Goal: Information Seeking & Learning: Learn about a topic

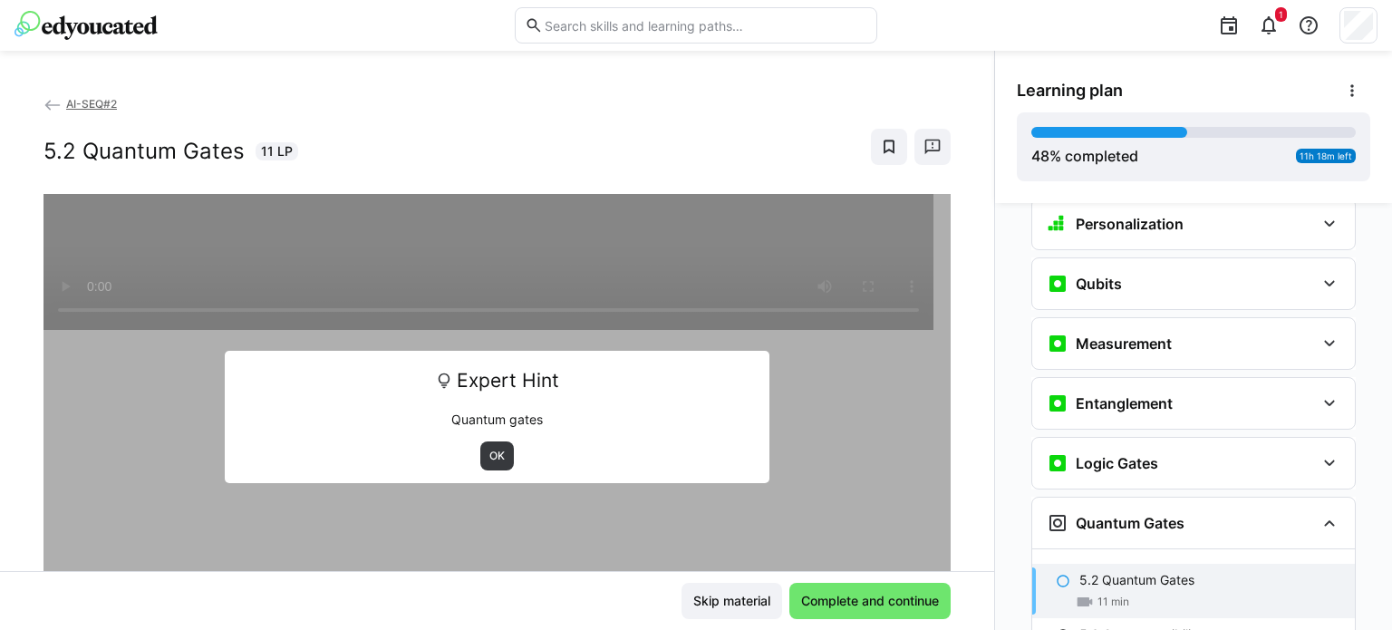
scroll to position [2081, 0]
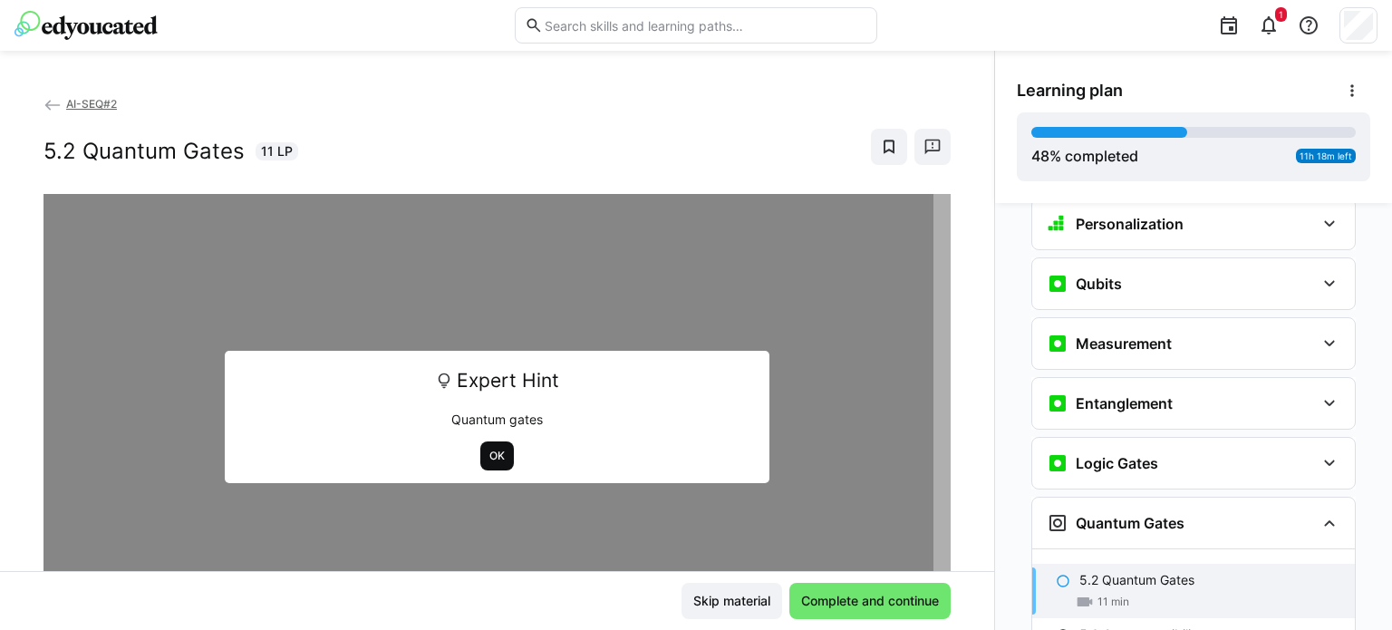
click at [480, 464] on span "OK" at bounding box center [497, 455] width 34 height 29
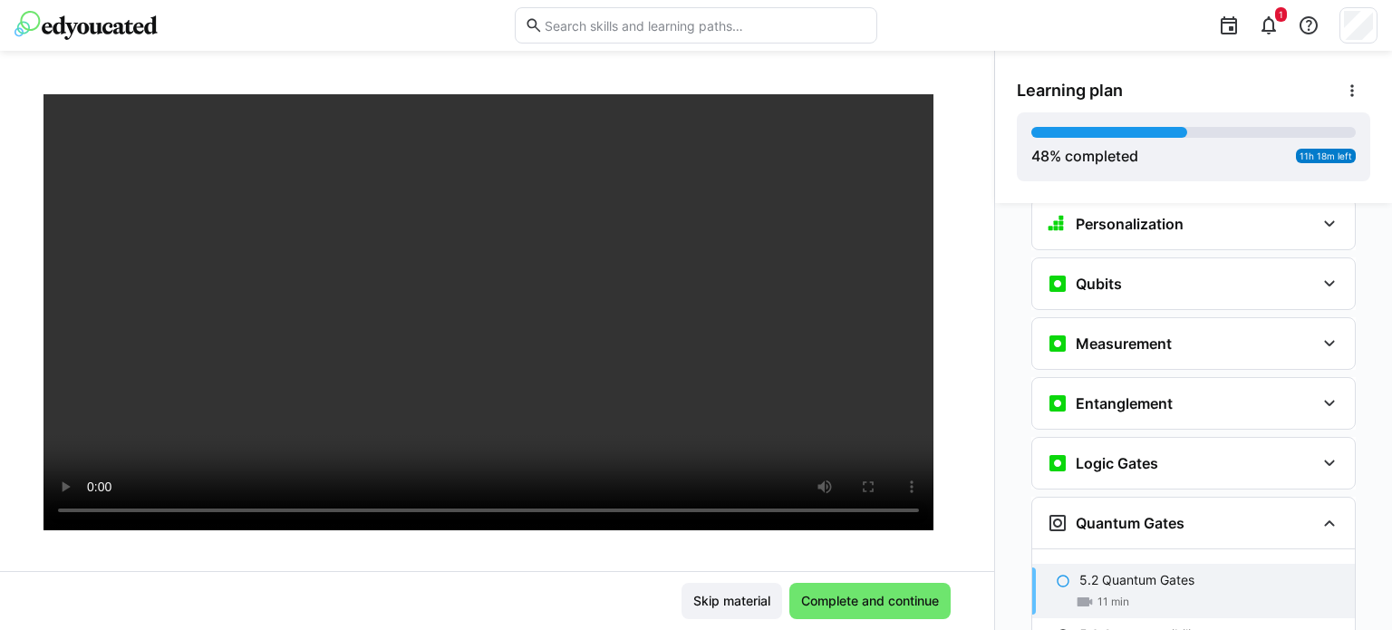
scroll to position [163, 0]
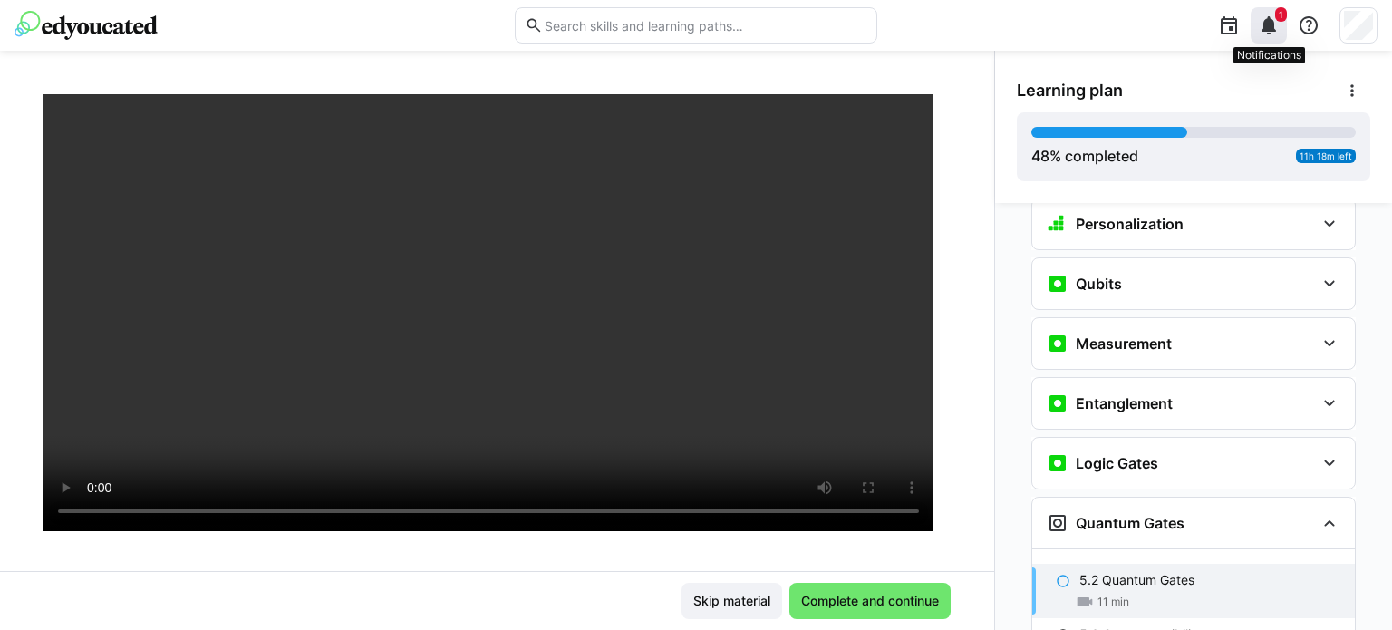
click at [1261, 19] on eds-icon at bounding box center [1269, 26] width 22 height 22
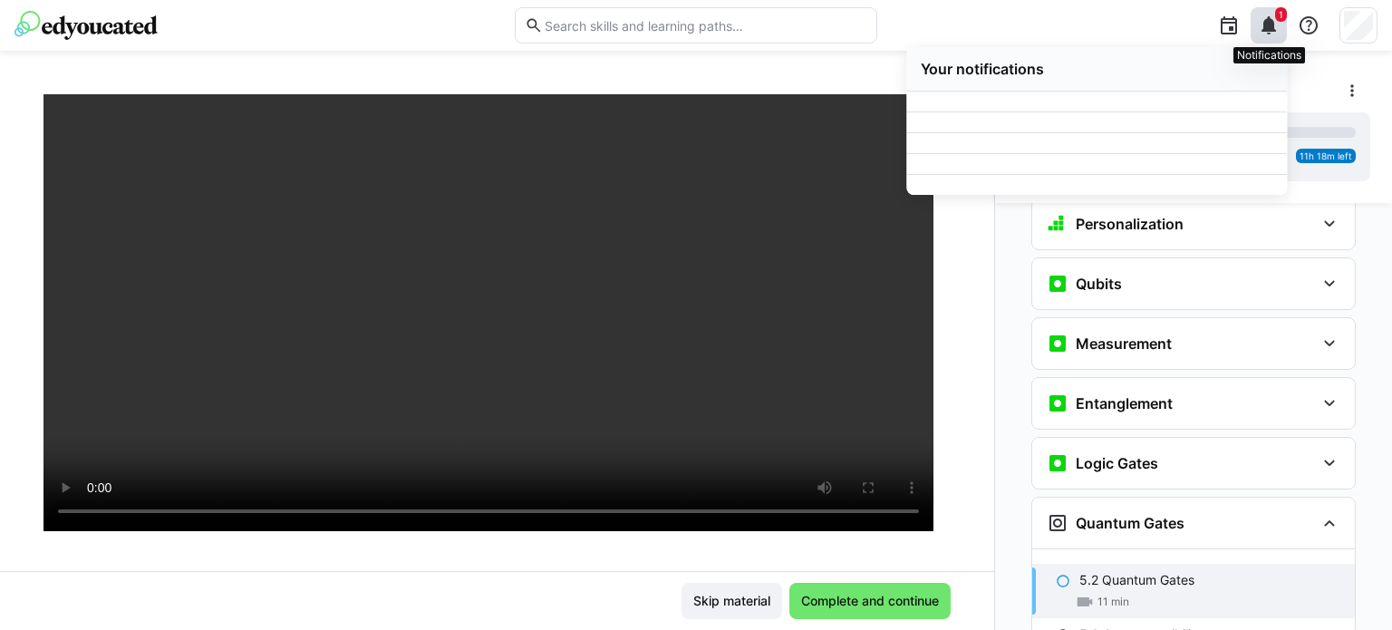
click at [1261, 19] on eds-icon at bounding box center [1269, 26] width 22 height 22
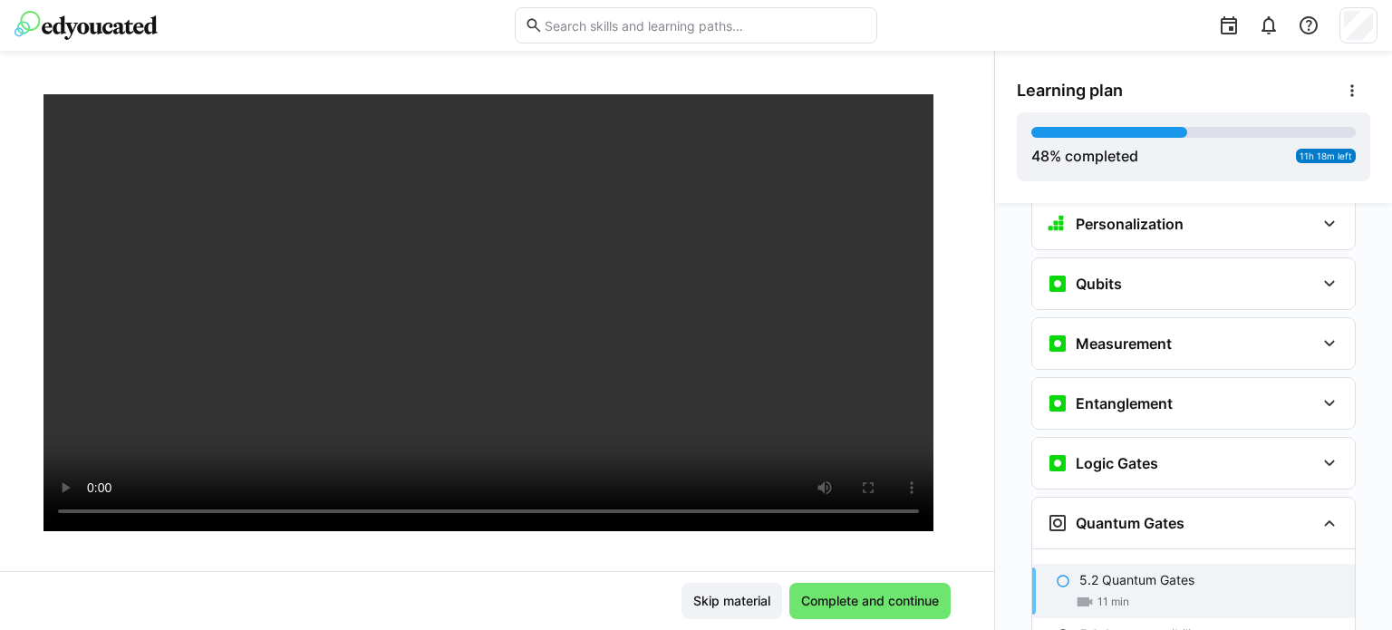
scroll to position [2263, 0]
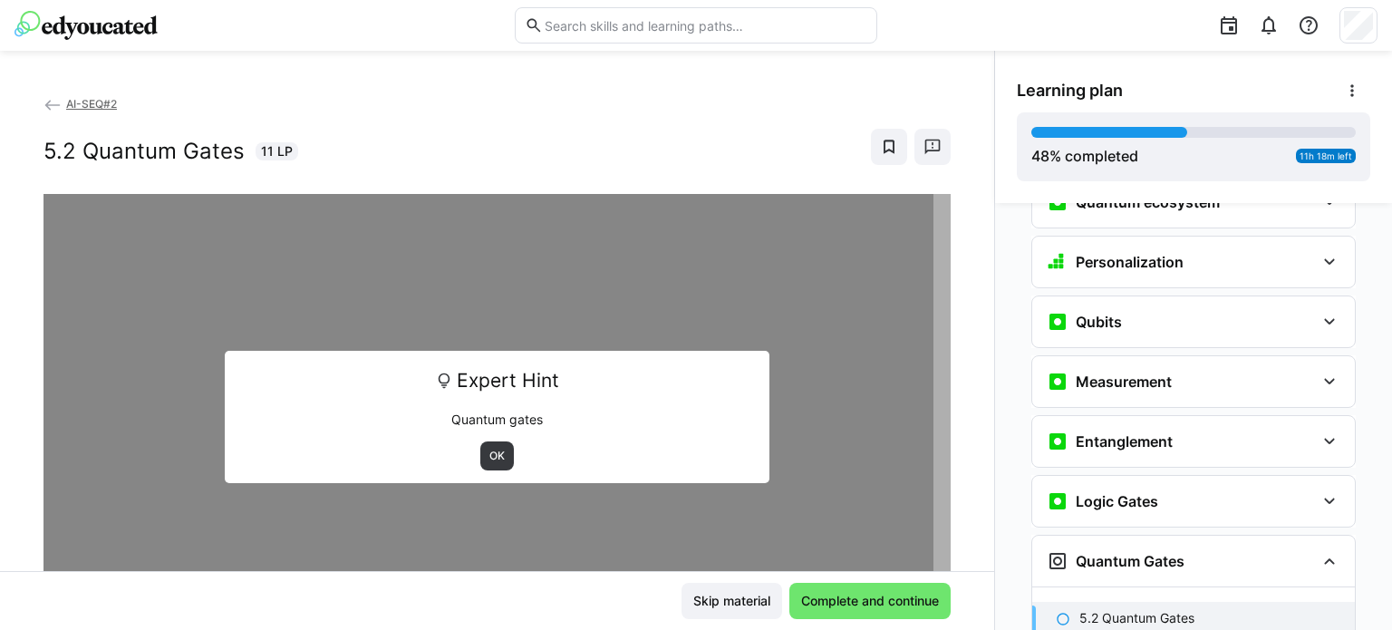
scroll to position [2081, 0]
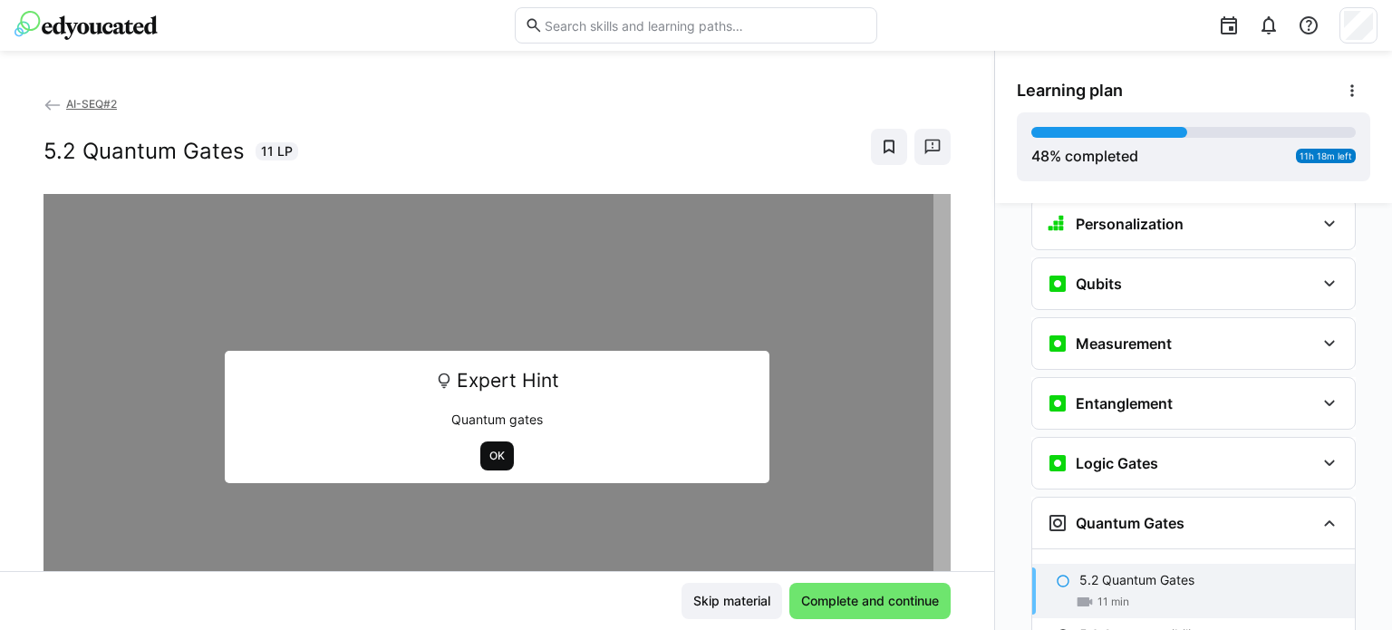
click at [497, 455] on span "OK" at bounding box center [497, 456] width 19 height 15
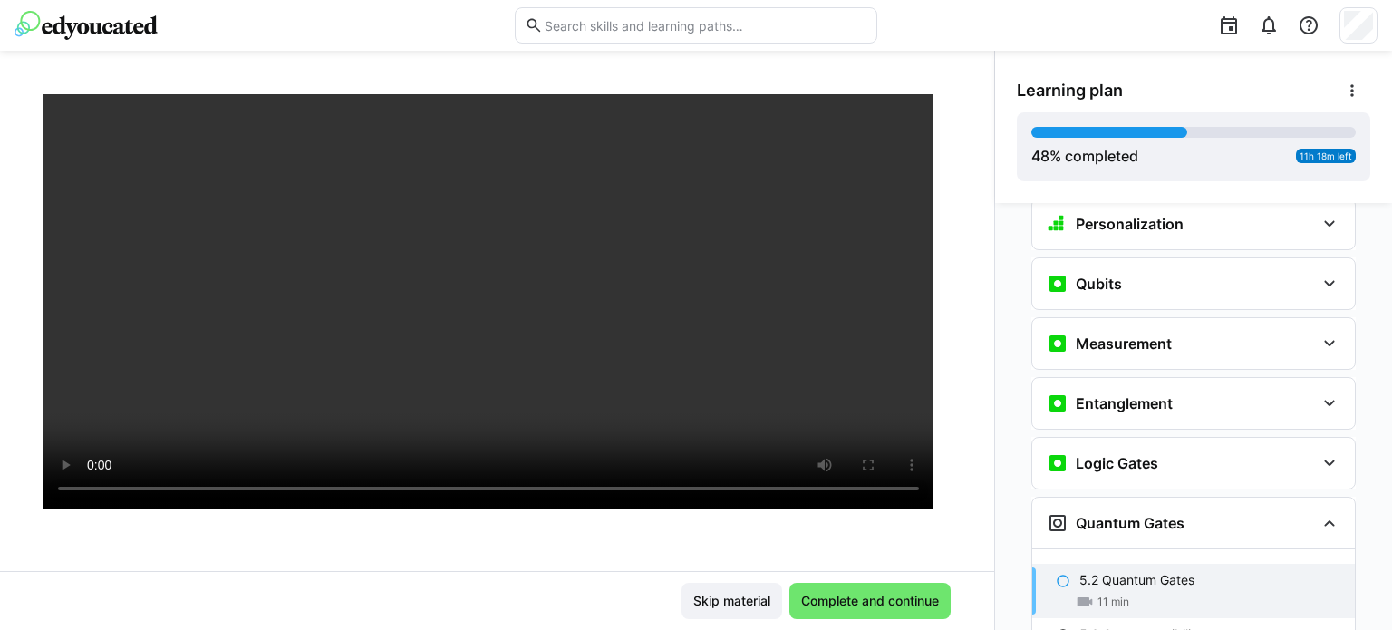
scroll to position [1708, 0]
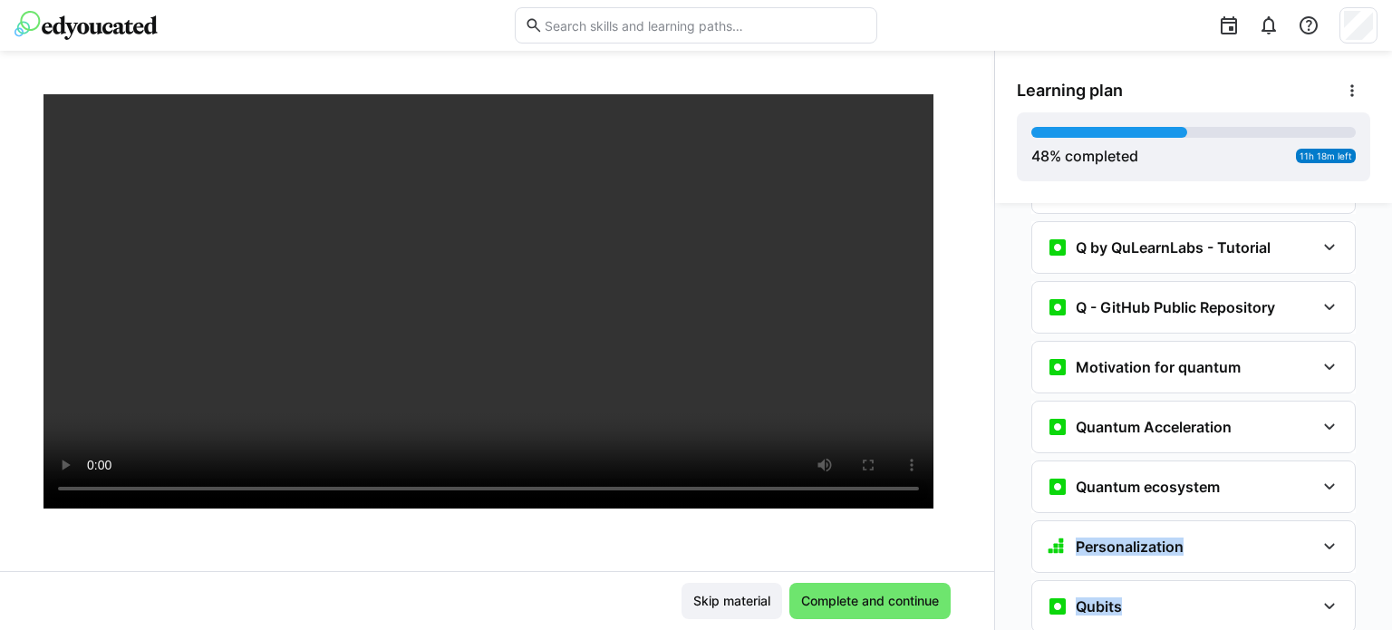
drag, startPoint x: 1391, startPoint y: 502, endPoint x: 1391, endPoint y: 623, distance: 120.6
click at [1391, 623] on div "Personalization Question 1 Question 2 Question 3 Question 4 Question 5 Assessme…" at bounding box center [1193, 416] width 397 height 427
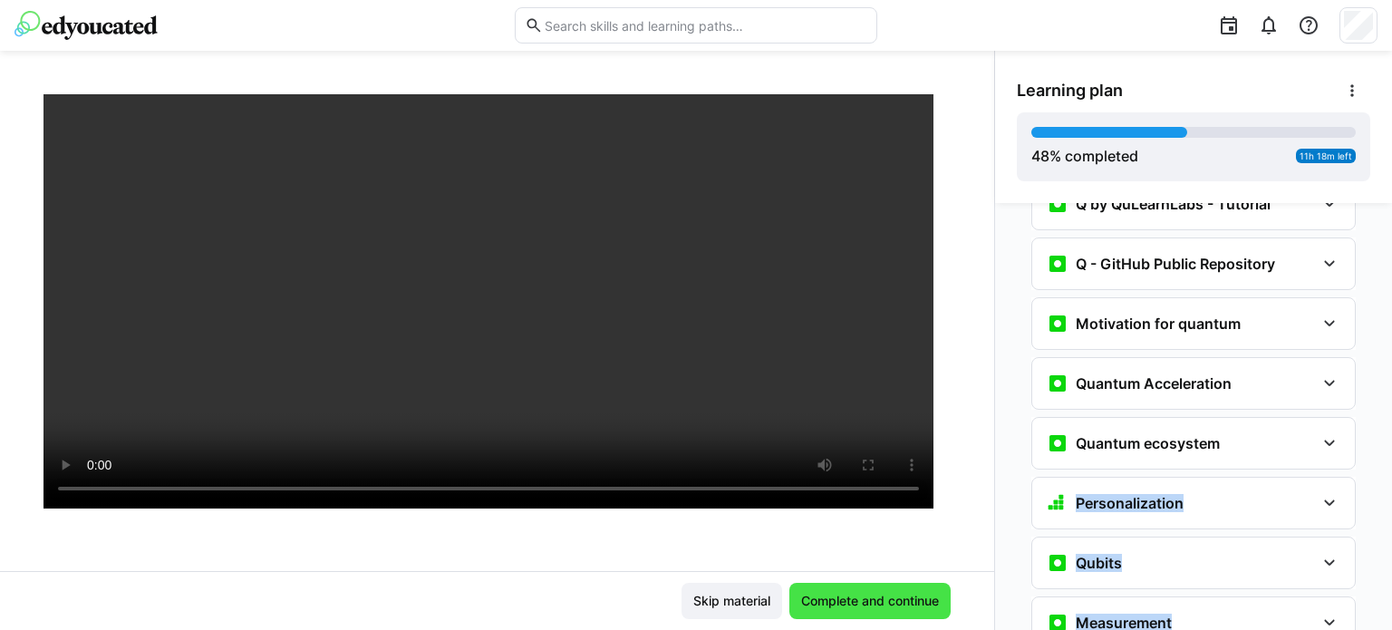
click at [896, 606] on span "Complete and continue" at bounding box center [870, 601] width 143 height 18
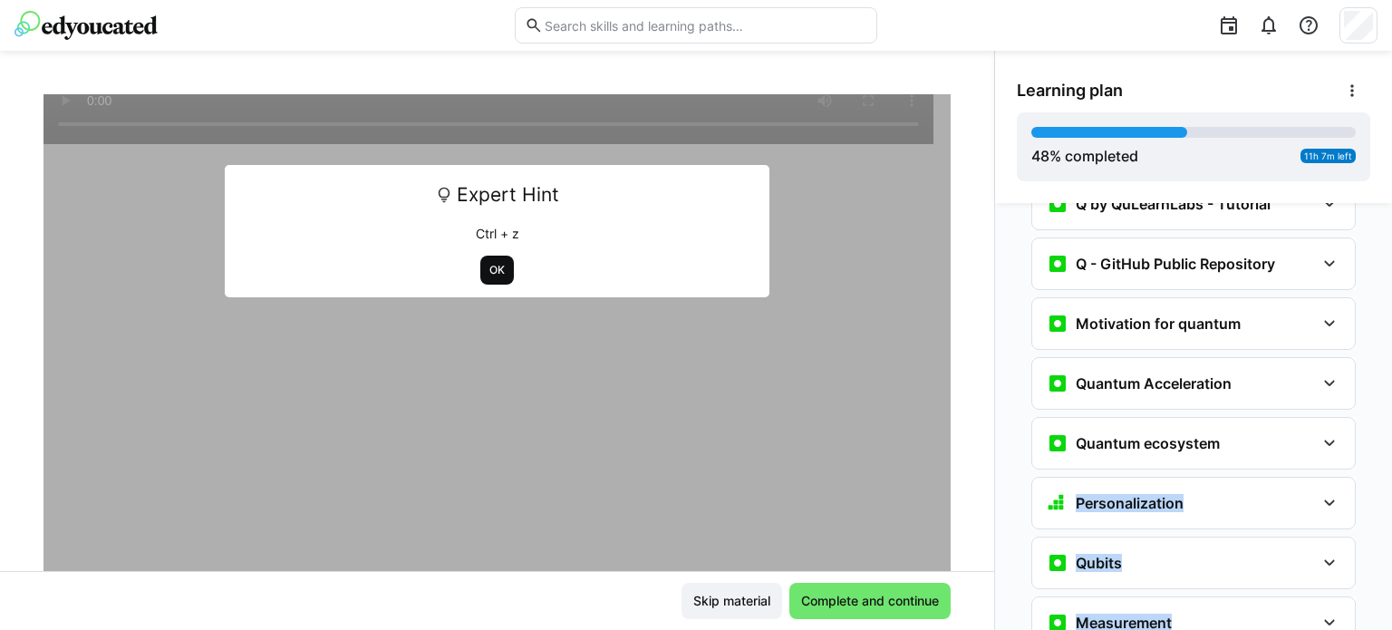
click at [491, 279] on span "OK" at bounding box center [497, 270] width 34 height 29
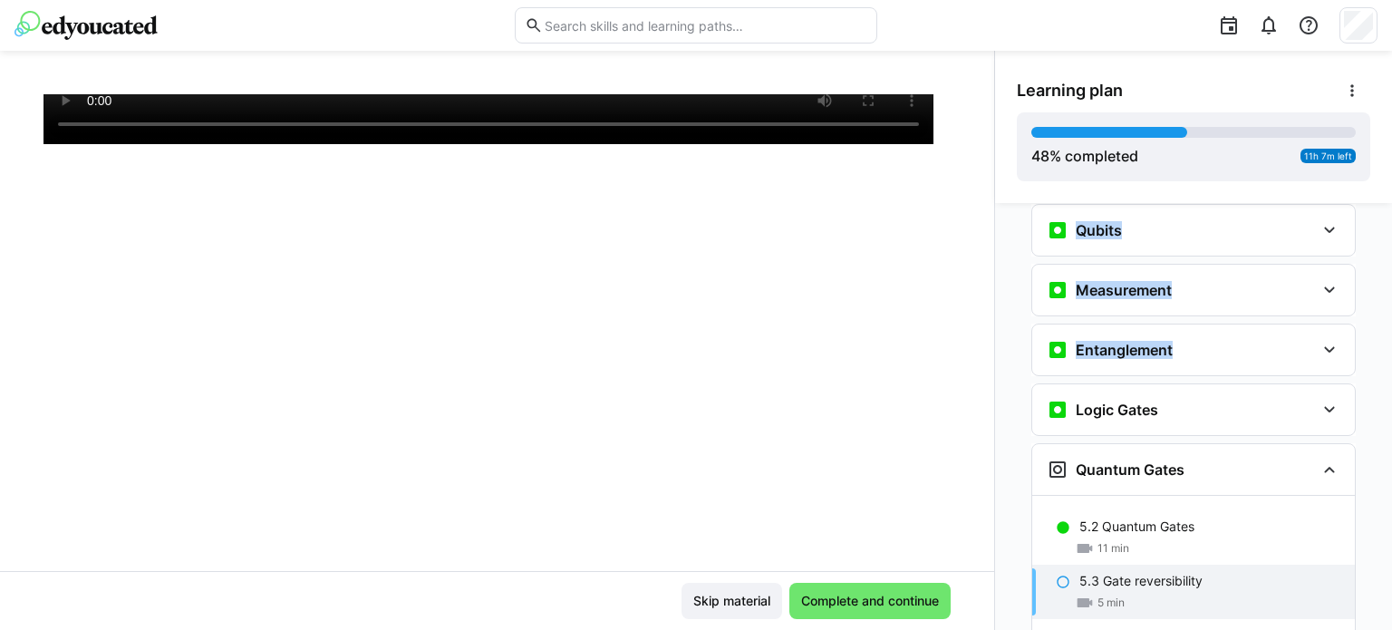
scroll to position [2263, 0]
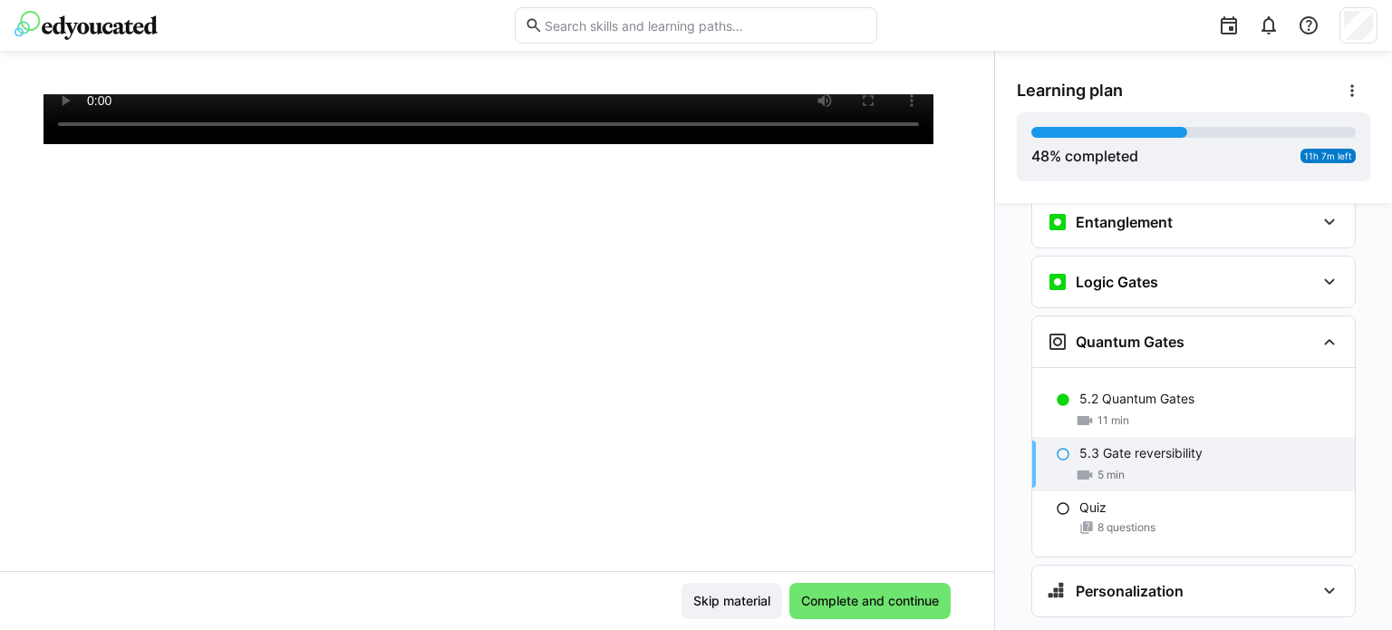
drag, startPoint x: 975, startPoint y: 430, endPoint x: 982, endPoint y: 503, distance: 73.7
click at [982, 503] on div "AI-SEQ#2 5.3 Gate reversibility 5 LP" at bounding box center [497, 332] width 994 height 477
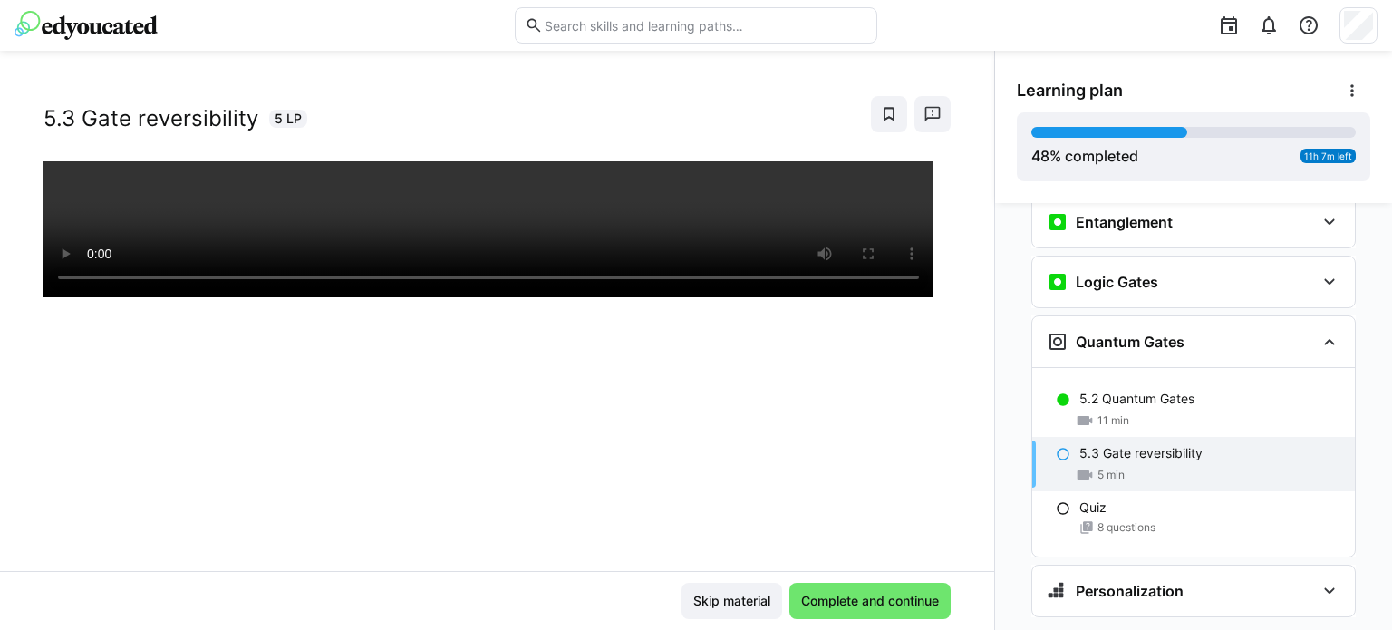
scroll to position [0, 0]
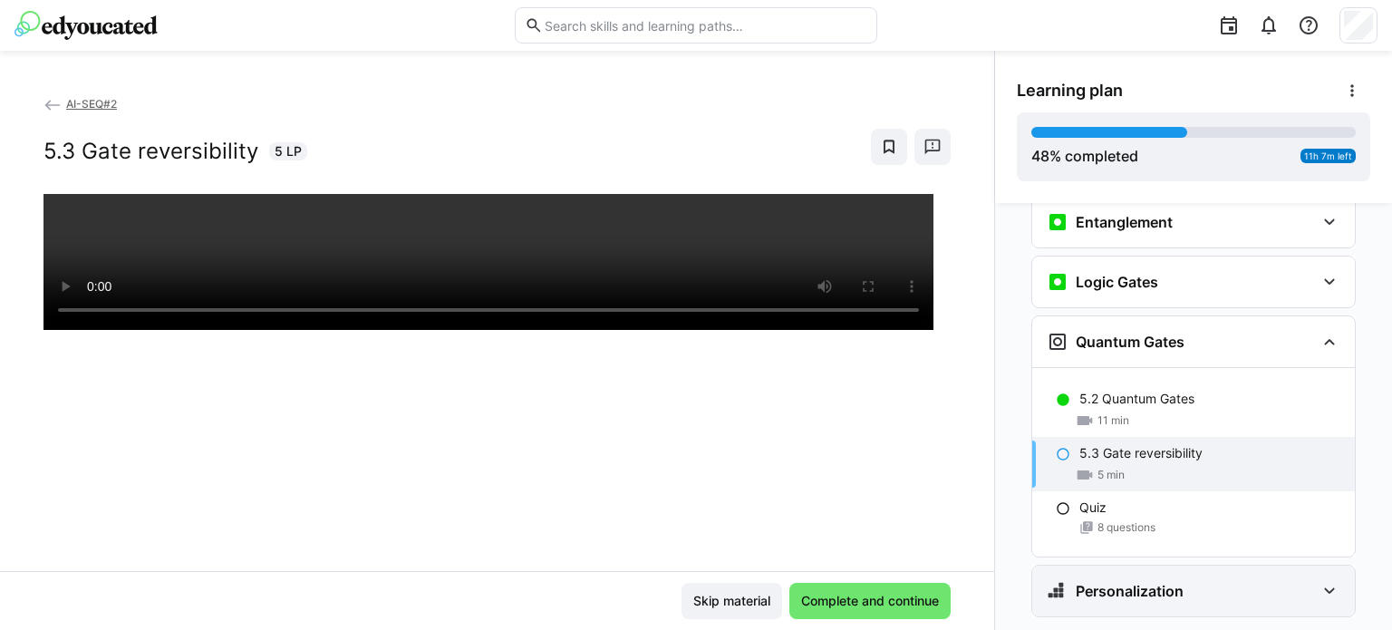
click at [1168, 582] on h3 "Personalization" at bounding box center [1130, 591] width 108 height 18
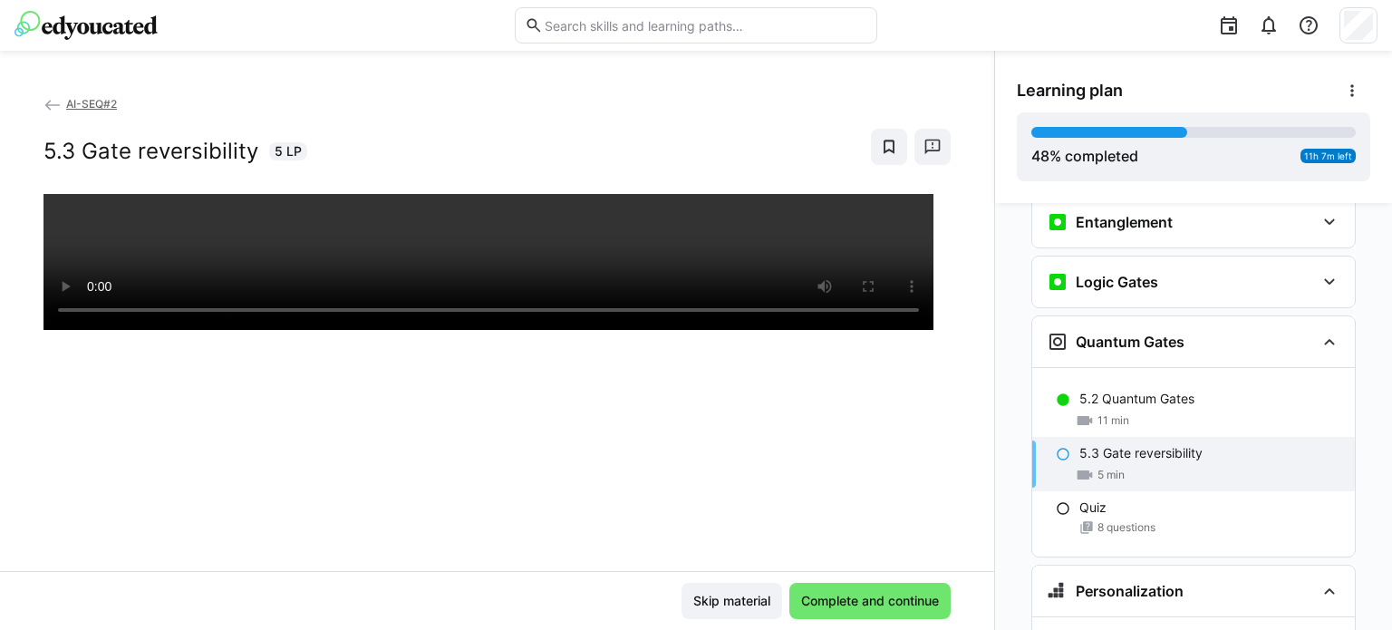
drag, startPoint x: 1391, startPoint y: 573, endPoint x: 1391, endPoint y: 600, distance: 27.2
click at [1391, 600] on div "Personalization Question 1 Question 2 Question 3 Question 4 Question 5 Assessme…" at bounding box center [1193, 416] width 397 height 427
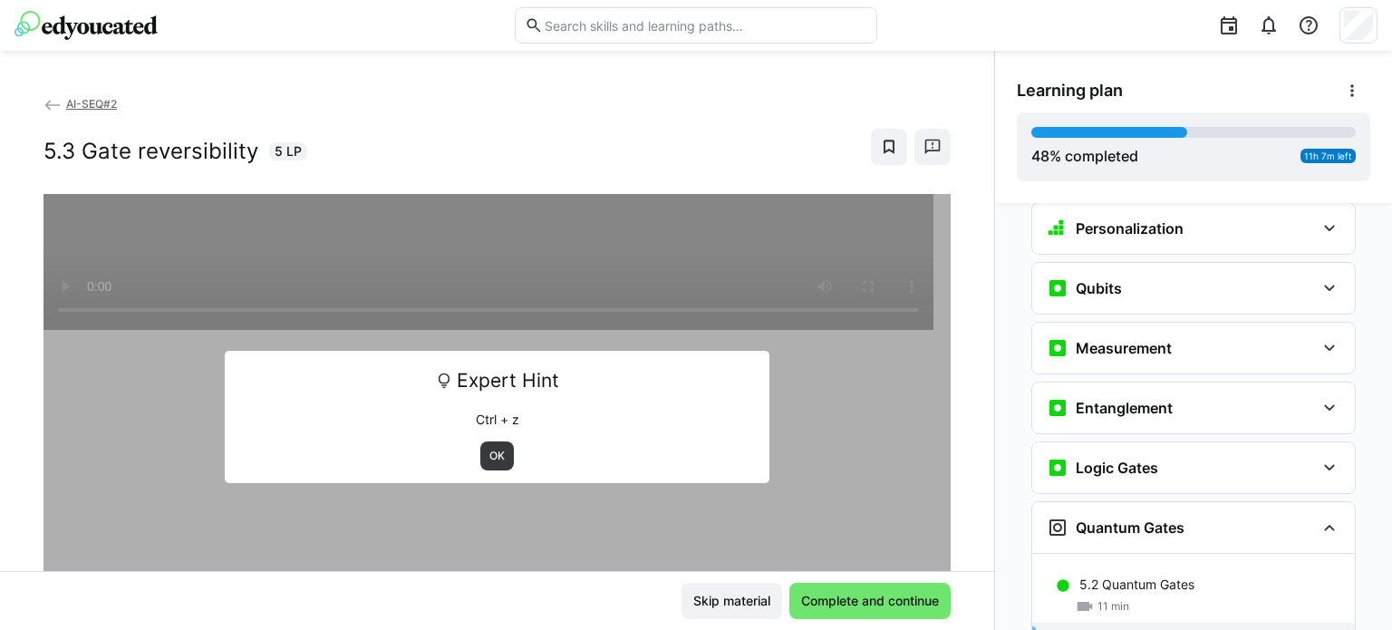
scroll to position [2081, 0]
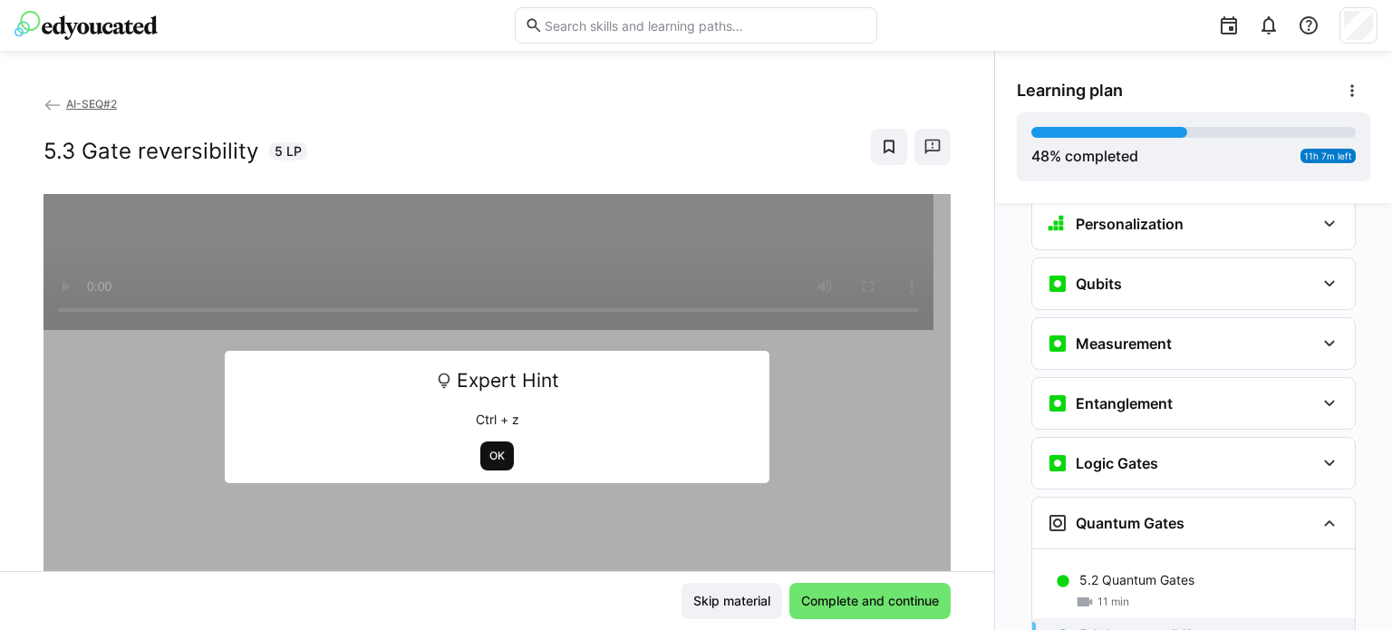
click at [500, 460] on span "OK" at bounding box center [497, 455] width 34 height 29
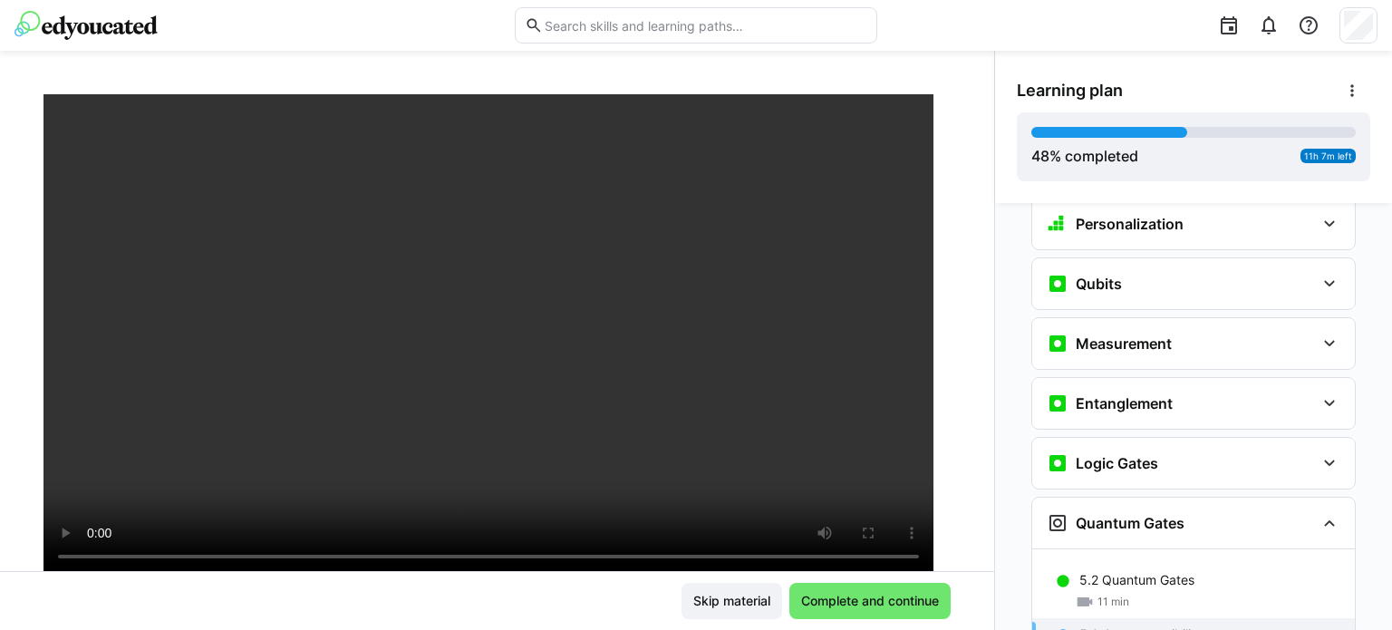
scroll to position [121, 0]
click at [906, 615] on span "Complete and continue" at bounding box center [870, 601] width 161 height 36
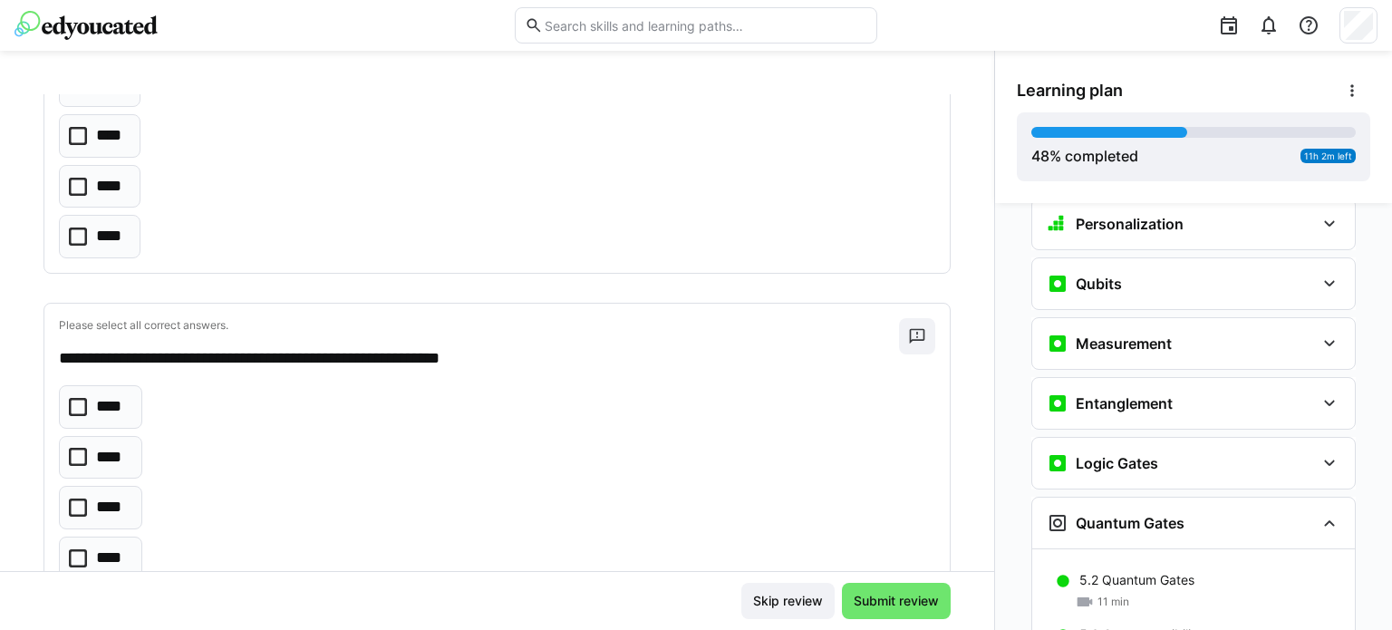
scroll to position [898, 0]
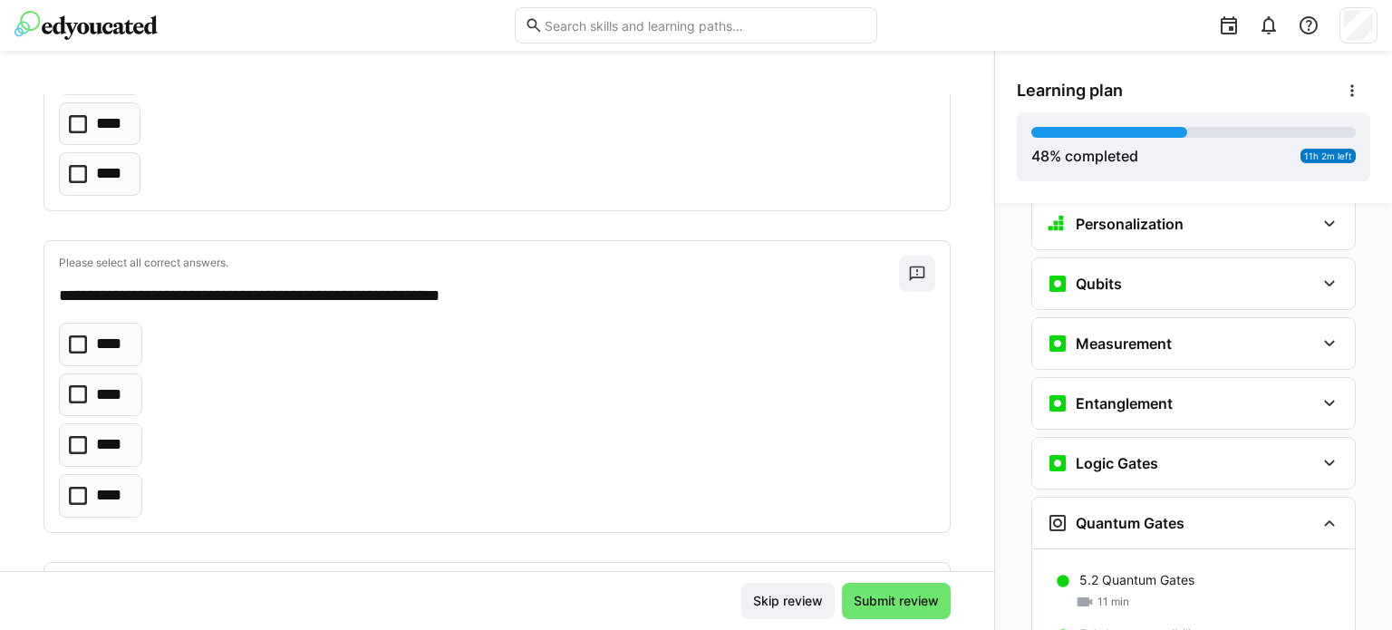
click at [72, 344] on icon at bounding box center [78, 344] width 18 height 18
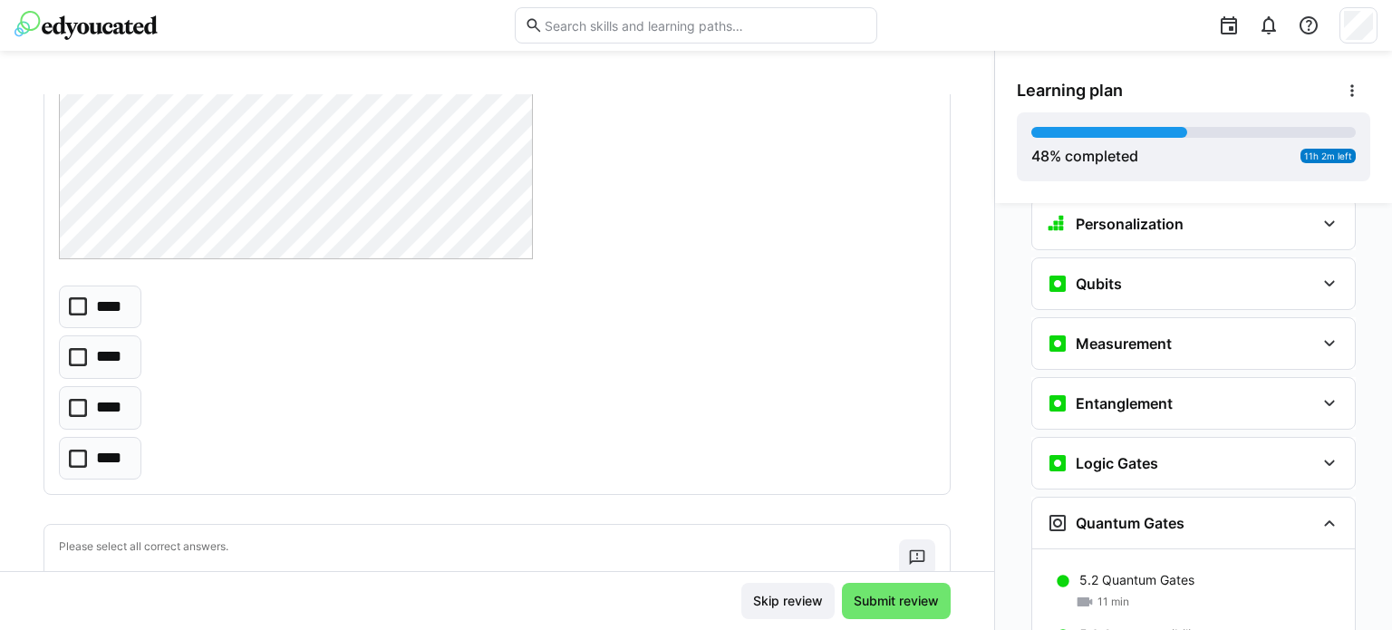
scroll to position [3887, 0]
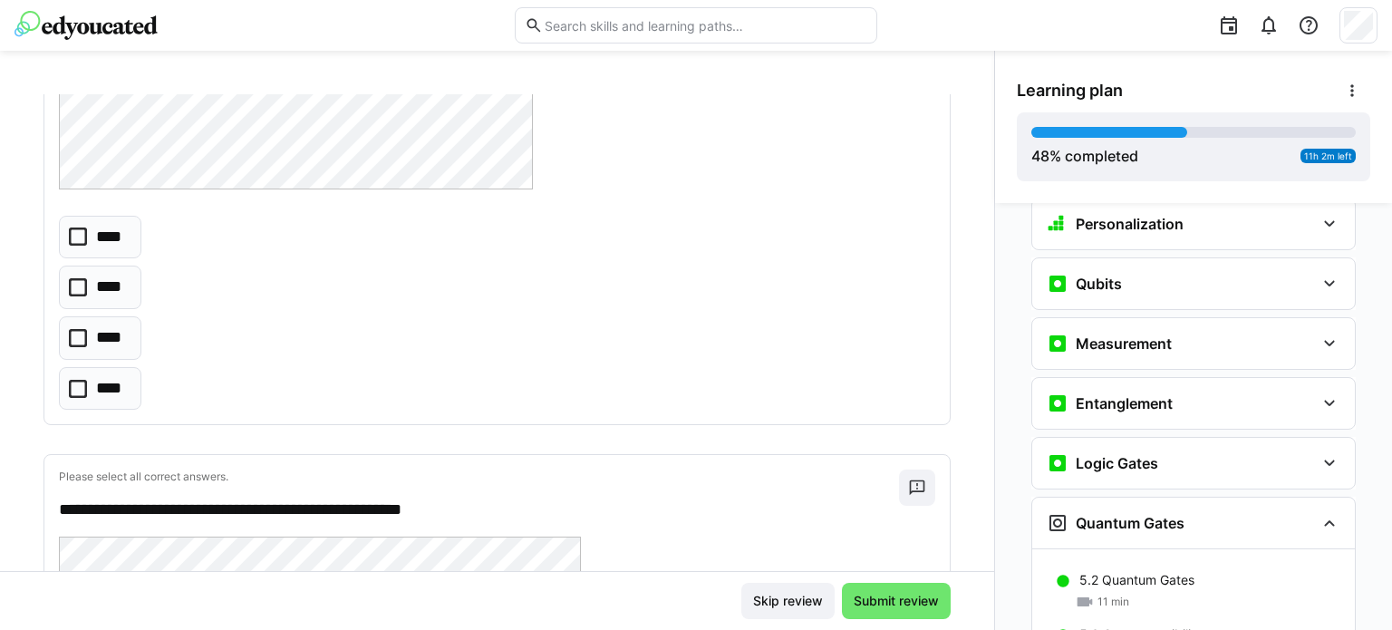
click at [82, 329] on icon at bounding box center [78, 338] width 18 height 18
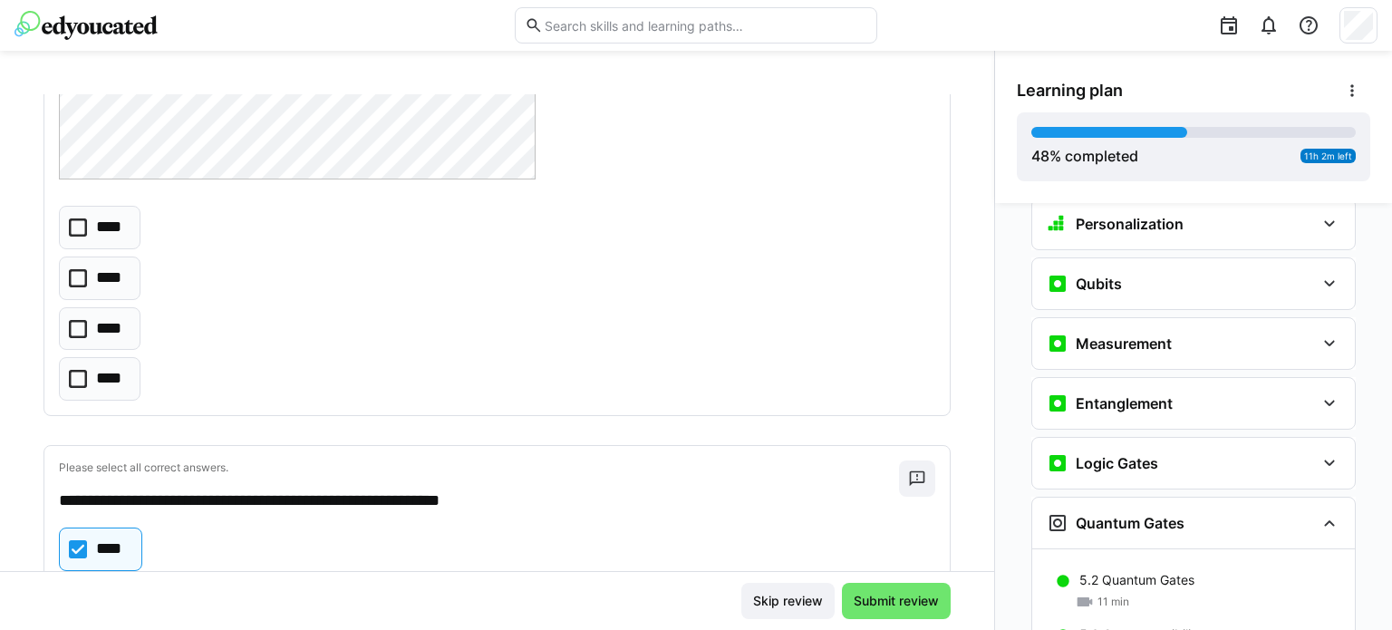
click at [78, 323] on icon at bounding box center [78, 329] width 18 height 18
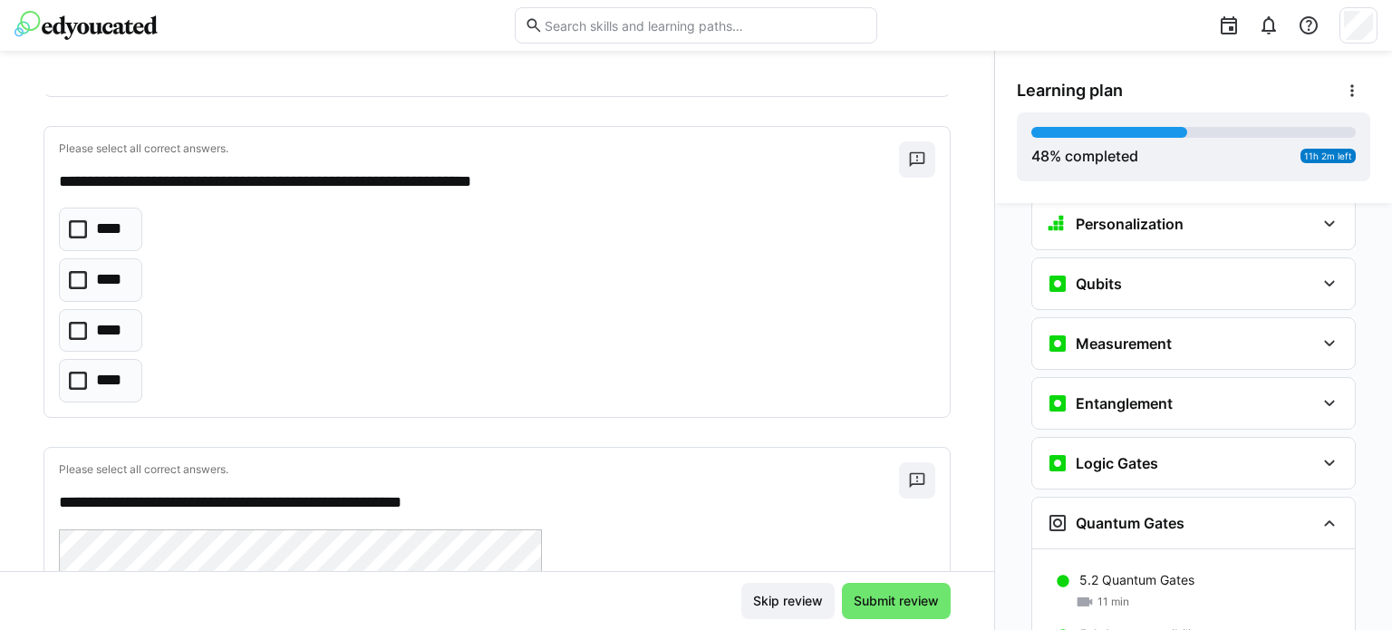
scroll to position [1325, 0]
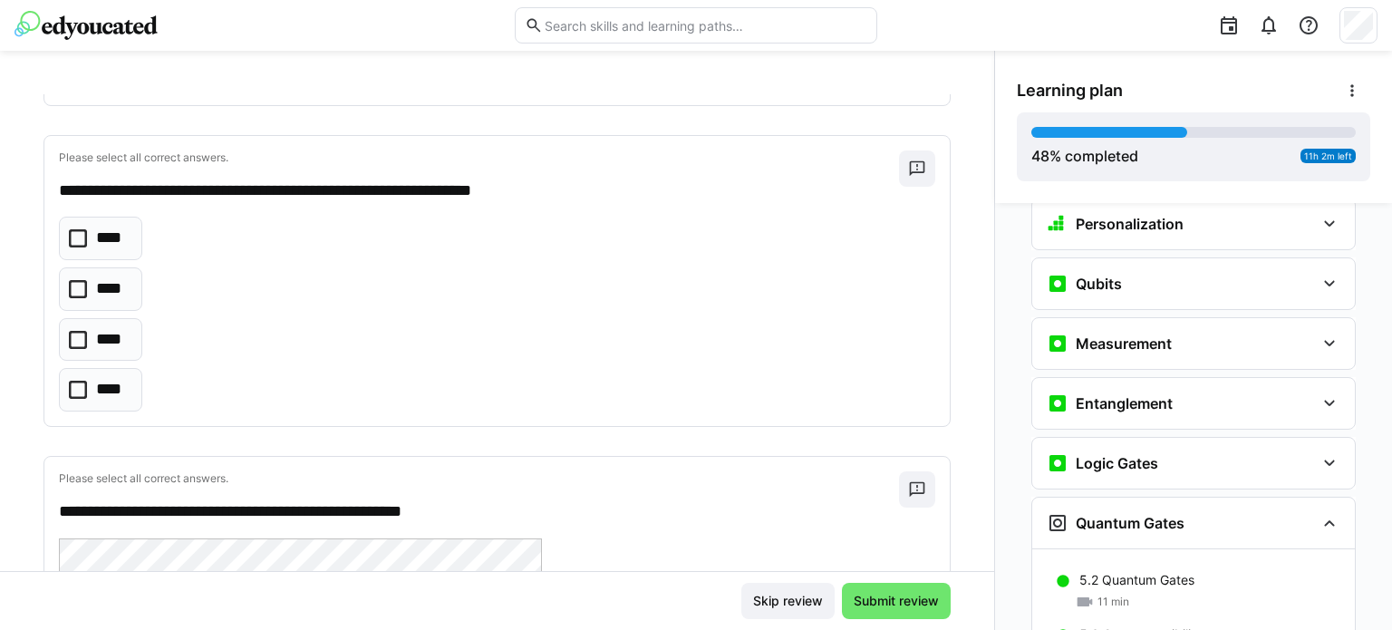
click at [75, 331] on icon at bounding box center [78, 340] width 18 height 18
click at [75, 383] on icon at bounding box center [78, 390] width 18 height 18
click at [75, 340] on icon at bounding box center [78, 340] width 18 height 18
click at [79, 289] on icon at bounding box center [78, 289] width 18 height 18
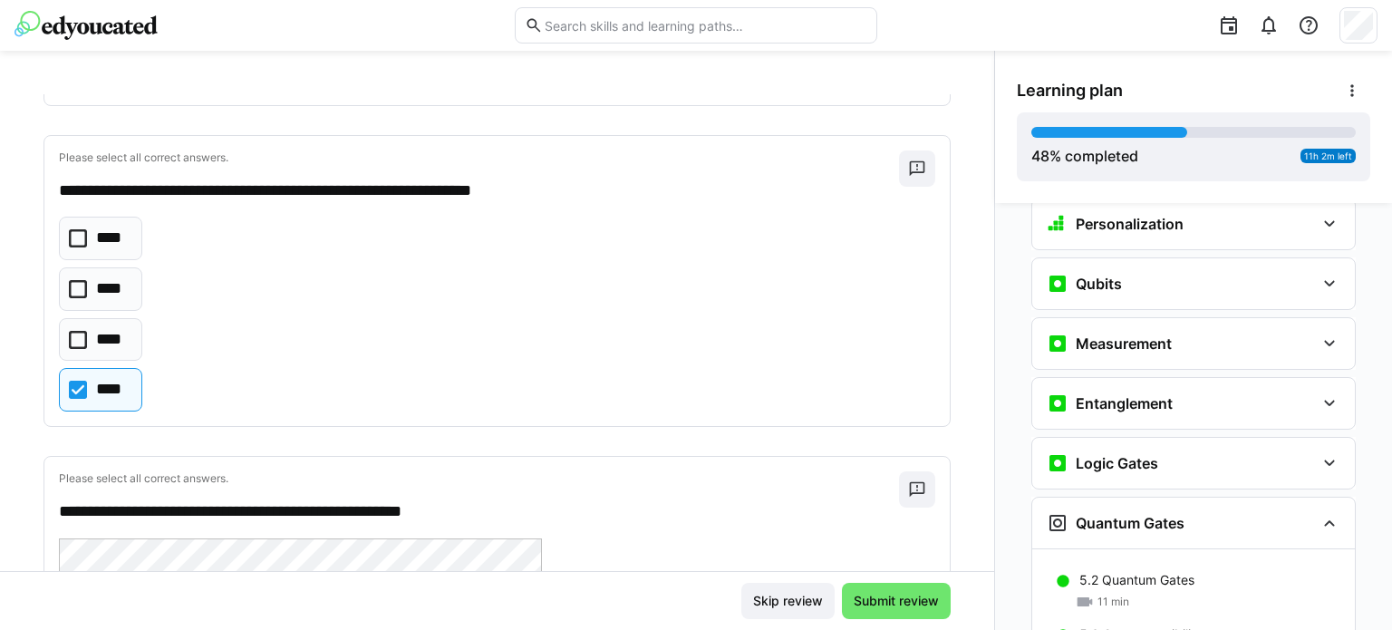
click at [76, 280] on icon at bounding box center [78, 289] width 18 height 18
click at [82, 387] on icon at bounding box center [78, 390] width 18 height 18
click at [81, 381] on icon at bounding box center [78, 390] width 18 height 18
click at [83, 282] on icon at bounding box center [78, 289] width 18 height 18
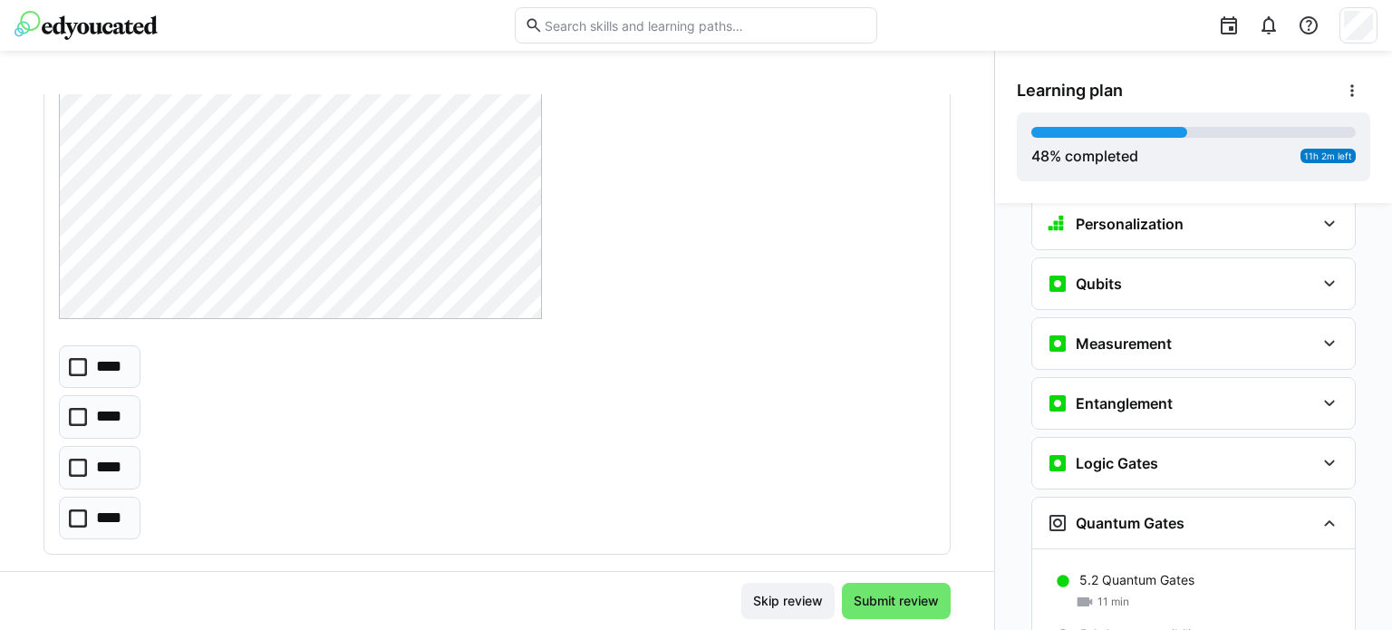
scroll to position [1983, 0]
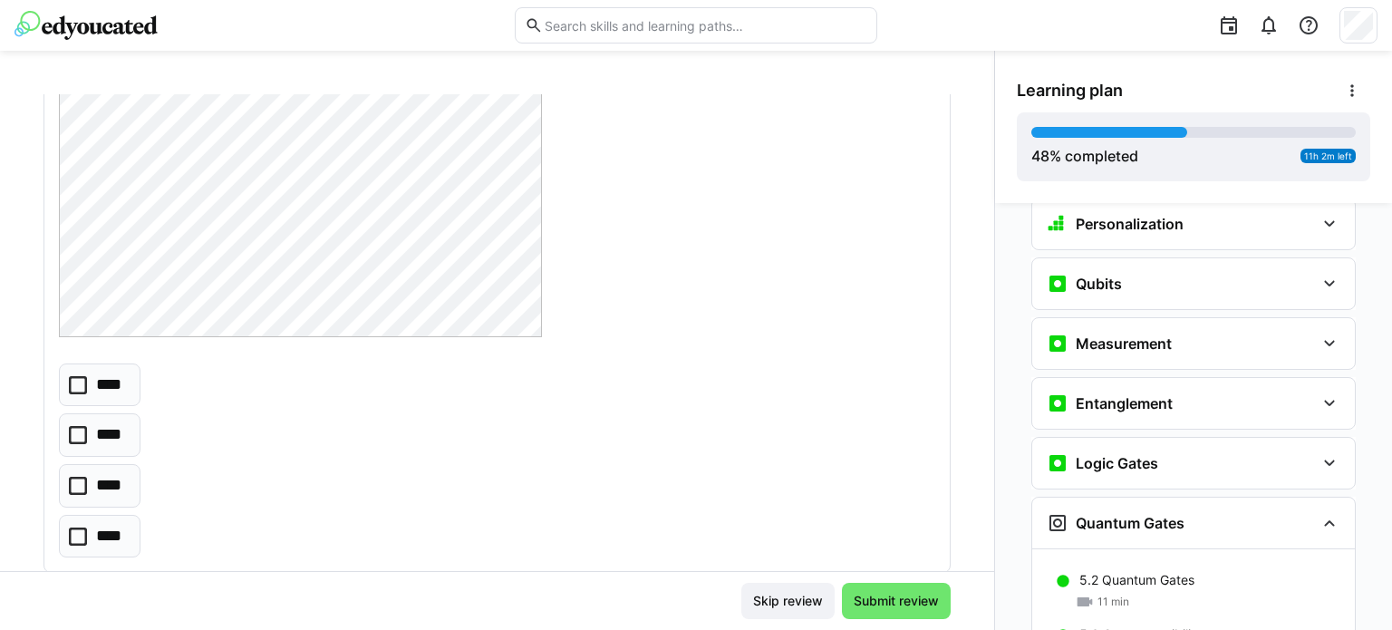
click at [78, 464] on eds-checkbox "****" at bounding box center [100, 486] width 82 height 44
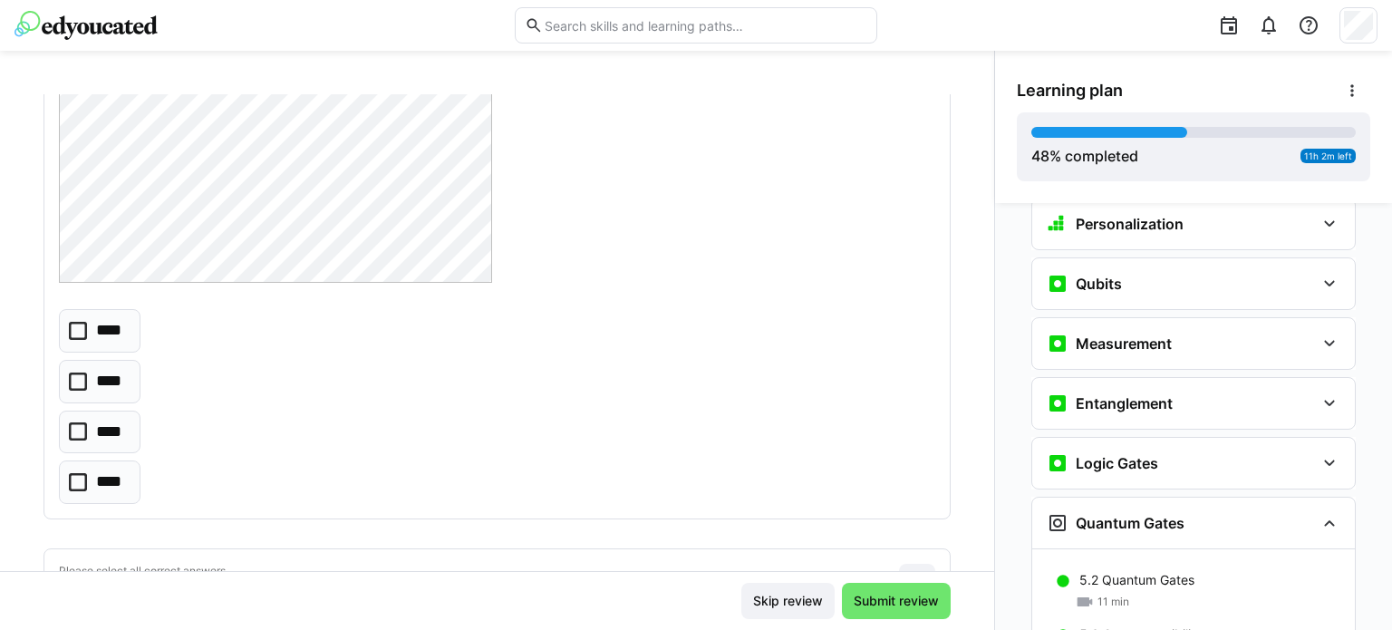
scroll to position [3034, 0]
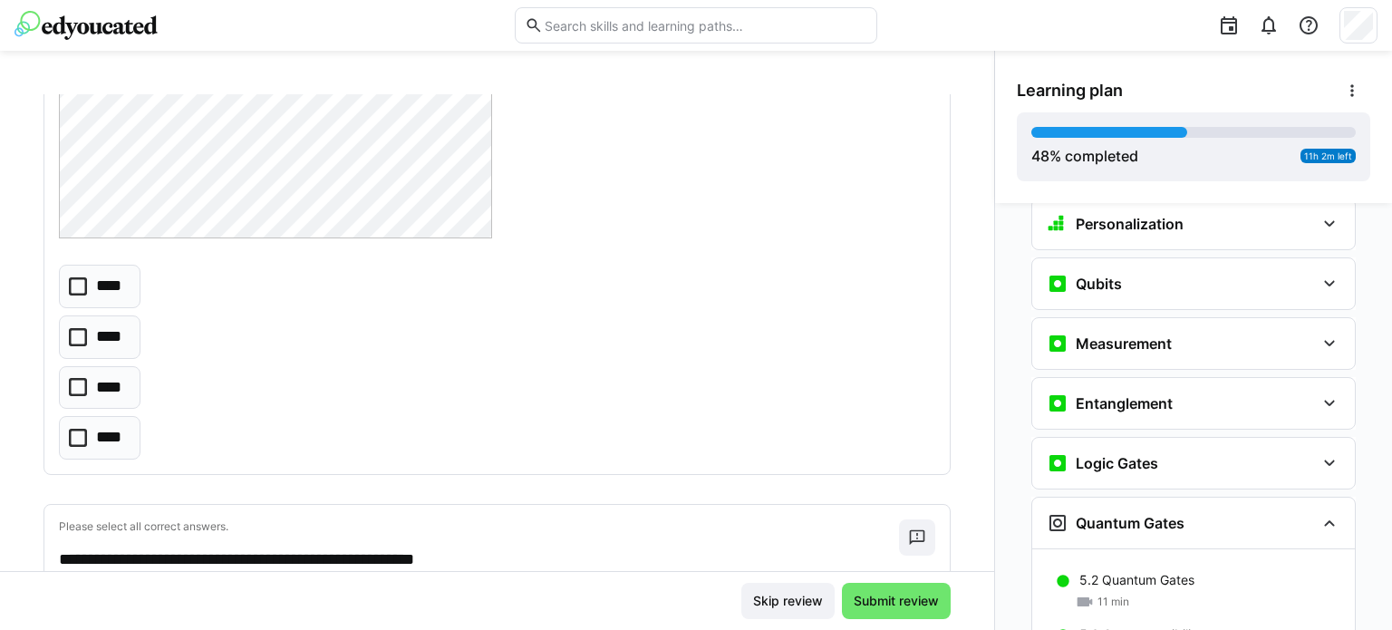
click at [82, 339] on eds-checkbox "****" at bounding box center [100, 337] width 82 height 44
click at [919, 611] on span "Submit review" at bounding box center [896, 601] width 109 height 36
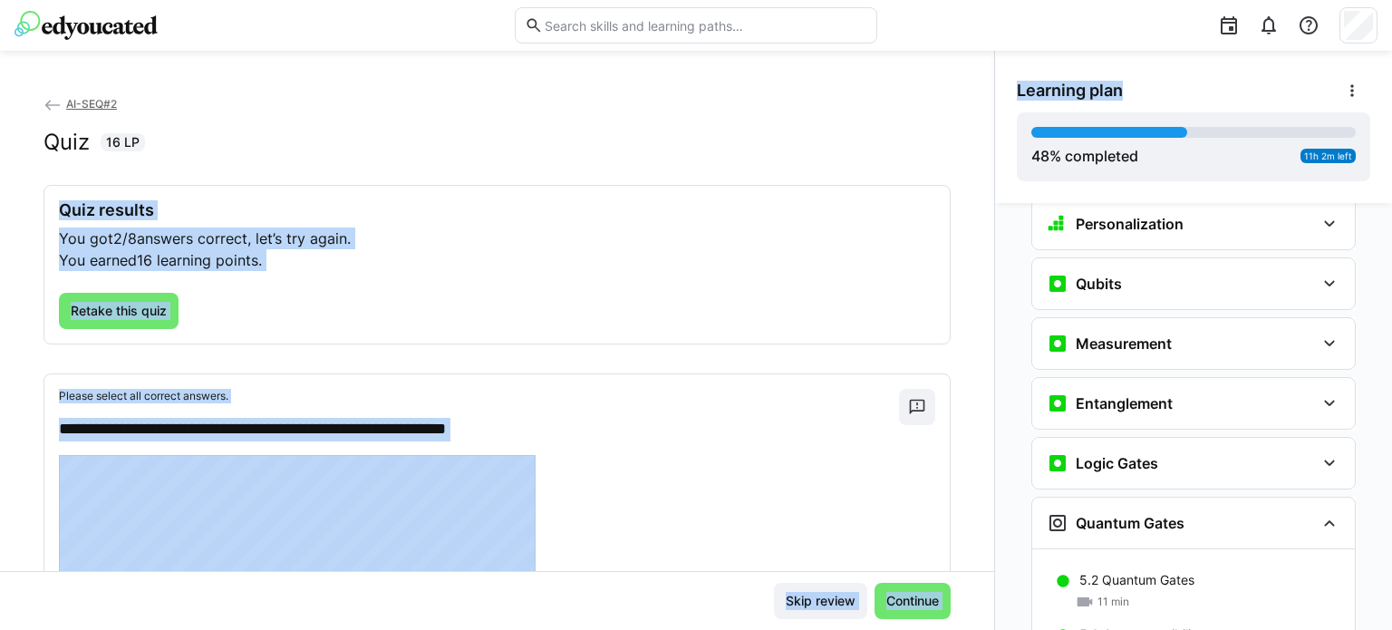
drag, startPoint x: 986, startPoint y: 115, endPoint x: 983, endPoint y: 148, distance: 32.8
click at [983, 148] on div "**********" at bounding box center [696, 340] width 1392 height 579
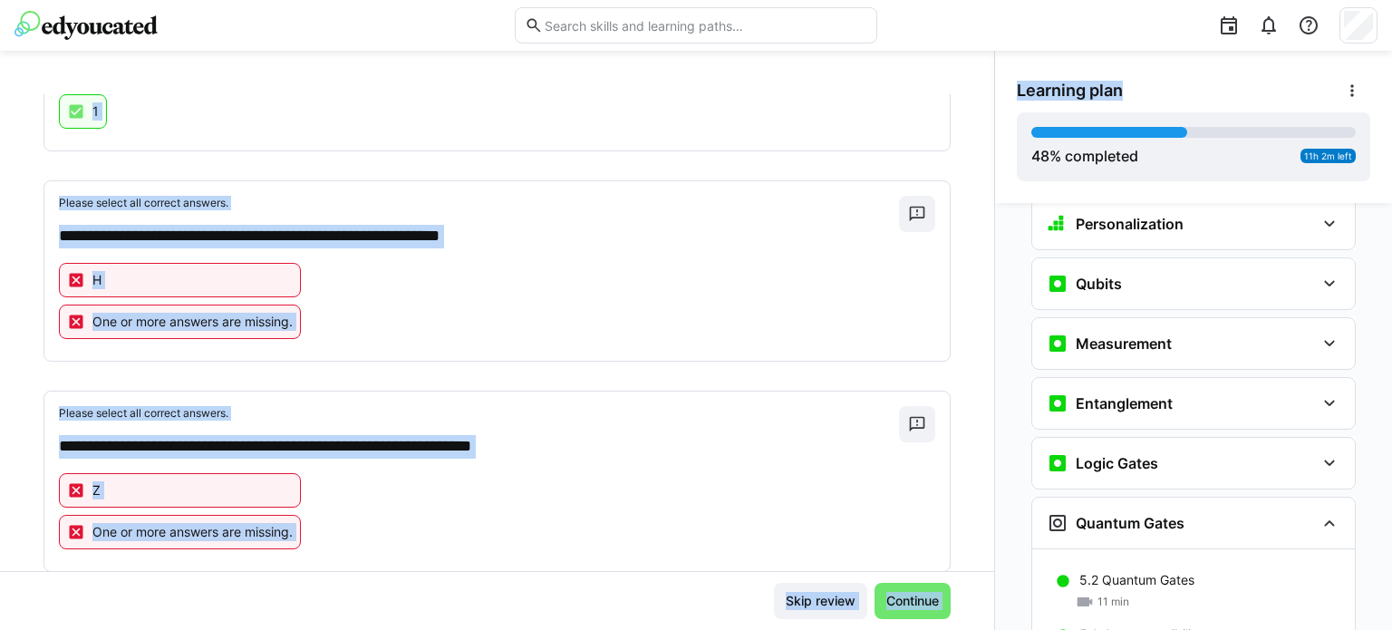
scroll to position [1023, 0]
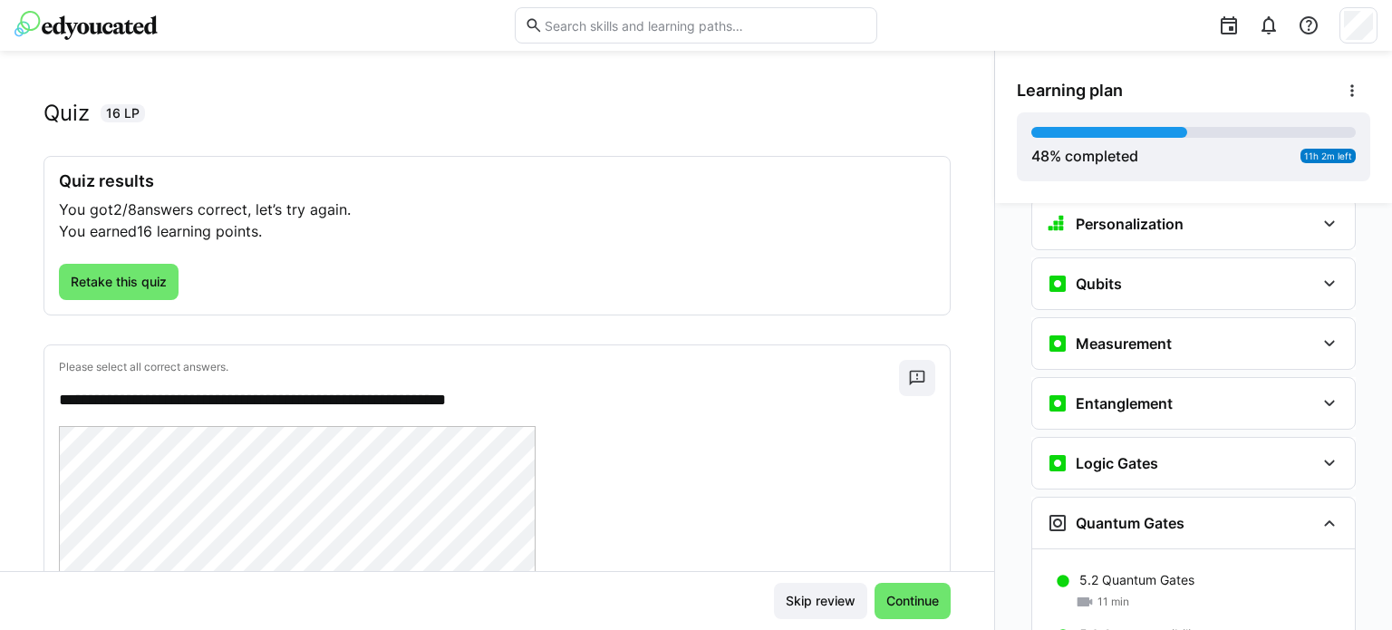
scroll to position [0, 0]
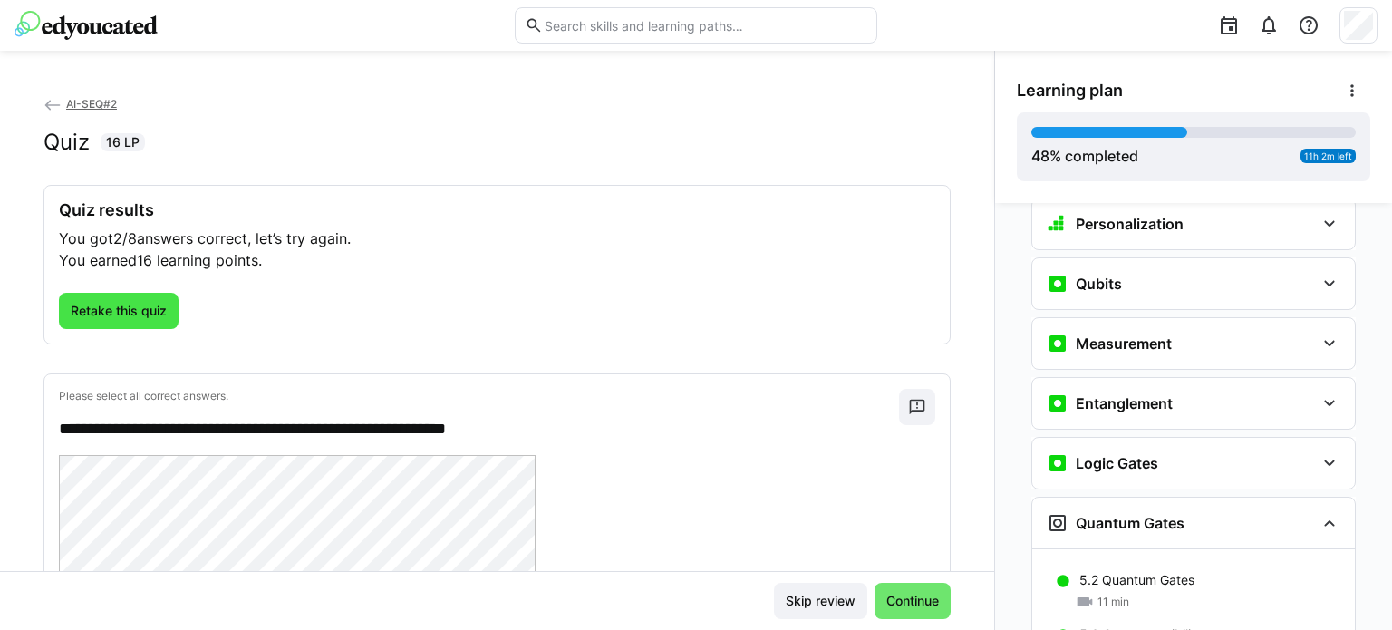
click at [165, 312] on span "Retake this quiz" at bounding box center [119, 311] width 102 height 18
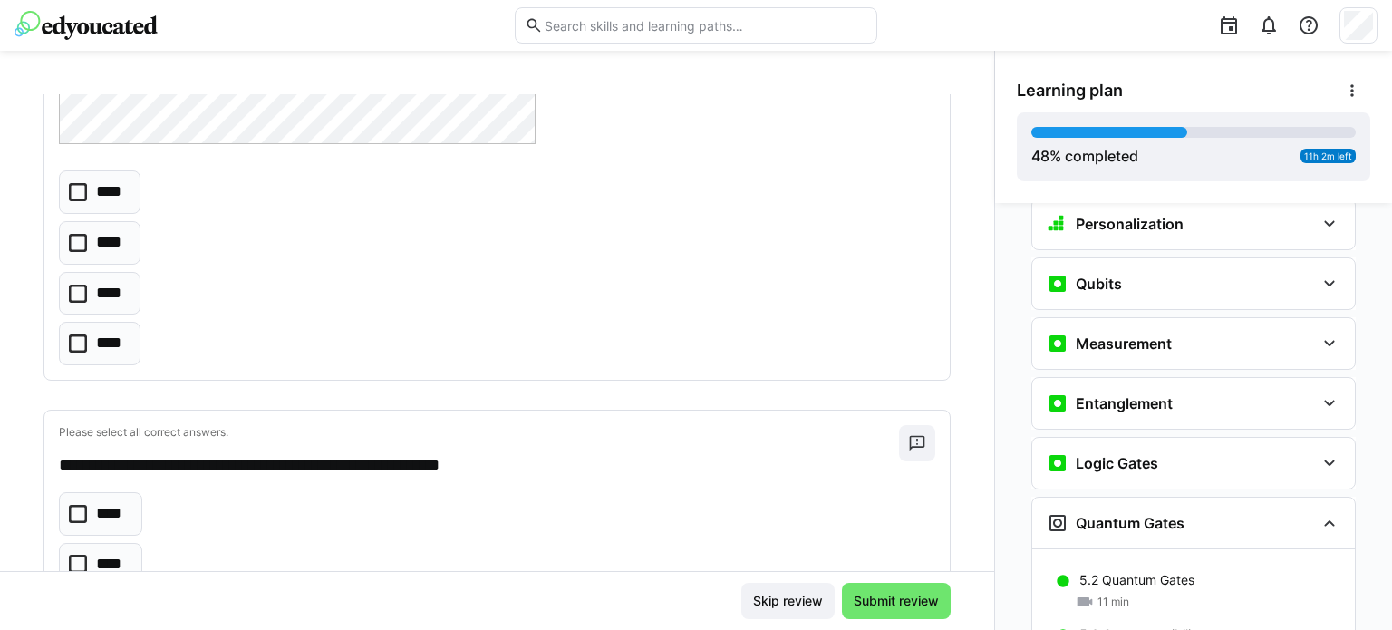
scroll to position [685, 0]
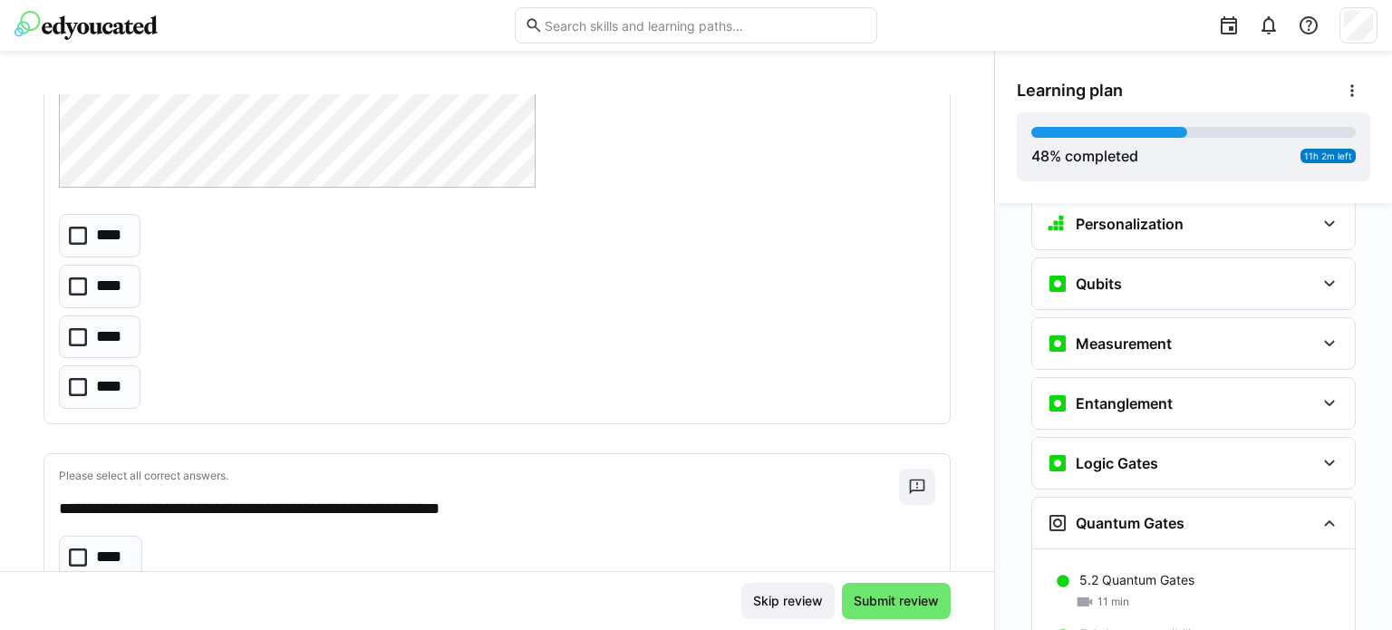
click at [69, 347] on eds-checkbox "****" at bounding box center [100, 337] width 82 height 44
click at [976, 182] on div "**********" at bounding box center [497, 332] width 994 height 477
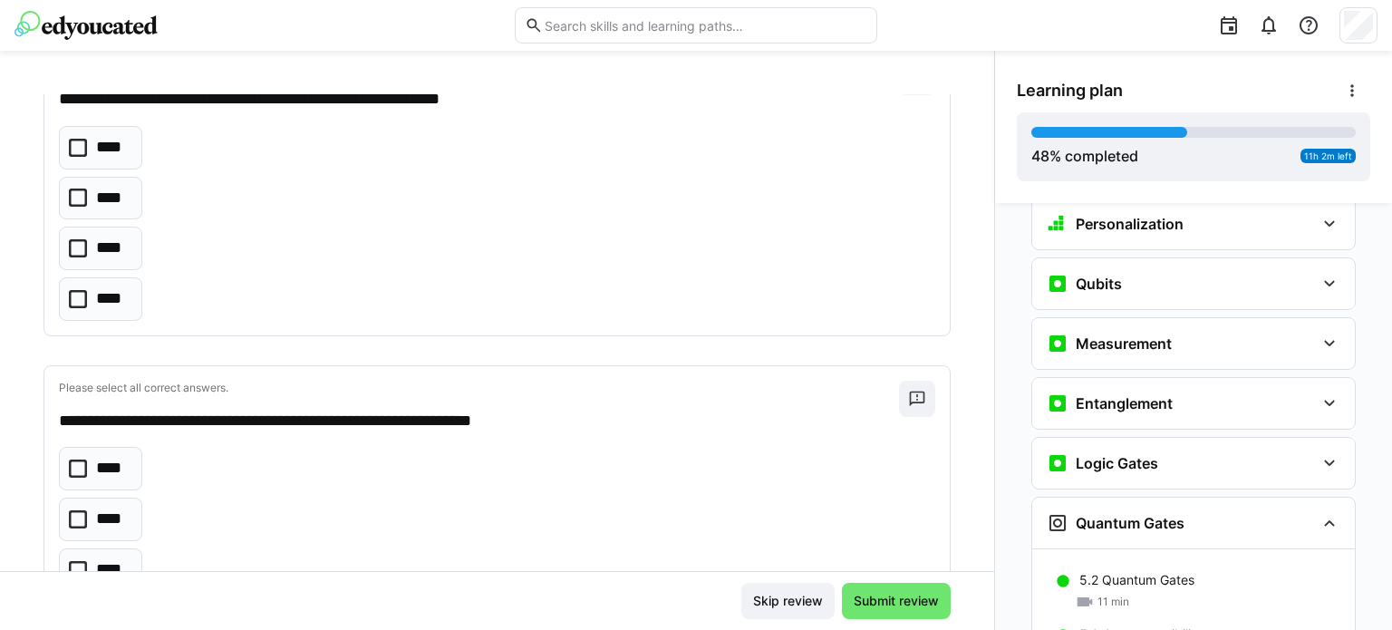
scroll to position [1032, 0]
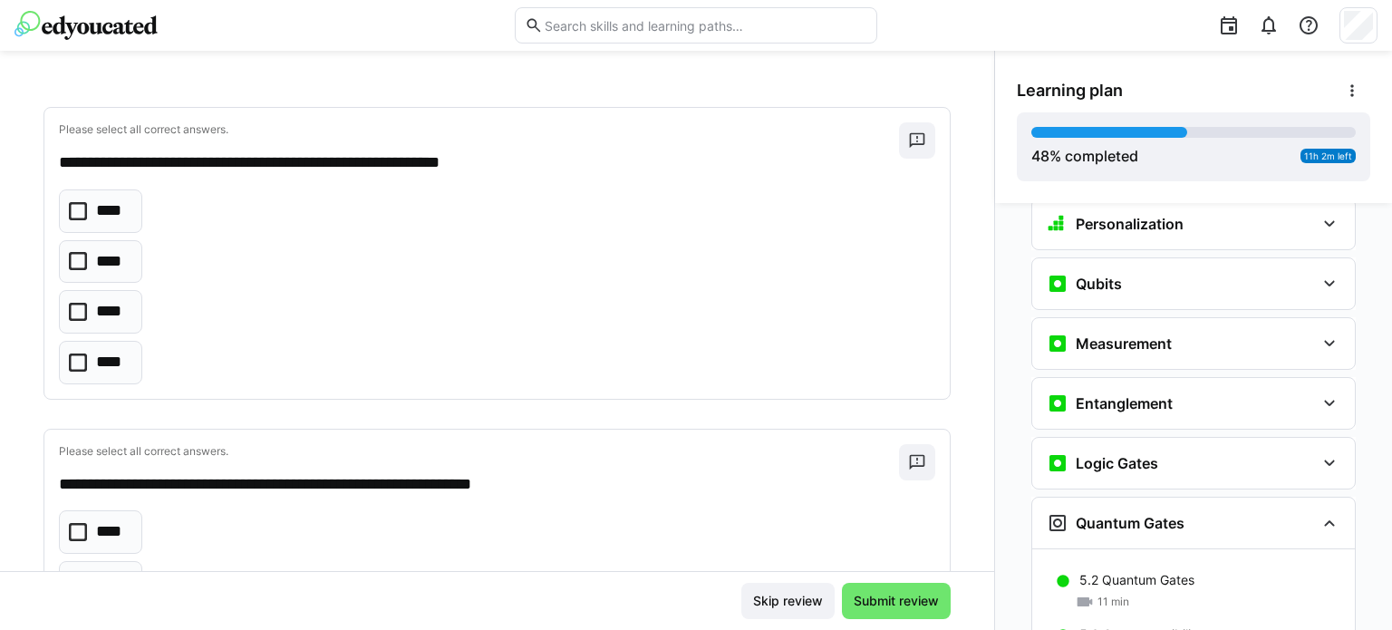
click at [78, 360] on icon at bounding box center [78, 363] width 18 height 18
click at [995, 207] on div "Personalization Question 1 Question 2 Question 3 Question 4 Question 5 Assessme…" at bounding box center [1193, 416] width 397 height 427
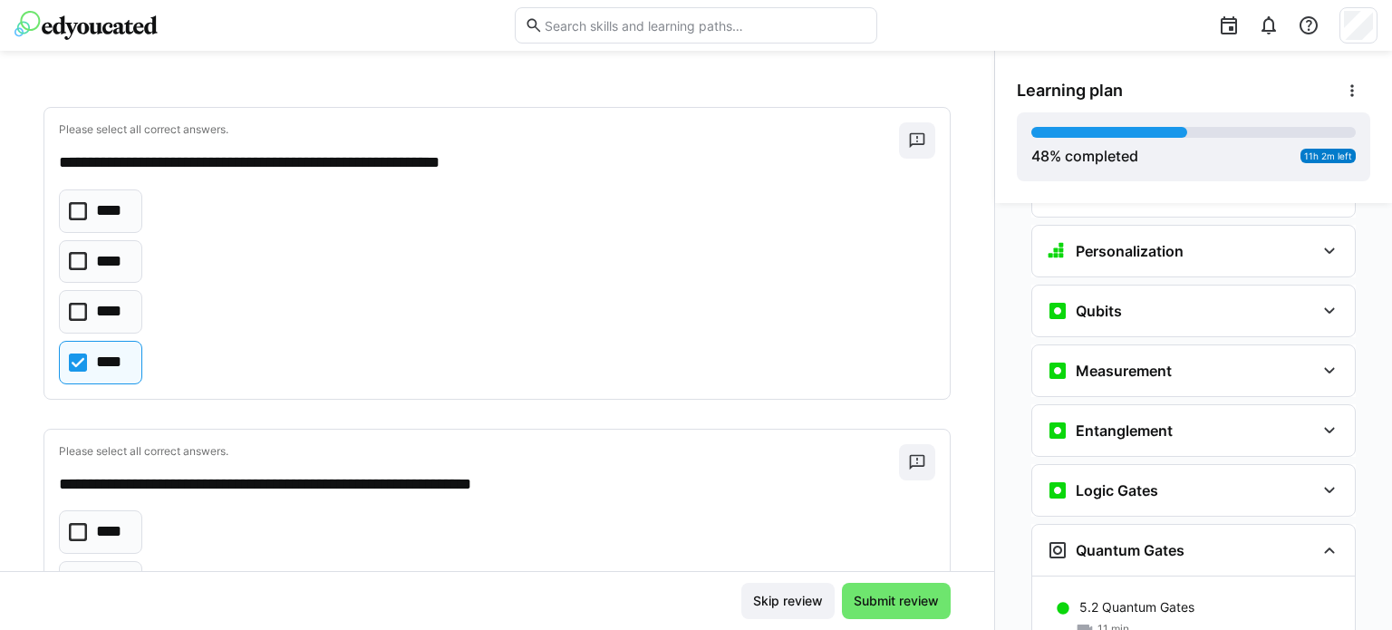
drag, startPoint x: 986, startPoint y: 207, endPoint x: 986, endPoint y: 220, distance: 13.6
click at [995, 220] on div "Personalization Question 1 Question 2 Question 3 Question 4 Question 5 Assessme…" at bounding box center [1193, 416] width 397 height 427
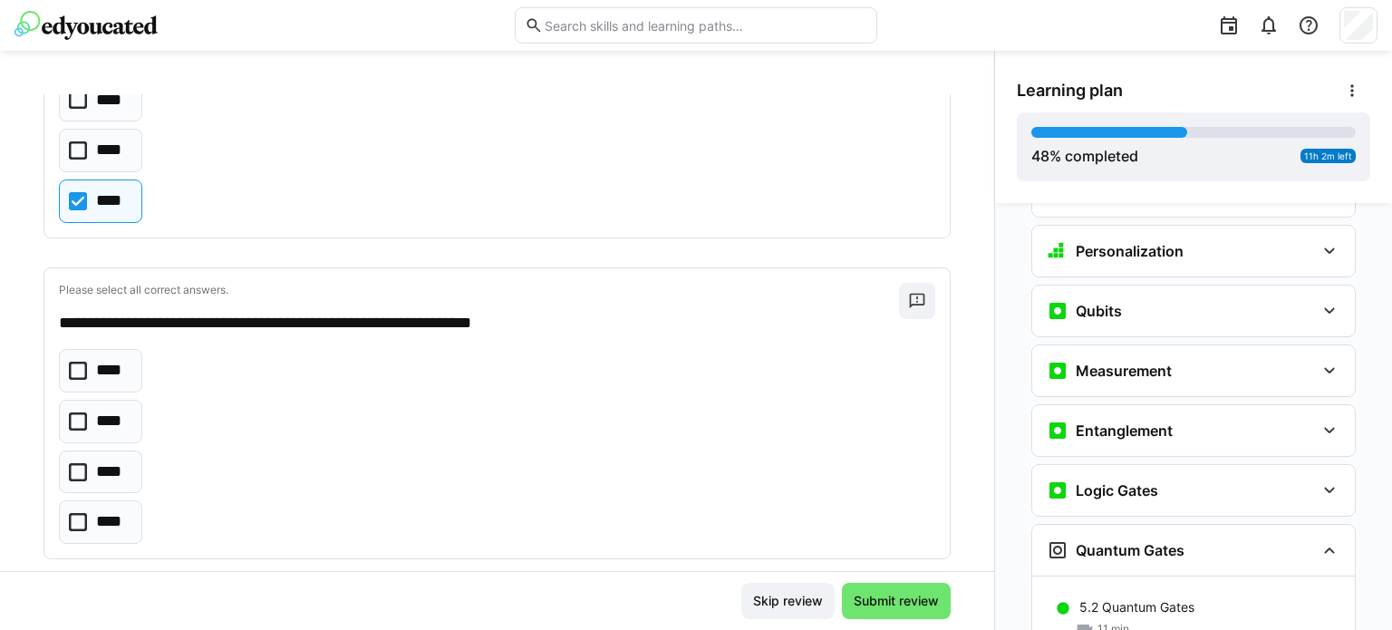
scroll to position [1200, 0]
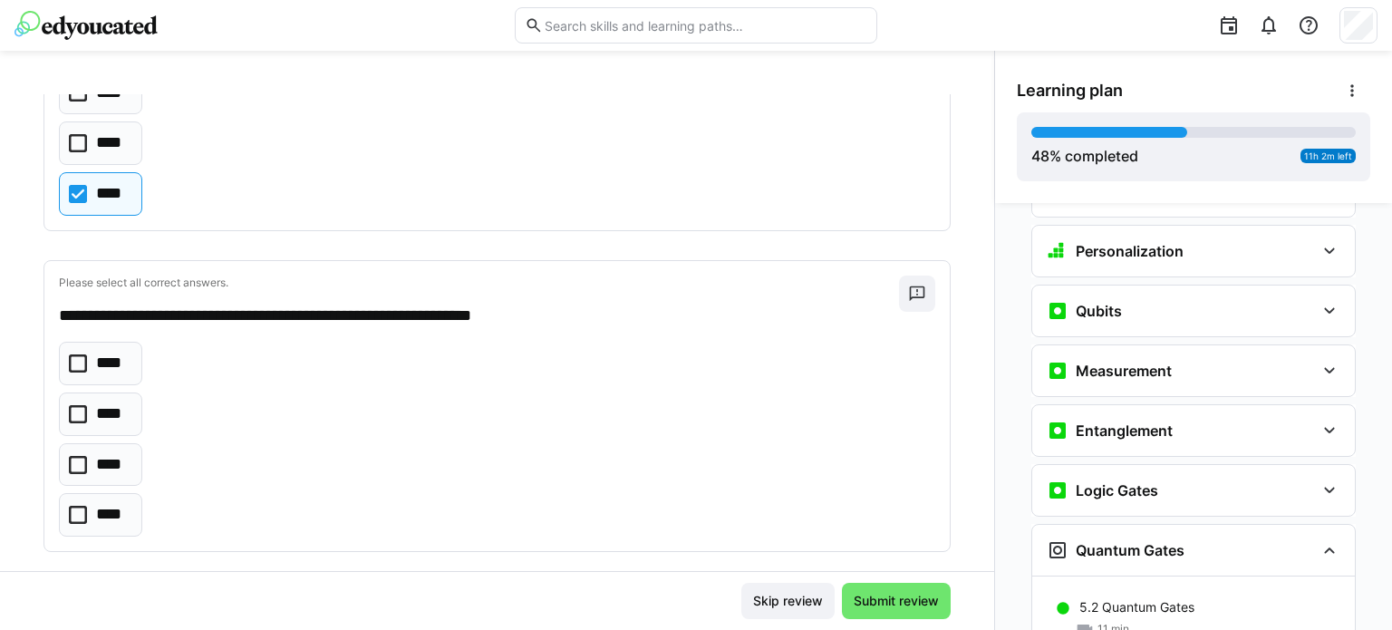
click at [79, 354] on icon at bounding box center [78, 363] width 18 height 18
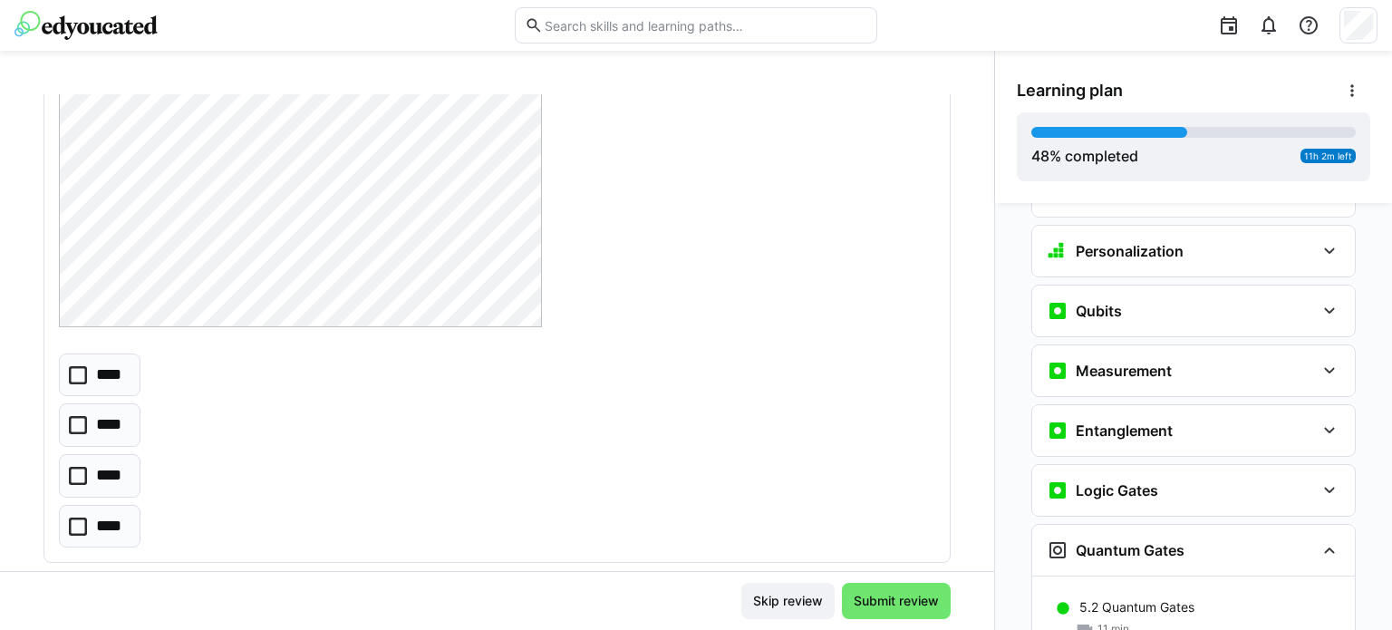
scroll to position [2011, 0]
click at [76, 451] on icon at bounding box center [78, 459] width 18 height 18
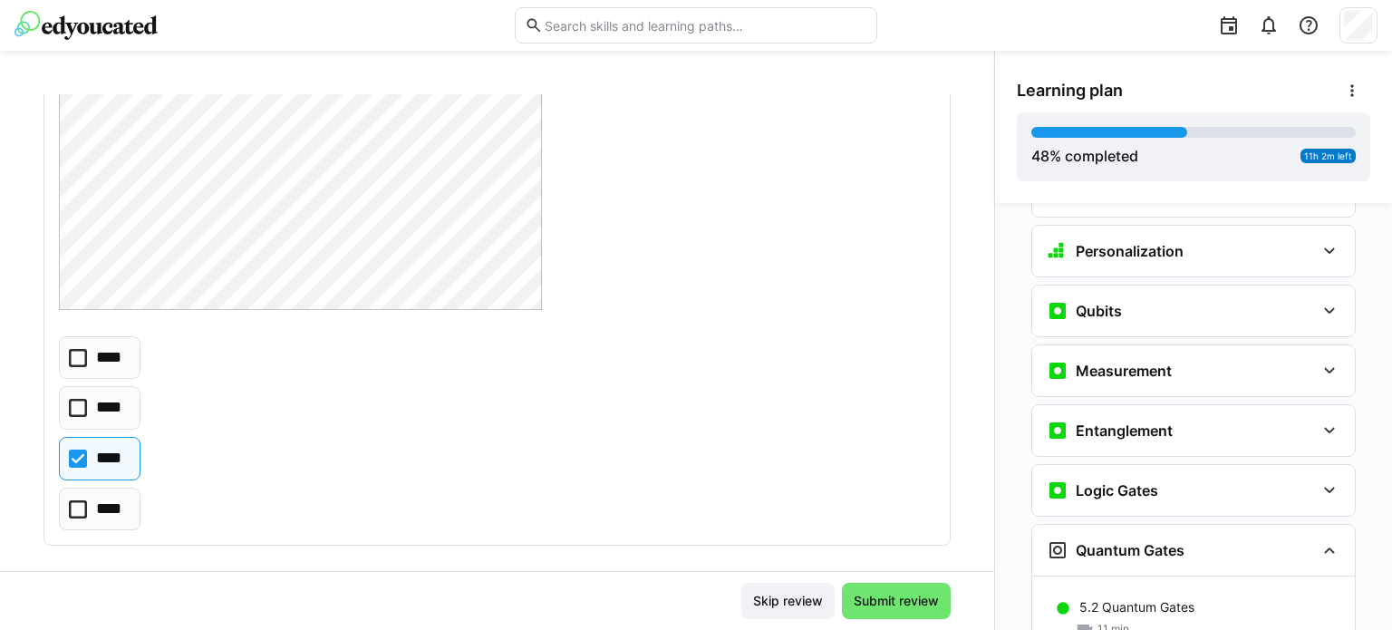
click at [985, 277] on div "**********" at bounding box center [696, 340] width 1392 height 579
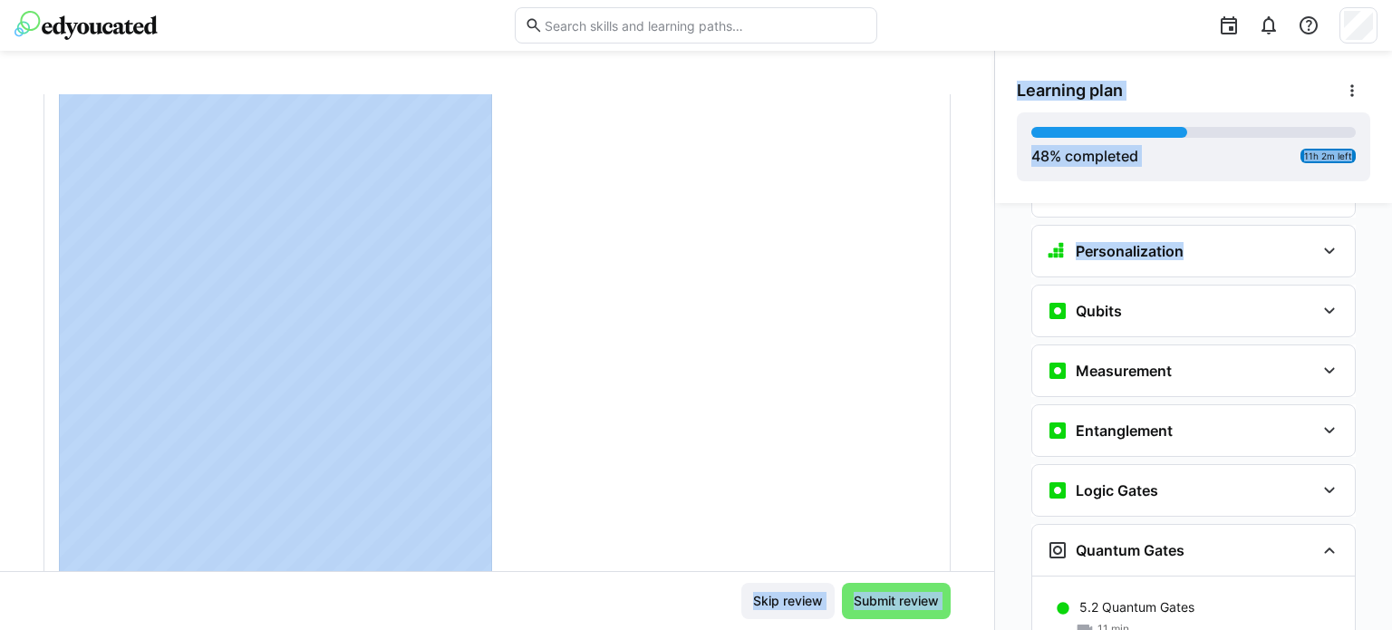
scroll to position [2650, 0]
click at [769, 335] on div at bounding box center [497, 321] width 877 height 609
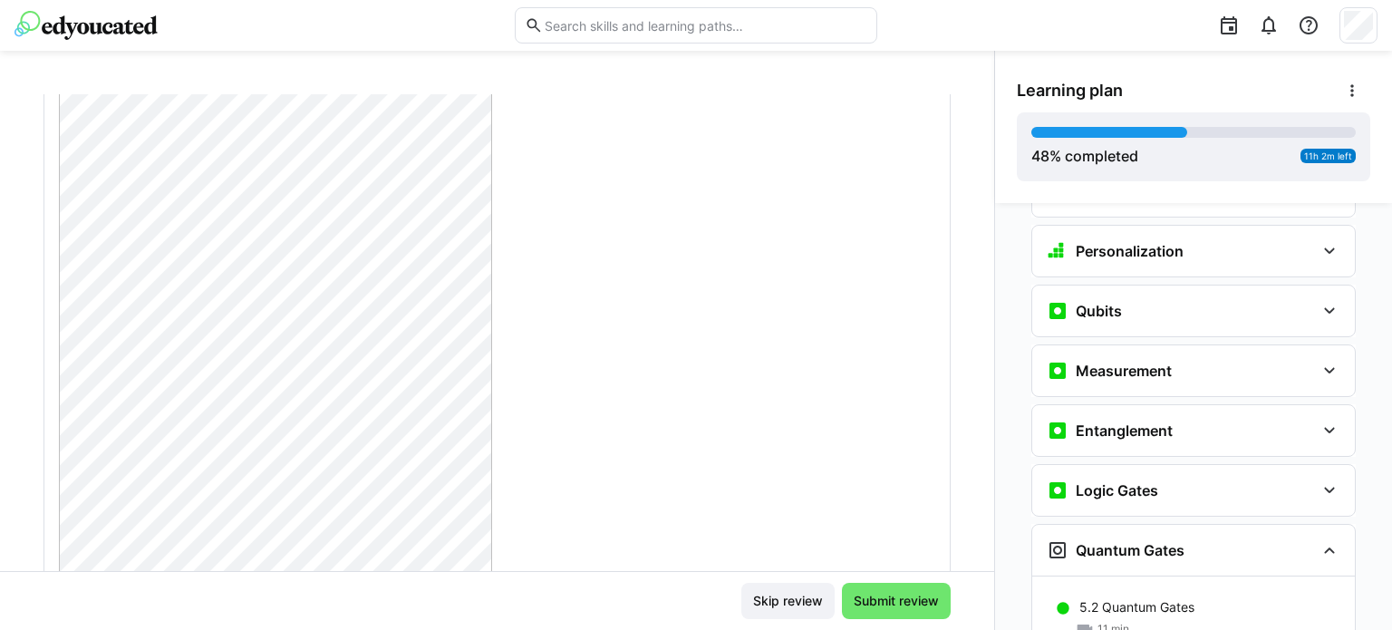
click at [995, 325] on div "Personalization Question 1 Question 2 Question 3 Question 4 Question 5 Assessme…" at bounding box center [1193, 416] width 397 height 427
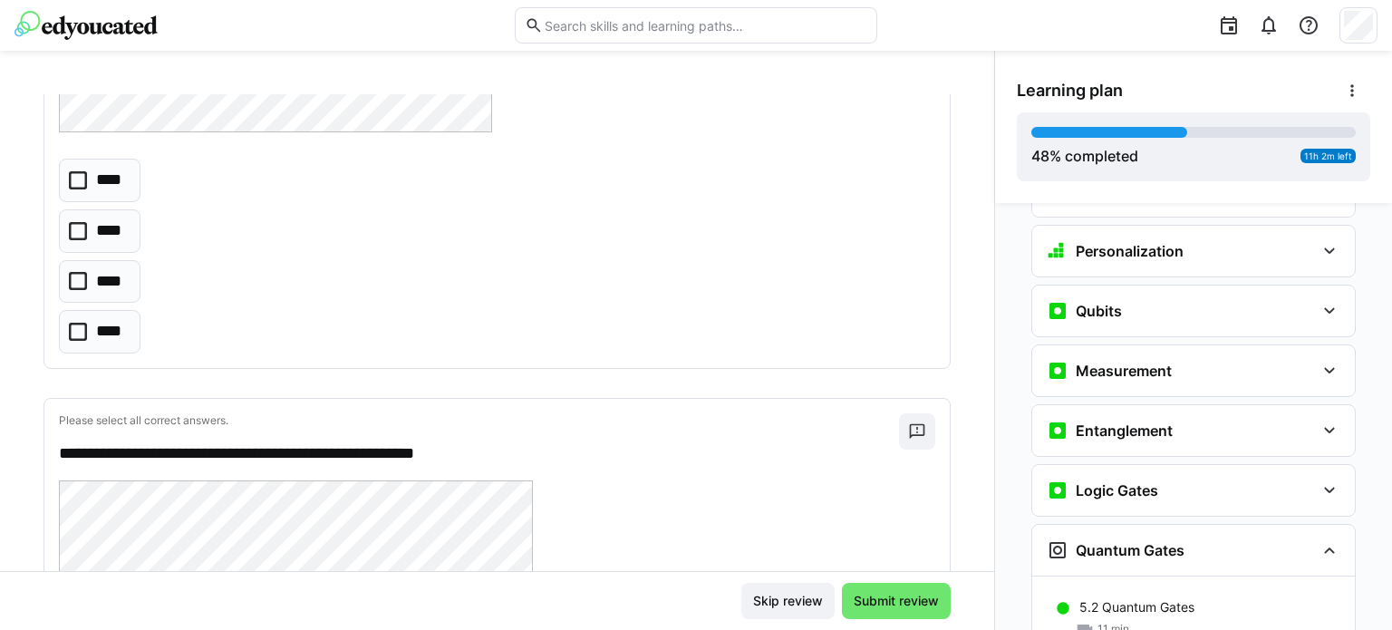
scroll to position [3167, 0]
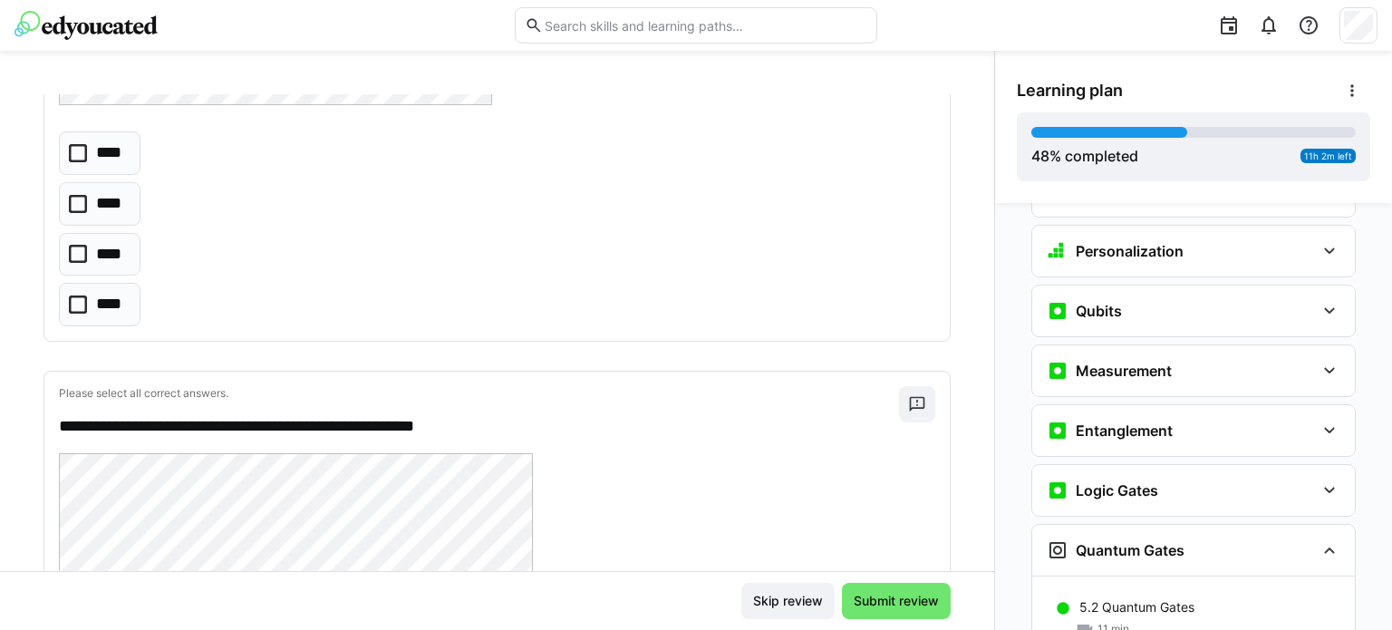
click at [77, 245] on icon at bounding box center [78, 254] width 18 height 18
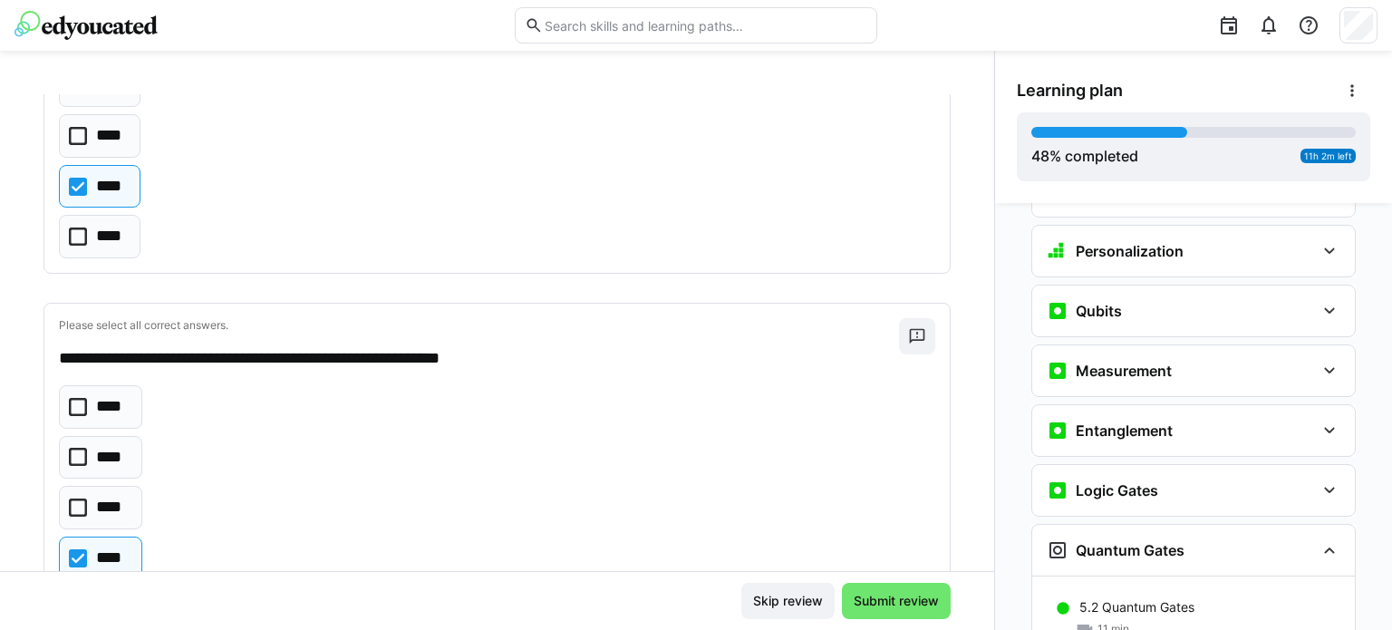
scroll to position [819, 0]
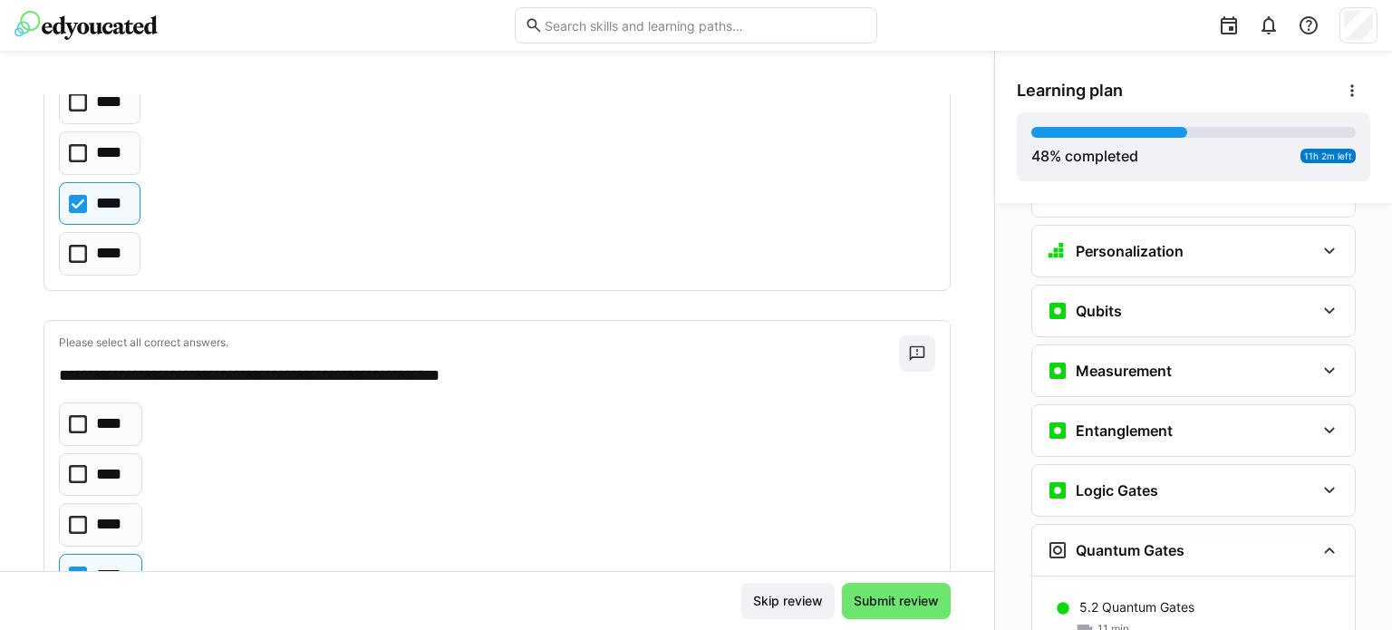
click at [74, 420] on icon at bounding box center [78, 424] width 18 height 18
click at [74, 557] on eds-checkbox "****" at bounding box center [100, 576] width 83 height 44
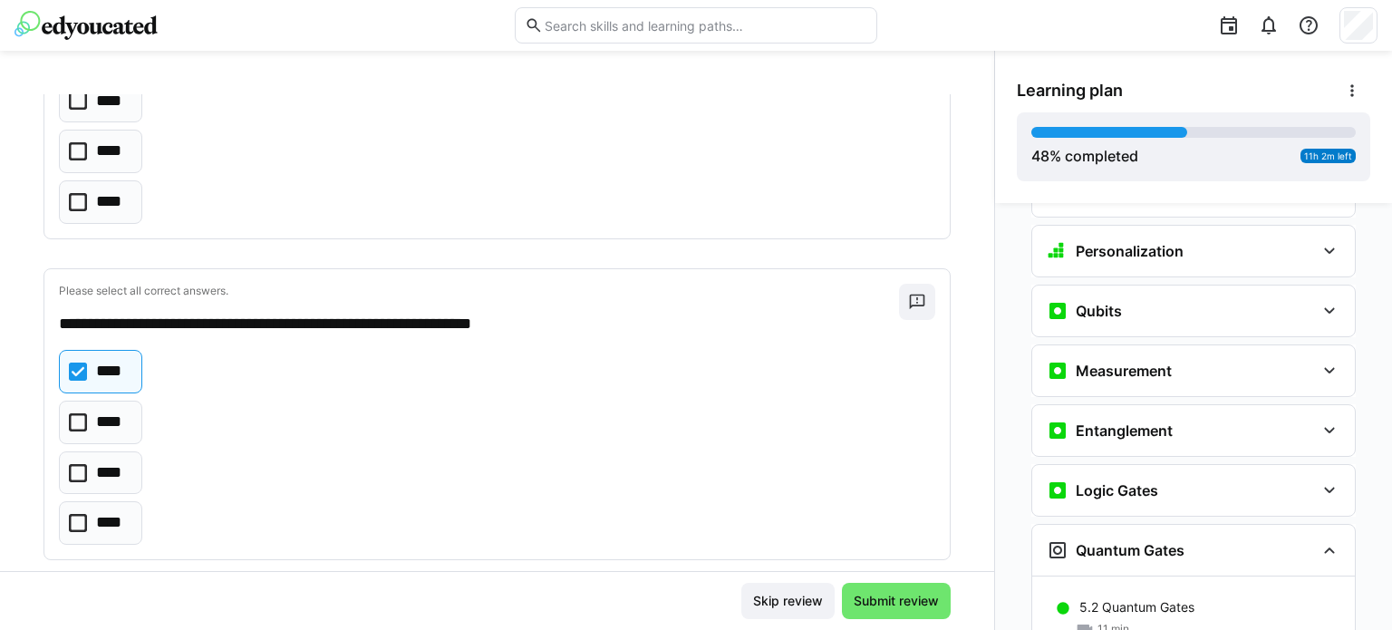
scroll to position [1209, 0]
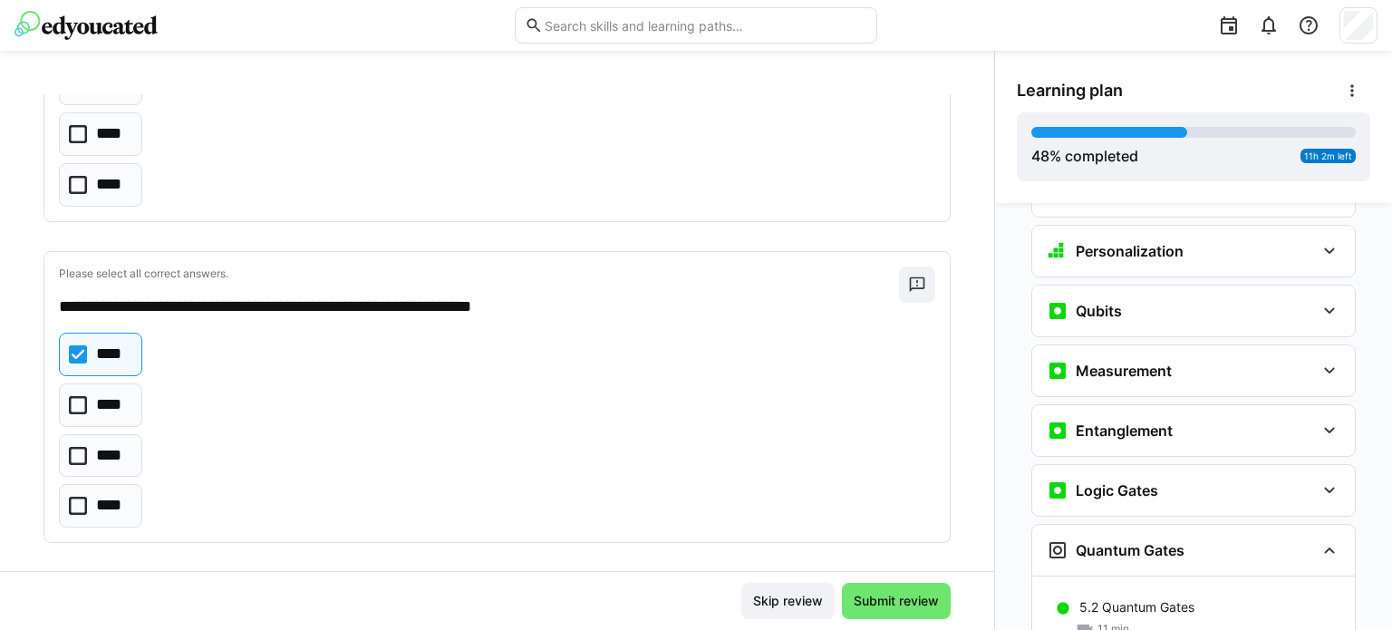
click at [87, 442] on eds-checkbox "****" at bounding box center [100, 456] width 83 height 44
click at [77, 356] on icon at bounding box center [78, 354] width 18 height 18
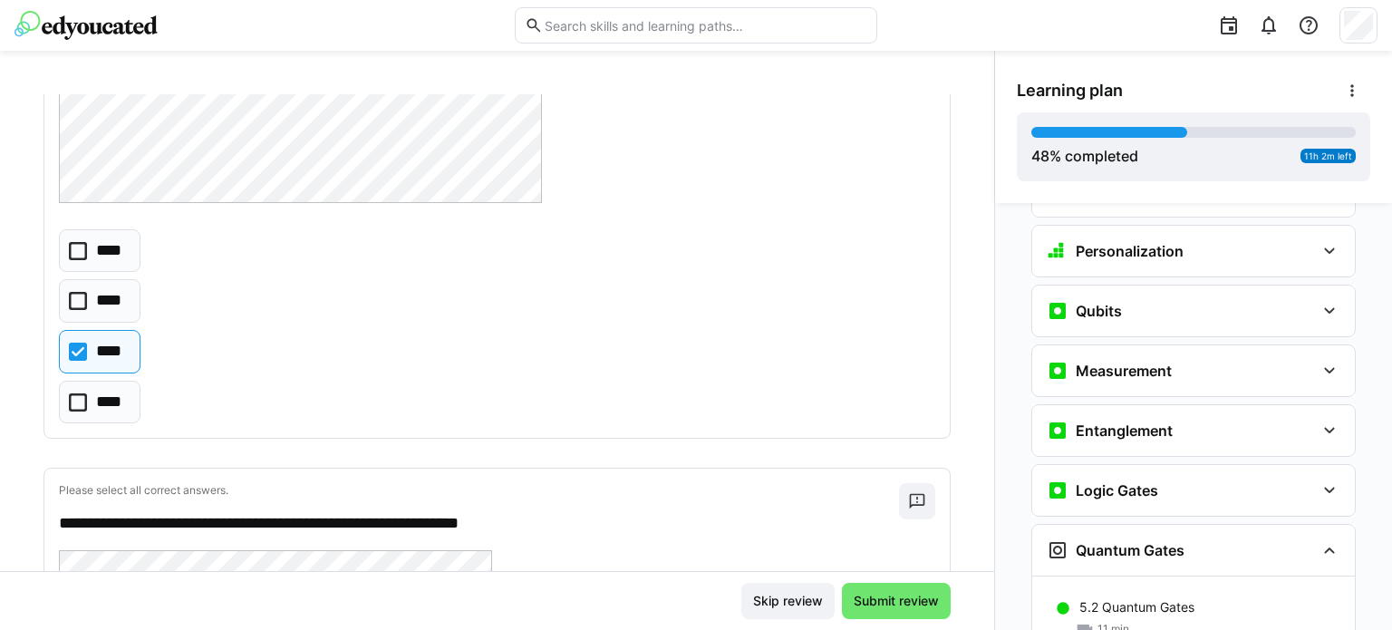
scroll to position [2127, 0]
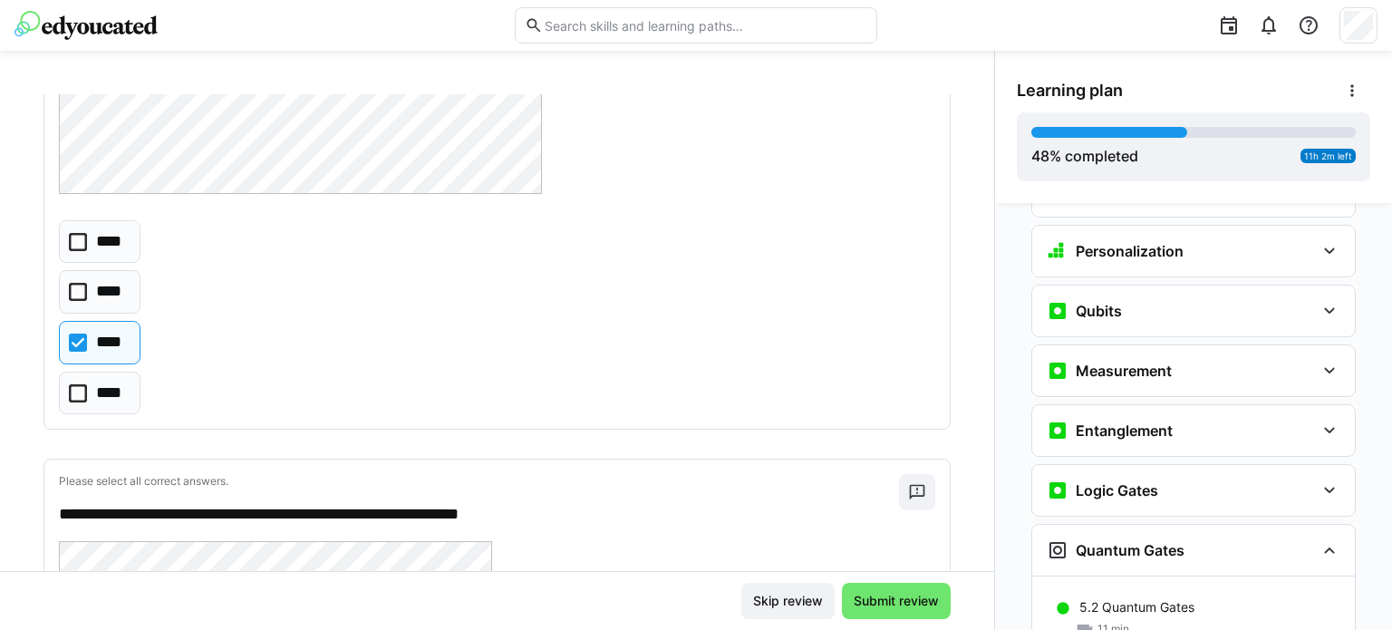
click at [86, 283] on icon at bounding box center [78, 292] width 18 height 18
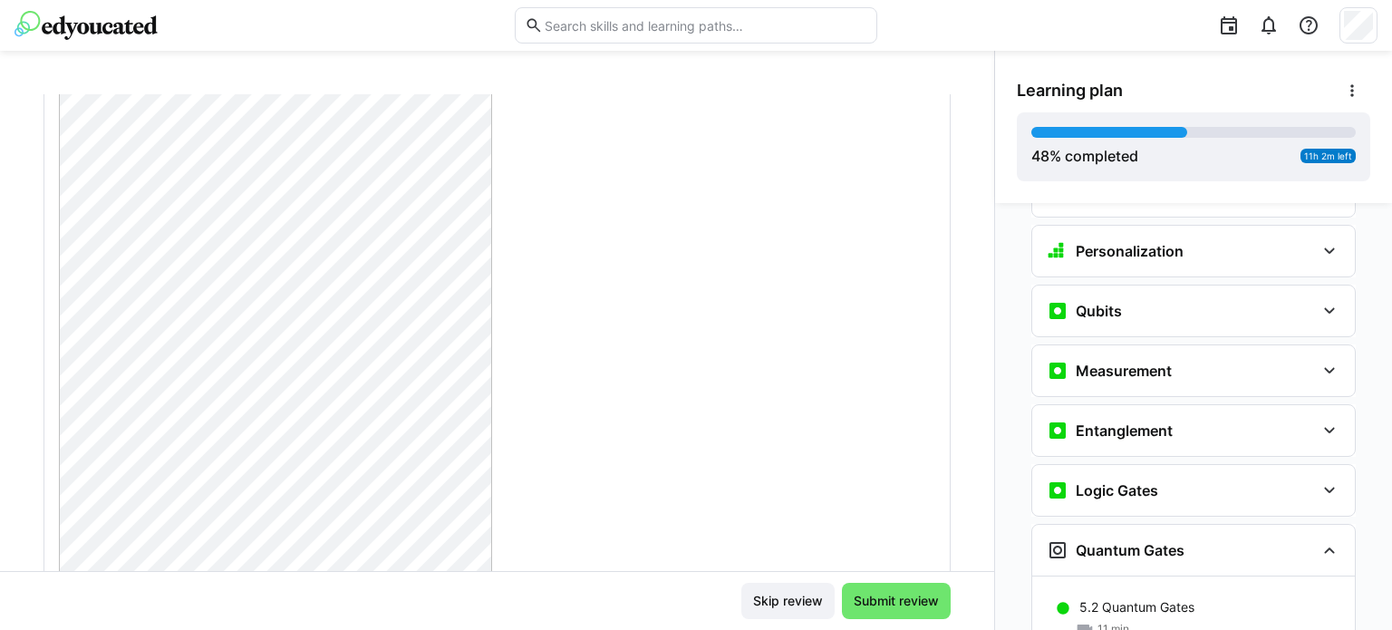
scroll to position [2633, 0]
click at [975, 326] on div "**********" at bounding box center [497, 332] width 994 height 477
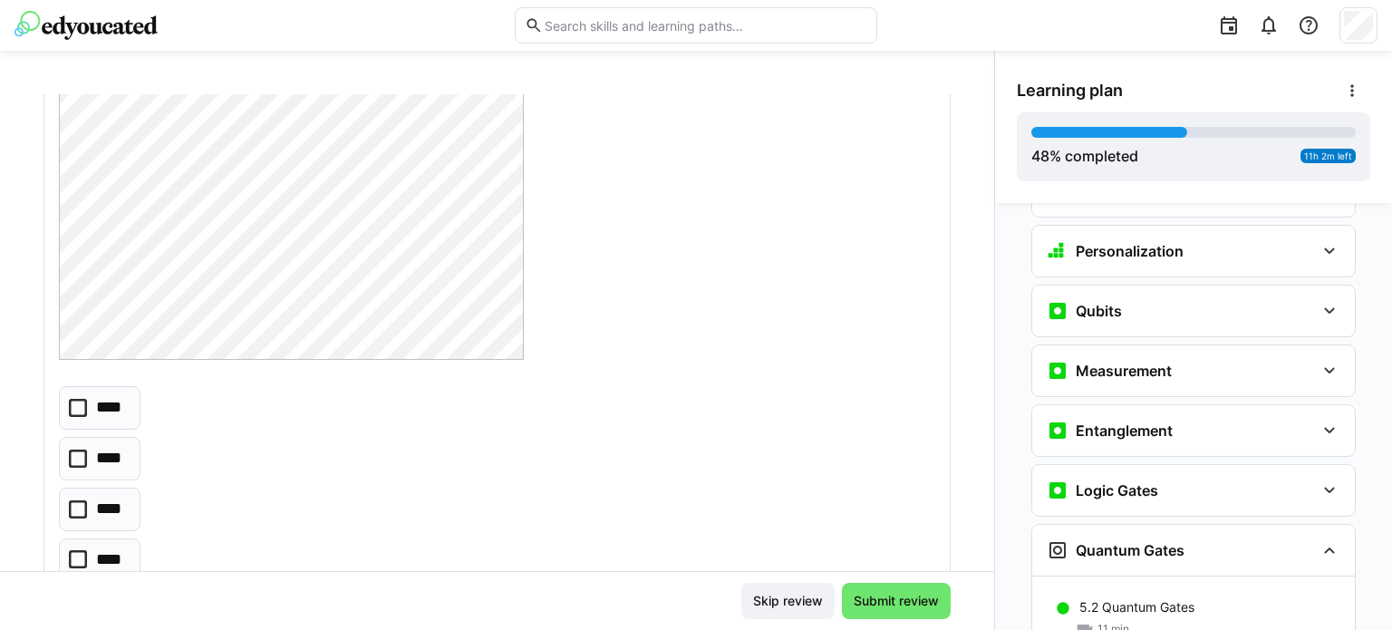
scroll to position [5383, 0]
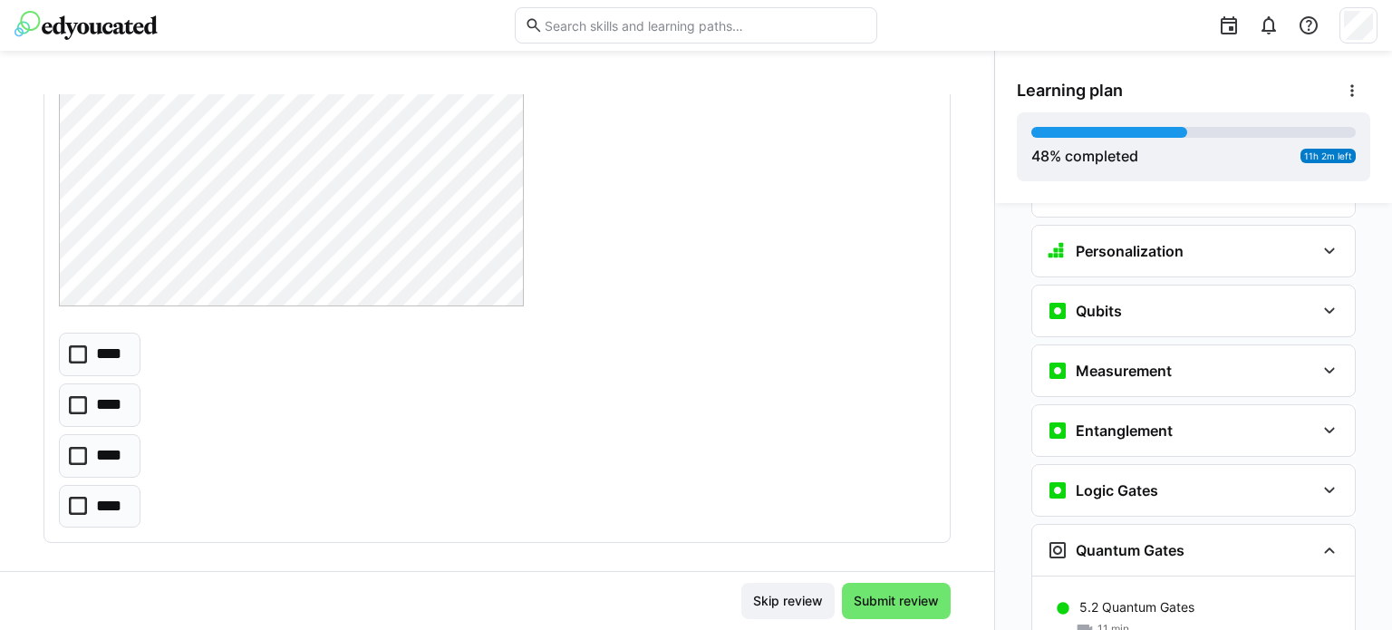
click at [86, 497] on icon at bounding box center [78, 506] width 18 height 18
click at [896, 594] on span "Submit review" at bounding box center [896, 601] width 91 height 18
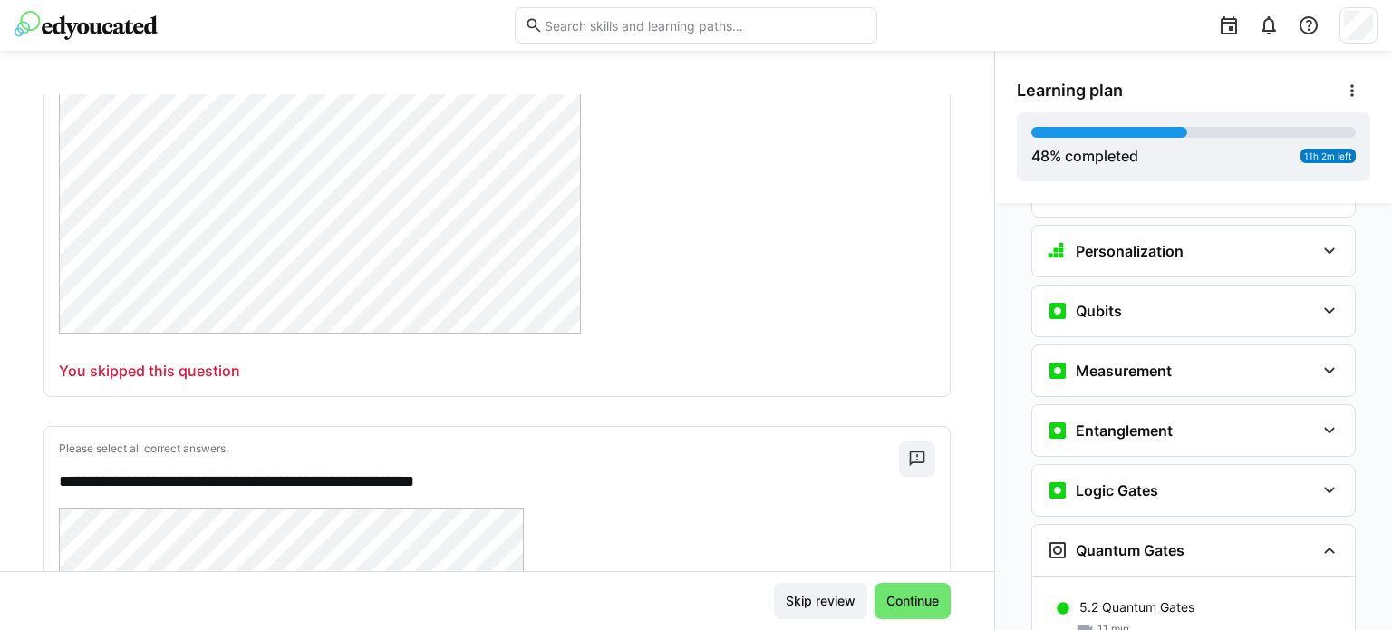
scroll to position [4500, 0]
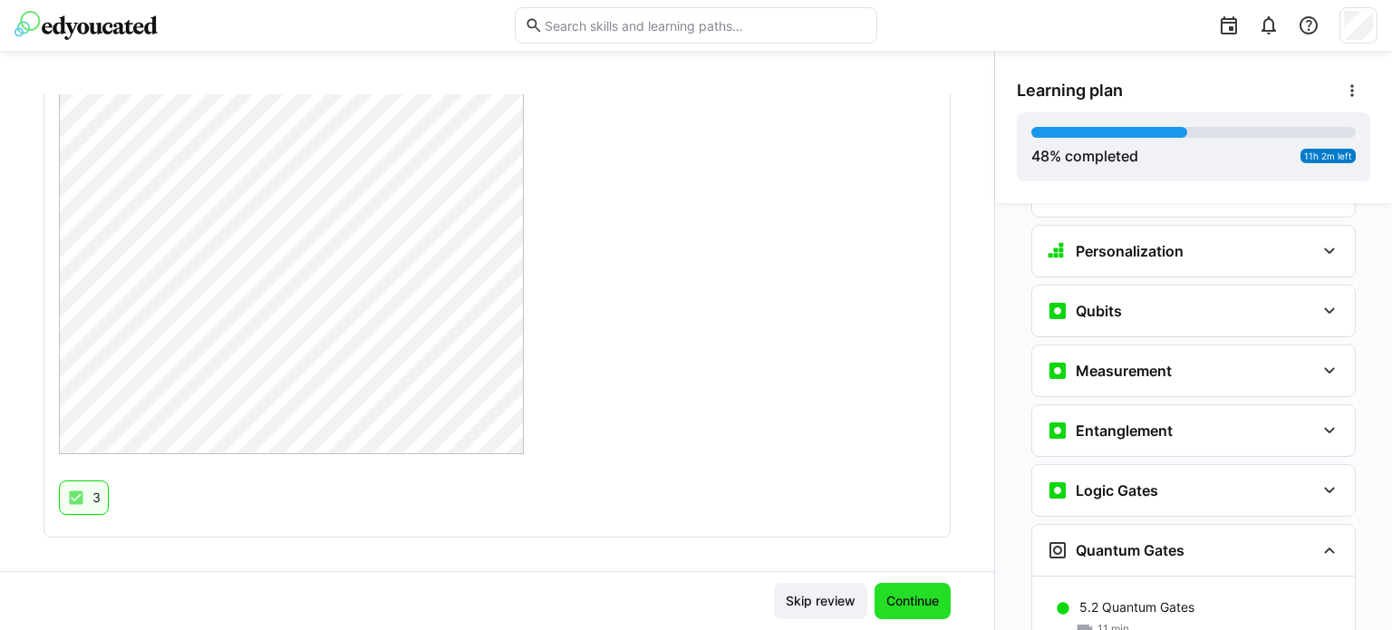
click at [921, 598] on span "Continue" at bounding box center [913, 601] width 58 height 18
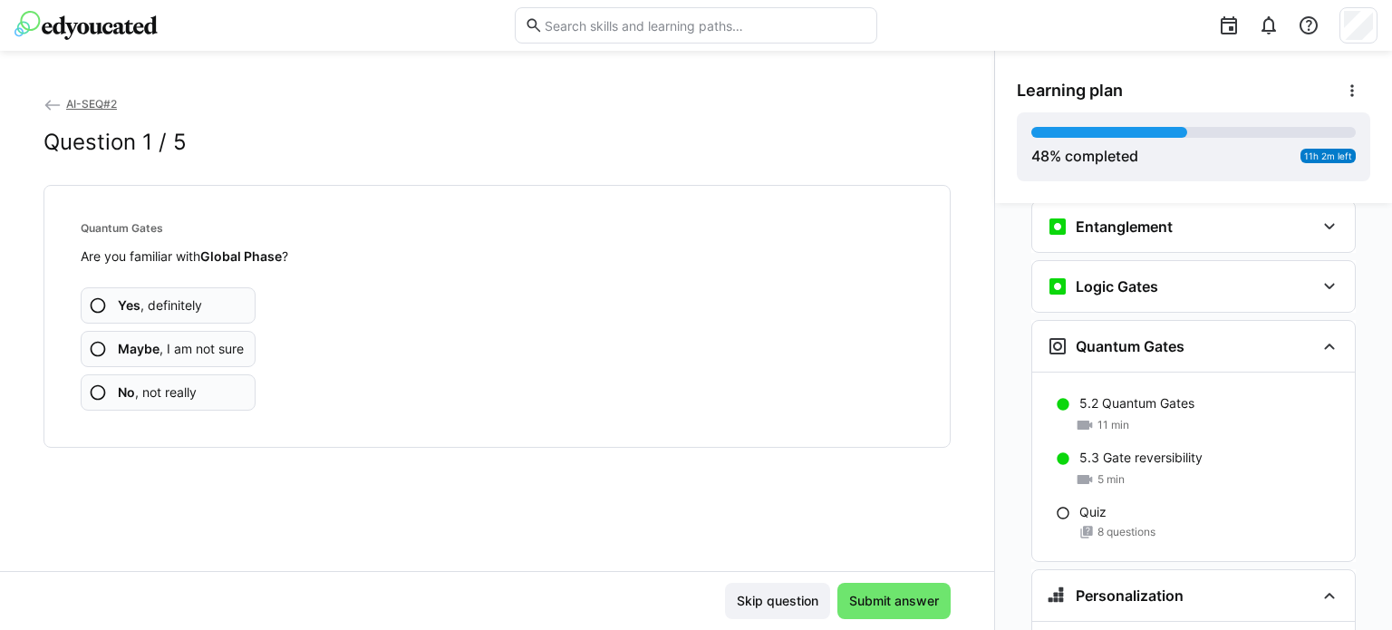
scroll to position [2263, 0]
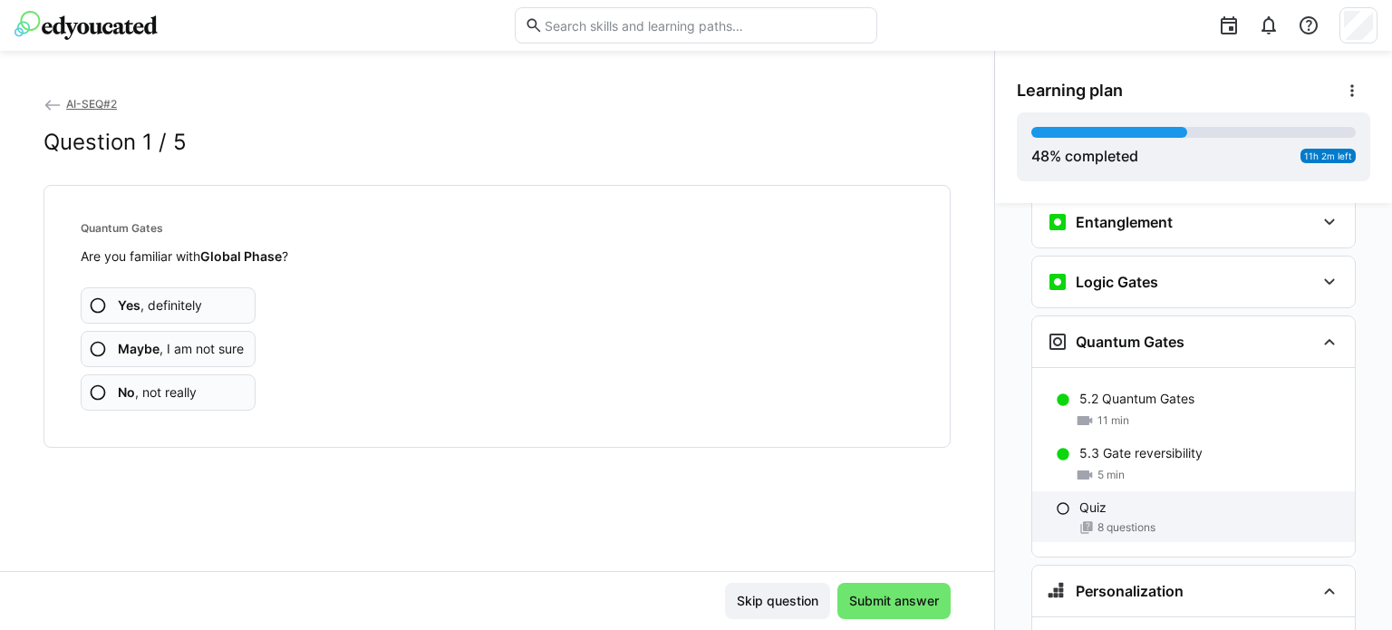
click at [1114, 520] on span "8 questions" at bounding box center [1127, 527] width 58 height 15
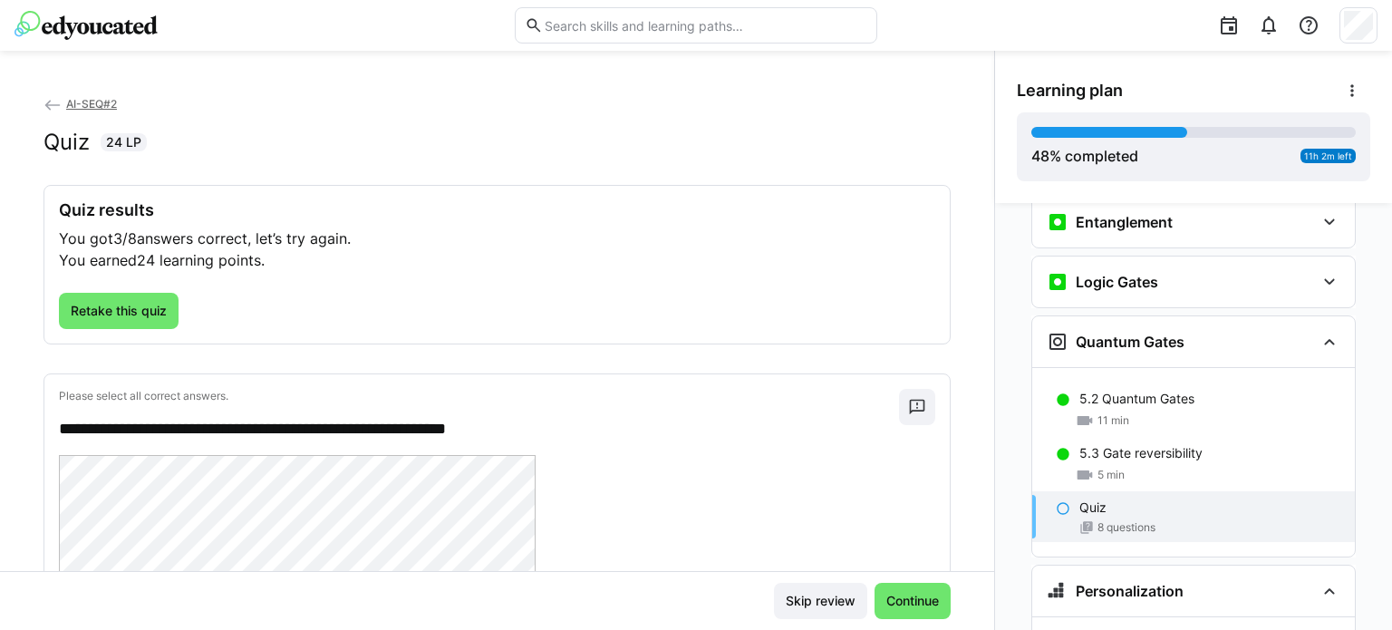
scroll to position [2331, 0]
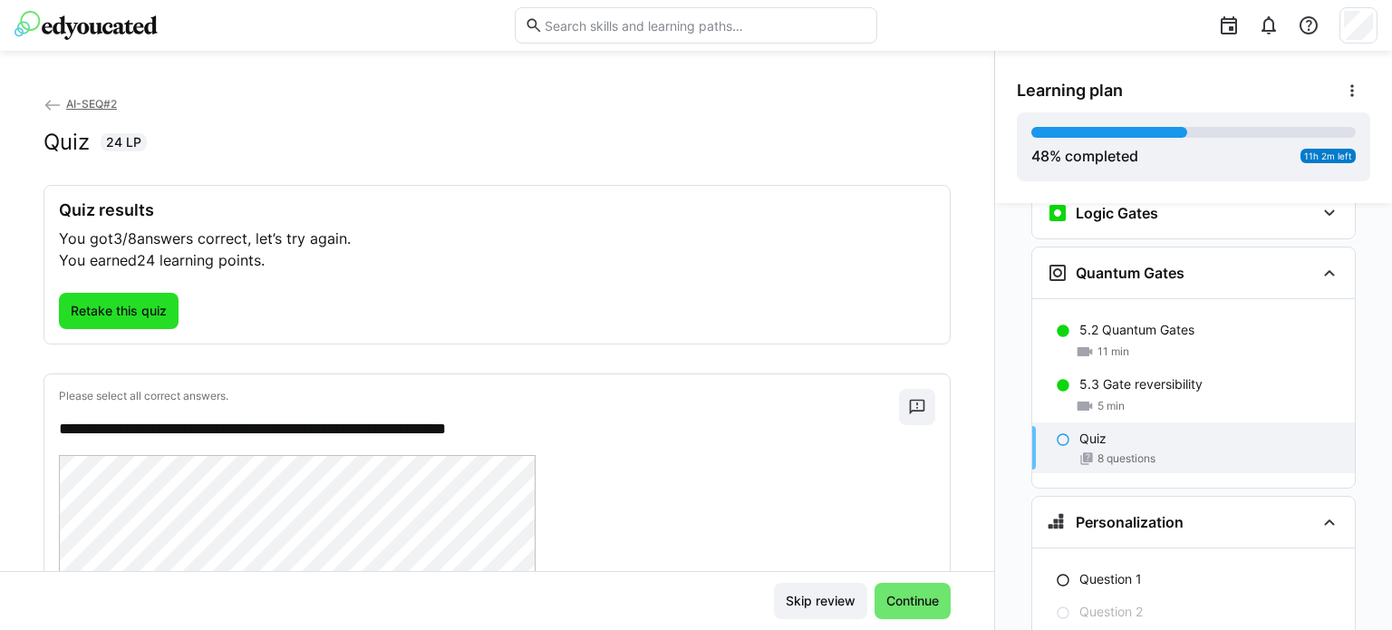
click at [160, 310] on span "Retake this quiz" at bounding box center [119, 311] width 102 height 18
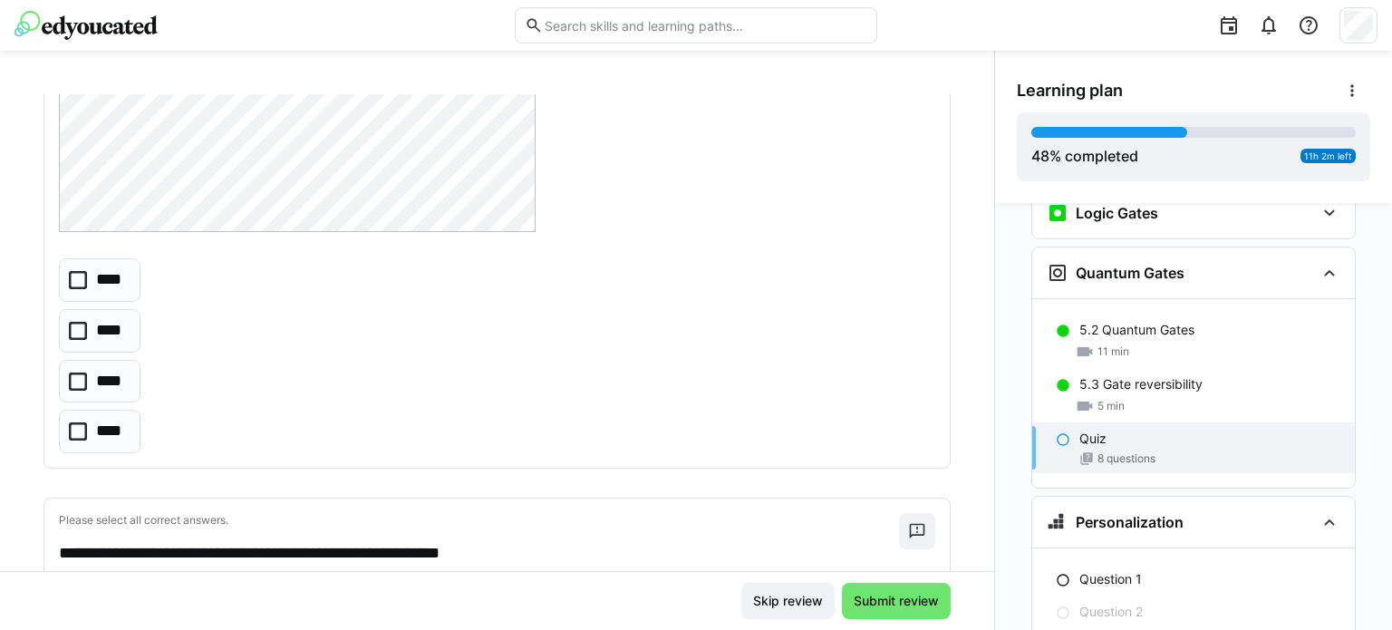
scroll to position [631, 0]
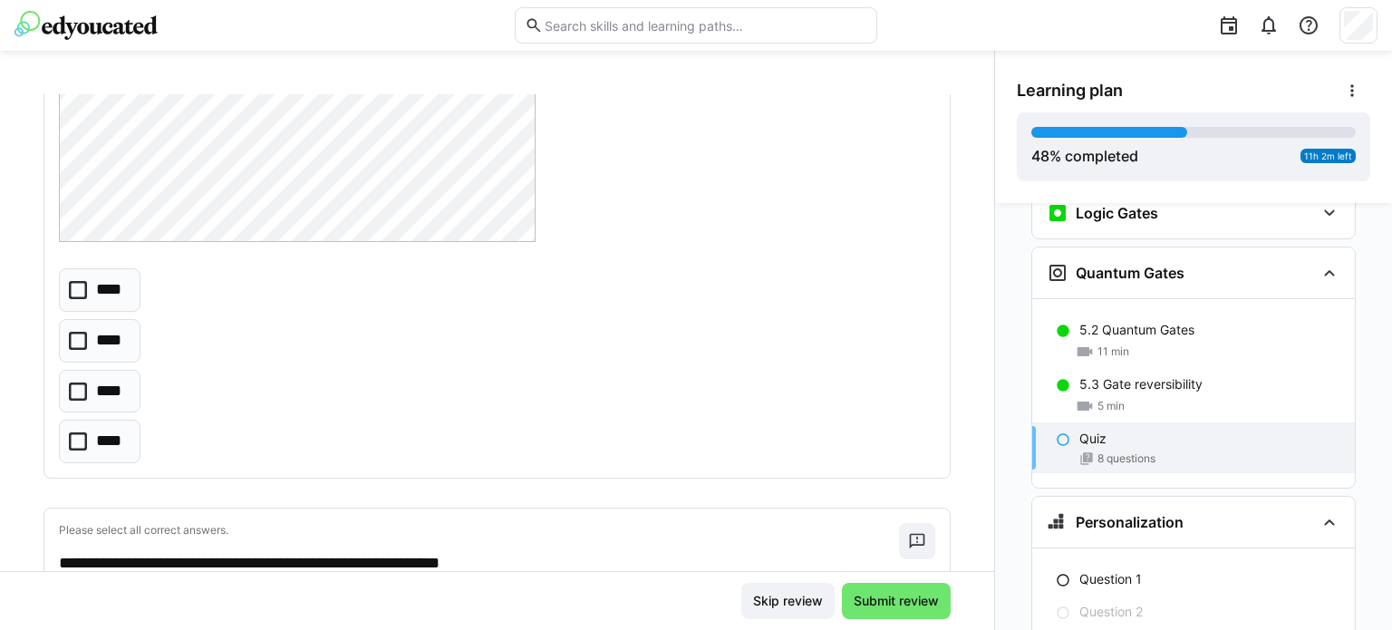
click at [84, 339] on icon at bounding box center [78, 341] width 18 height 18
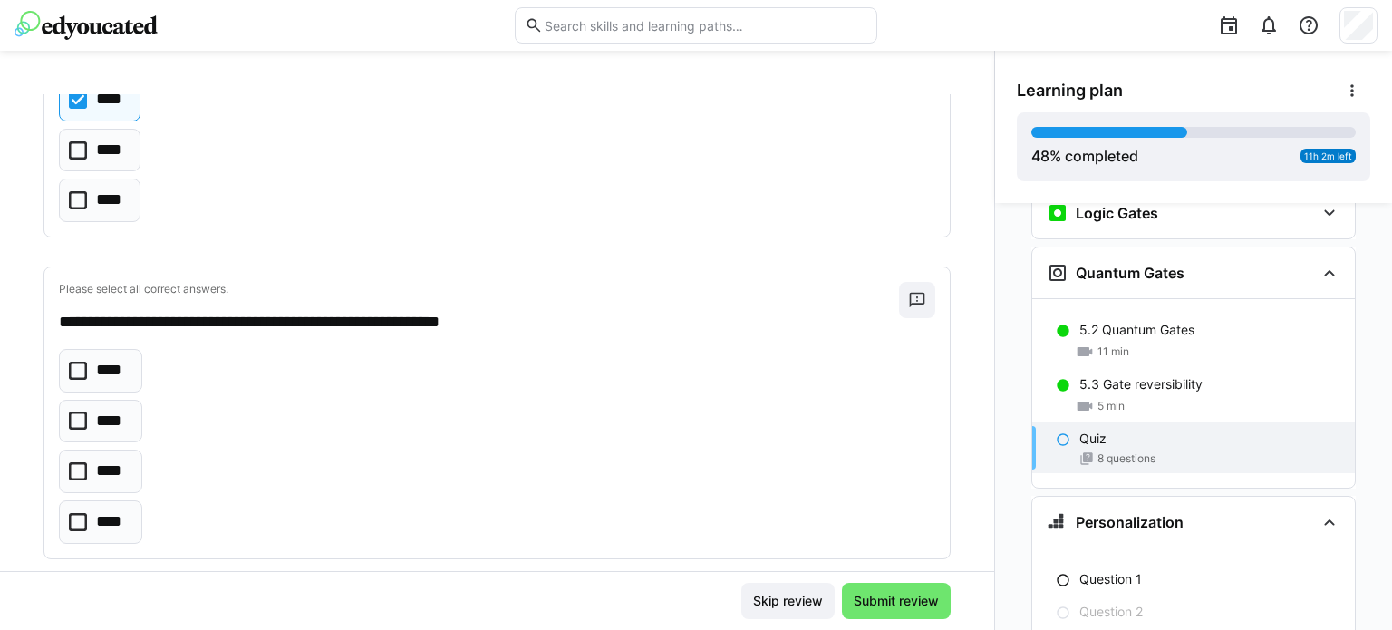
scroll to position [997, 0]
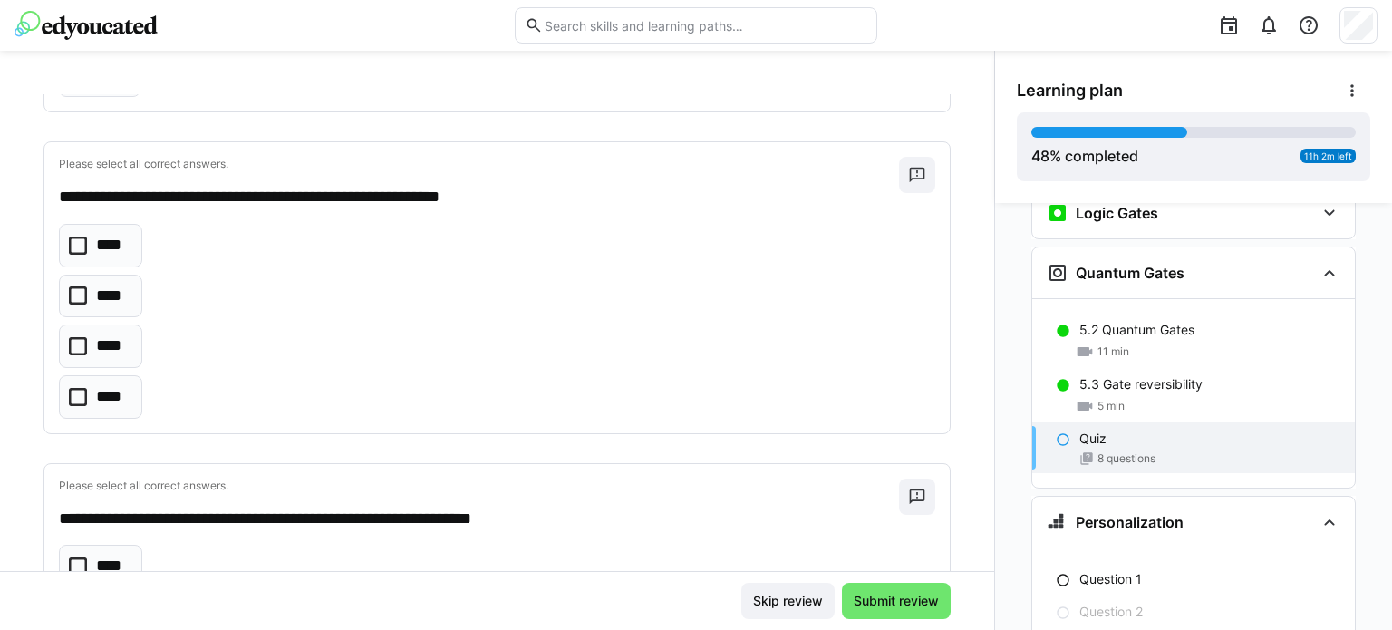
click at [77, 296] on icon at bounding box center [78, 295] width 18 height 18
click at [80, 246] on icon at bounding box center [78, 246] width 18 height 18
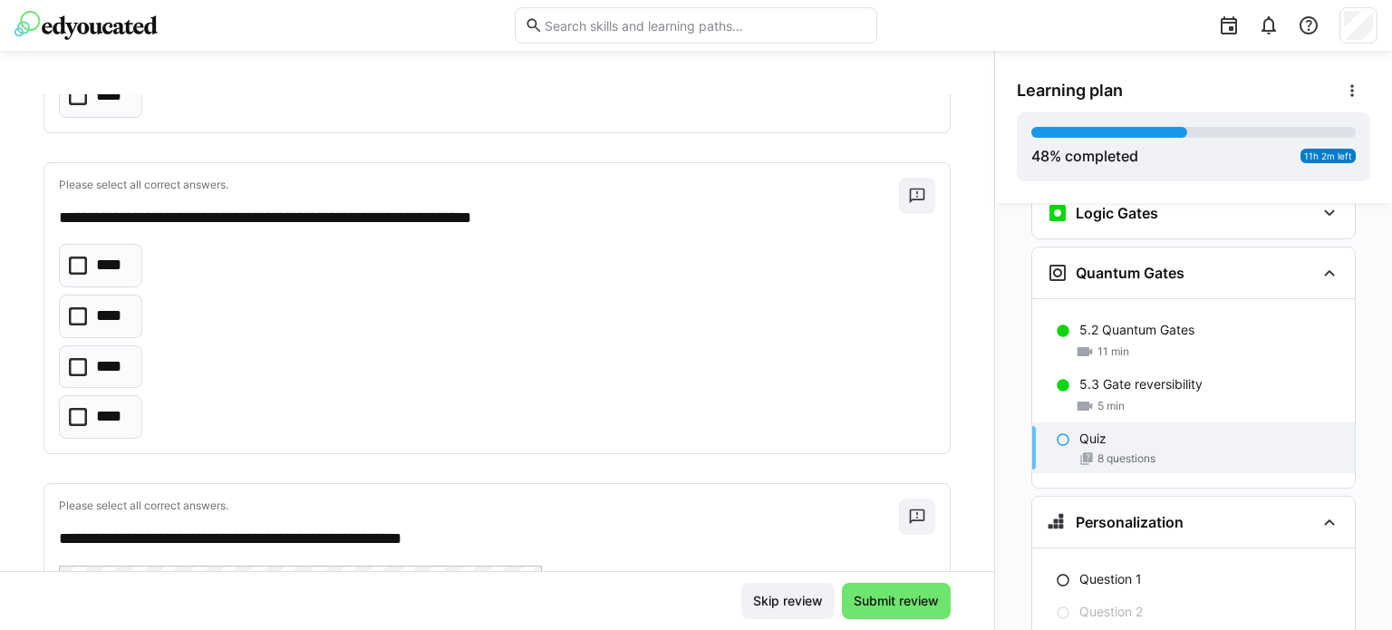
scroll to position [1343, 0]
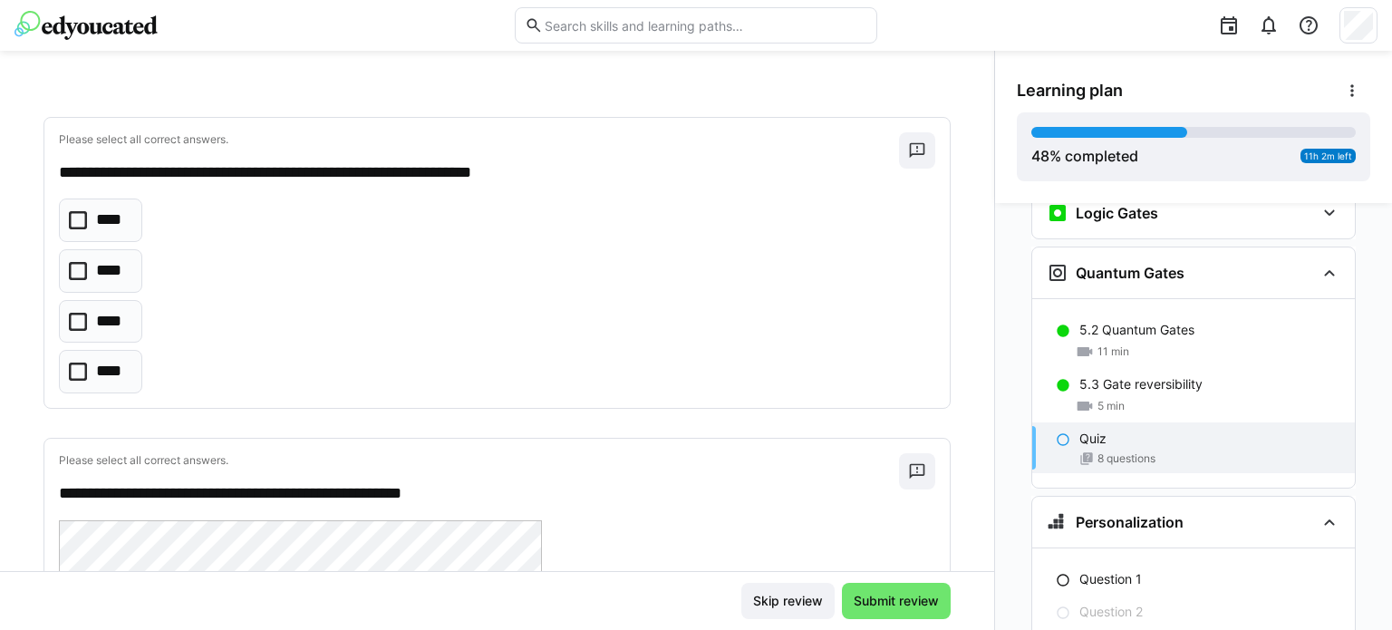
click at [76, 321] on icon at bounding box center [78, 322] width 18 height 18
click at [83, 263] on icon at bounding box center [78, 271] width 18 height 18
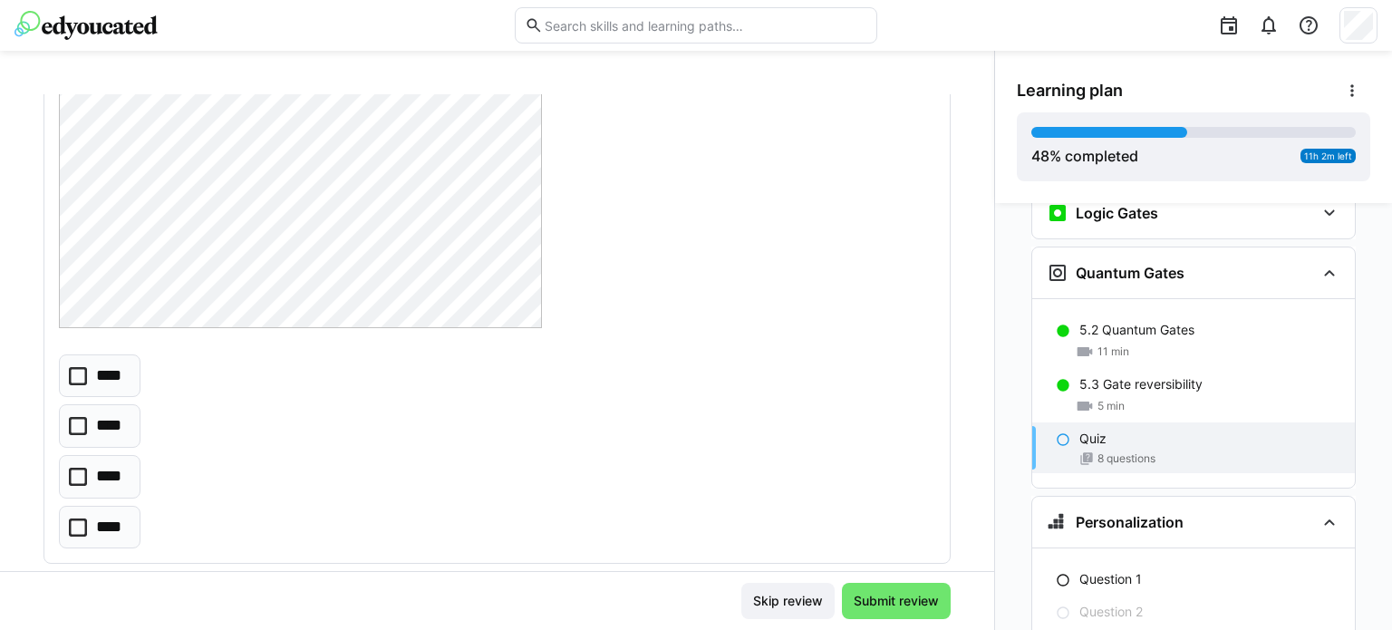
scroll to position [2001, 0]
click at [77, 408] on icon at bounding box center [78, 417] width 18 height 18
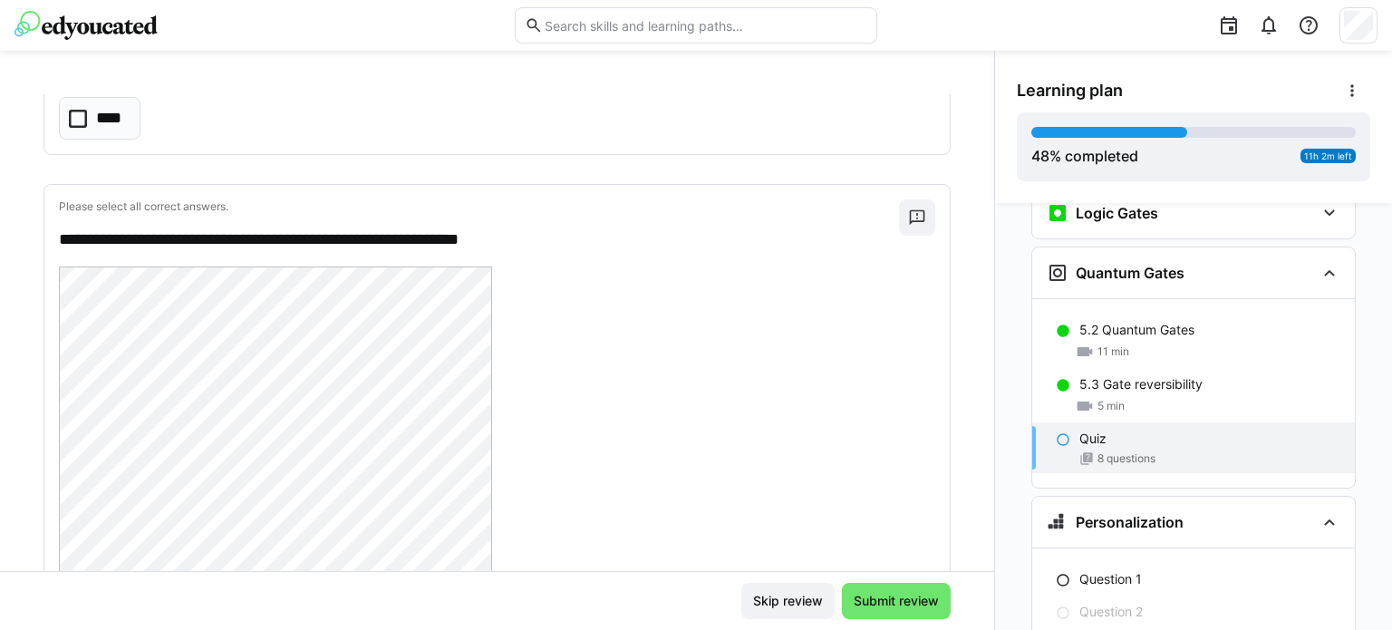
scroll to position [2402, 0]
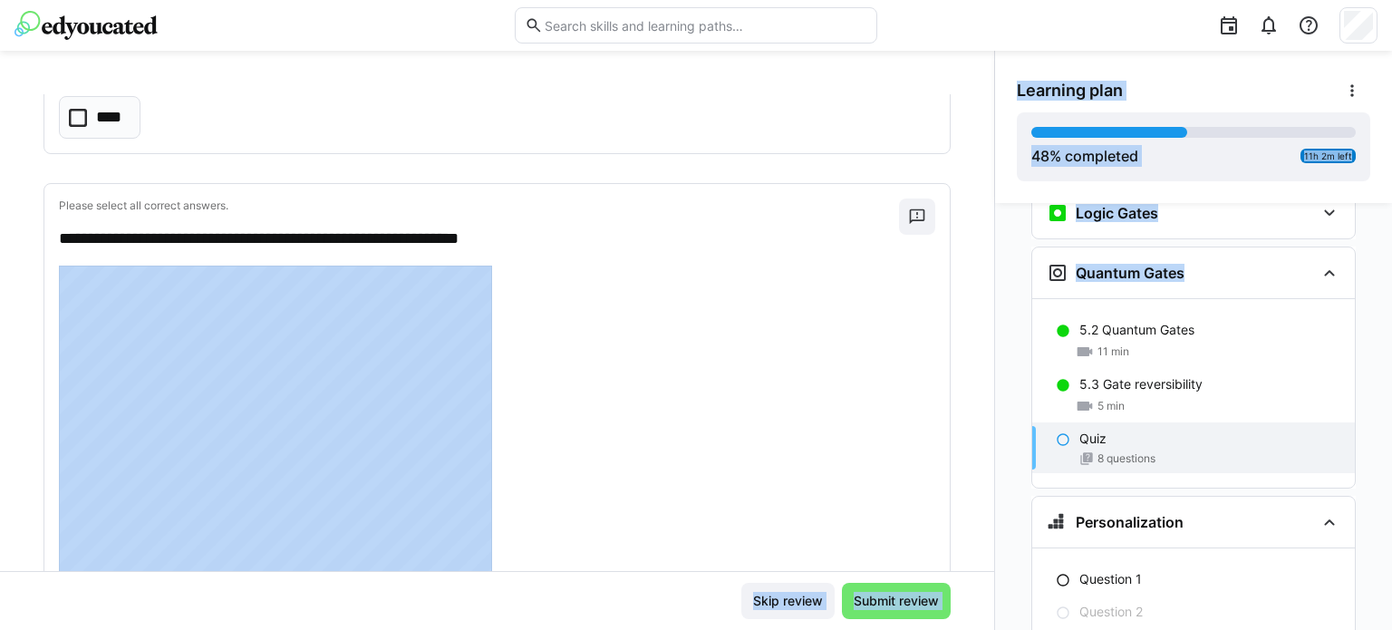
drag, startPoint x: 976, startPoint y: 315, endPoint x: 986, endPoint y: 333, distance: 19.9
click at [986, 333] on div "**********" at bounding box center [696, 340] width 1392 height 579
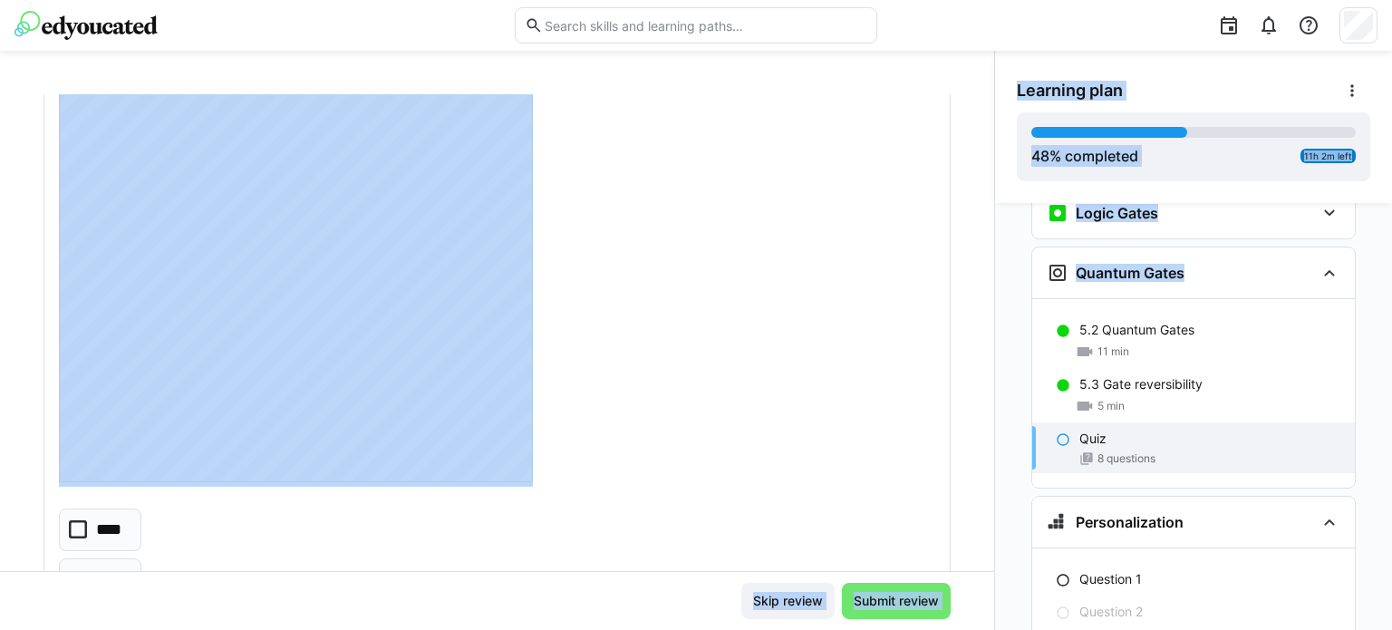
scroll to position [3718, 0]
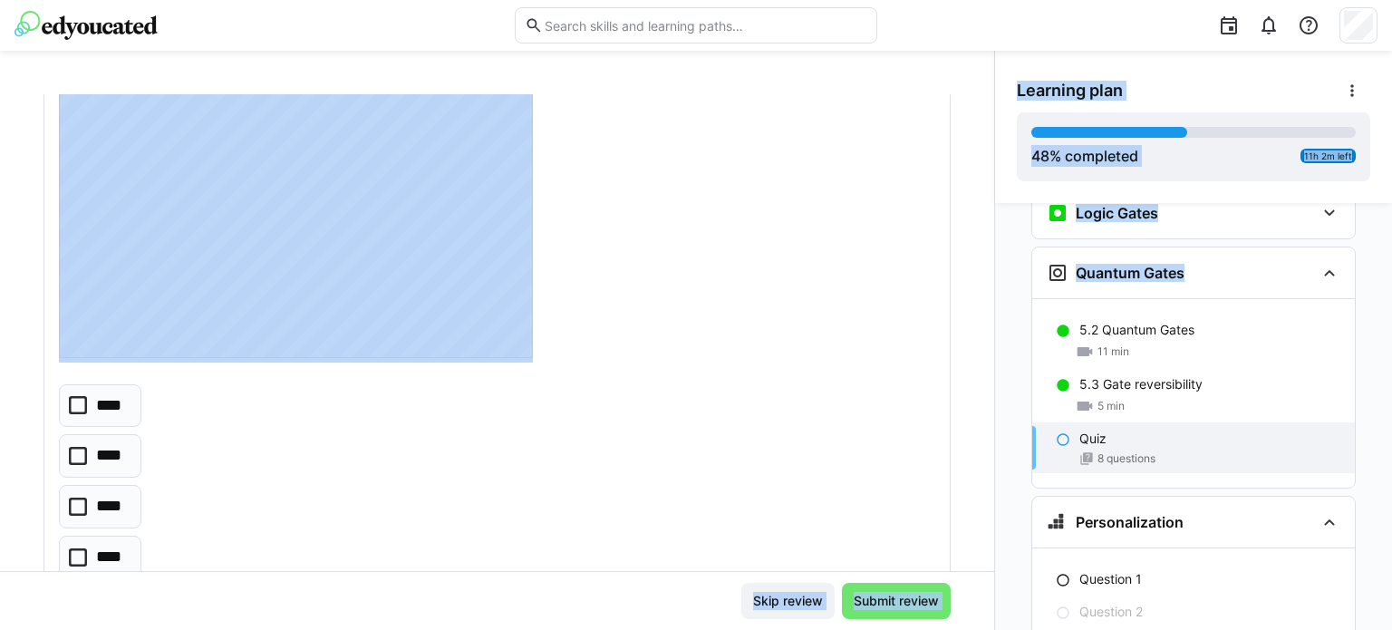
click at [751, 427] on div "**** **** **** ****" at bounding box center [497, 481] width 877 height 195
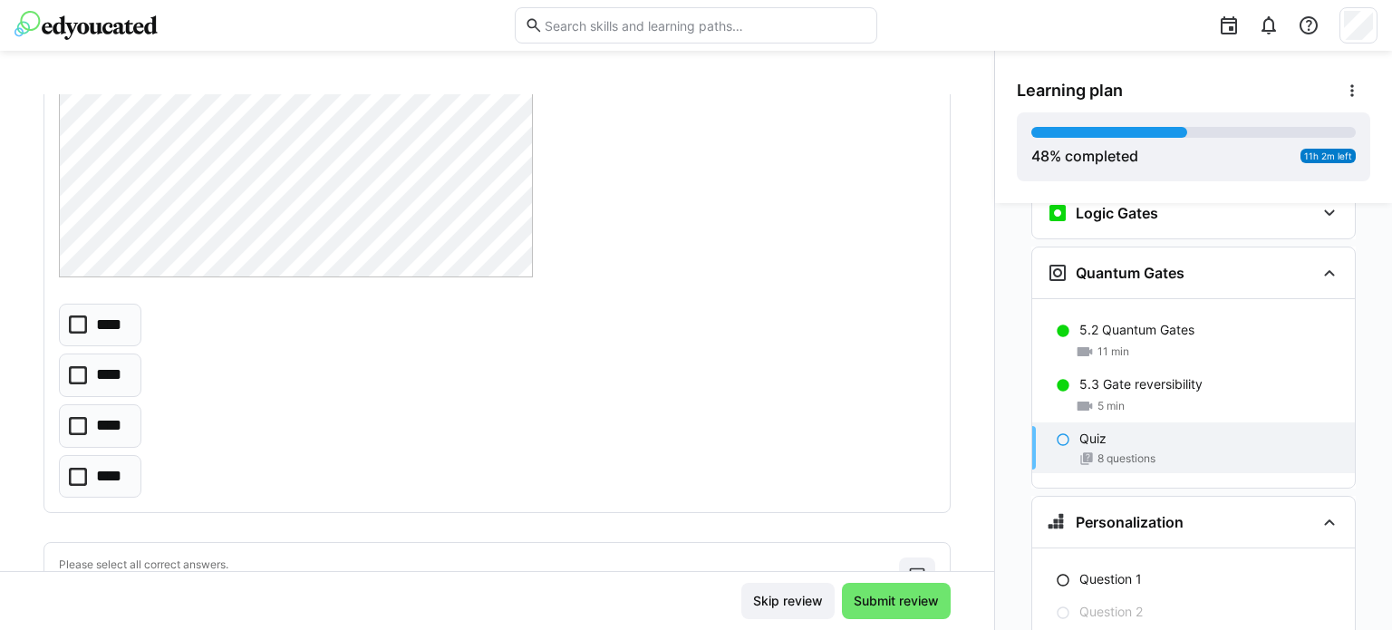
scroll to position [3923, 0]
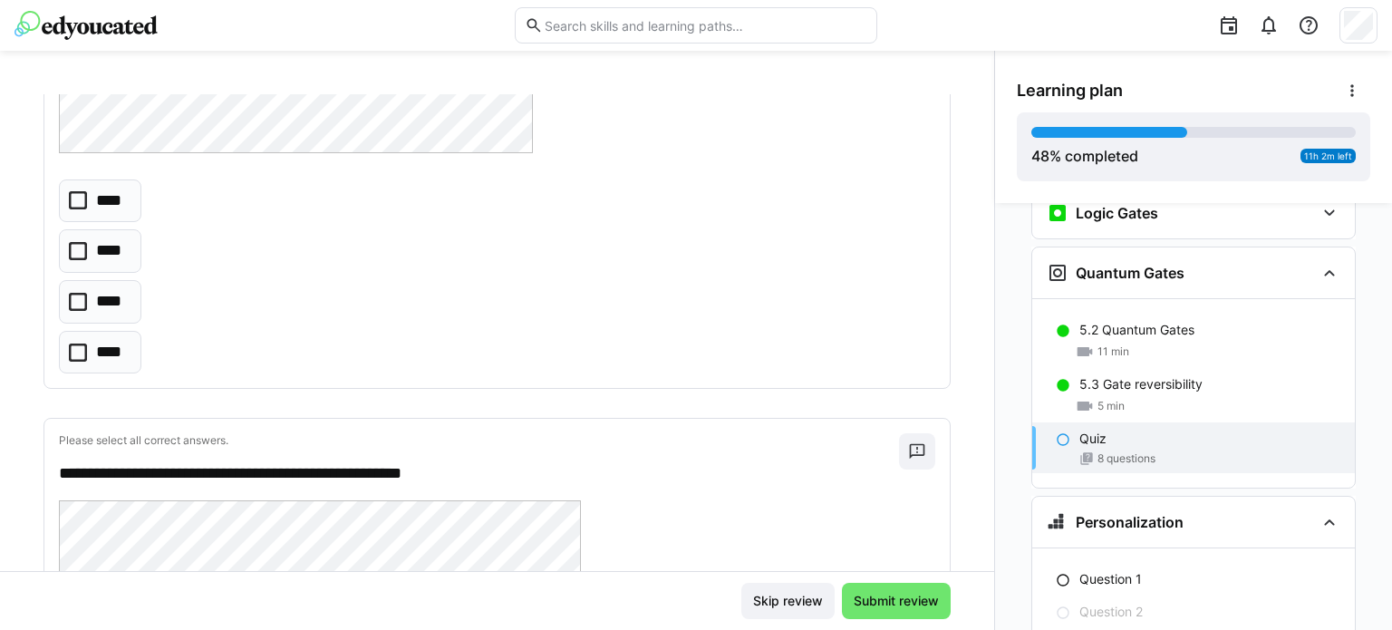
click at [73, 191] on icon at bounding box center [78, 200] width 18 height 18
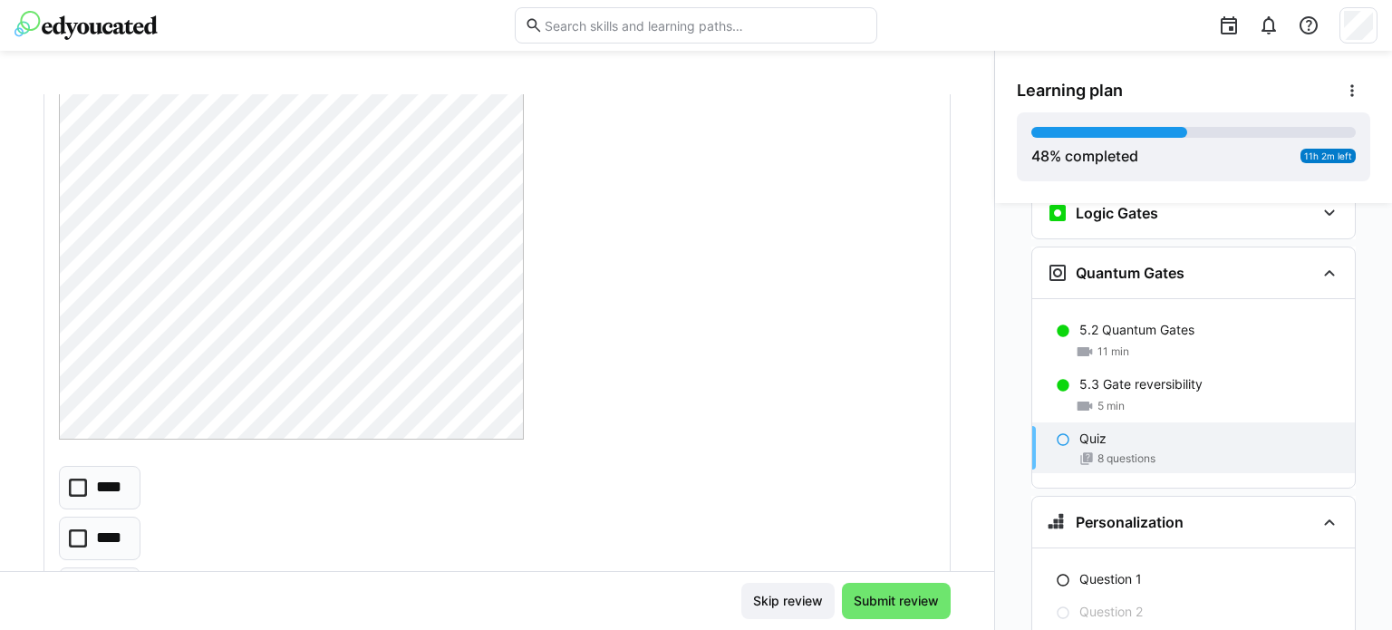
scroll to position [5383, 0]
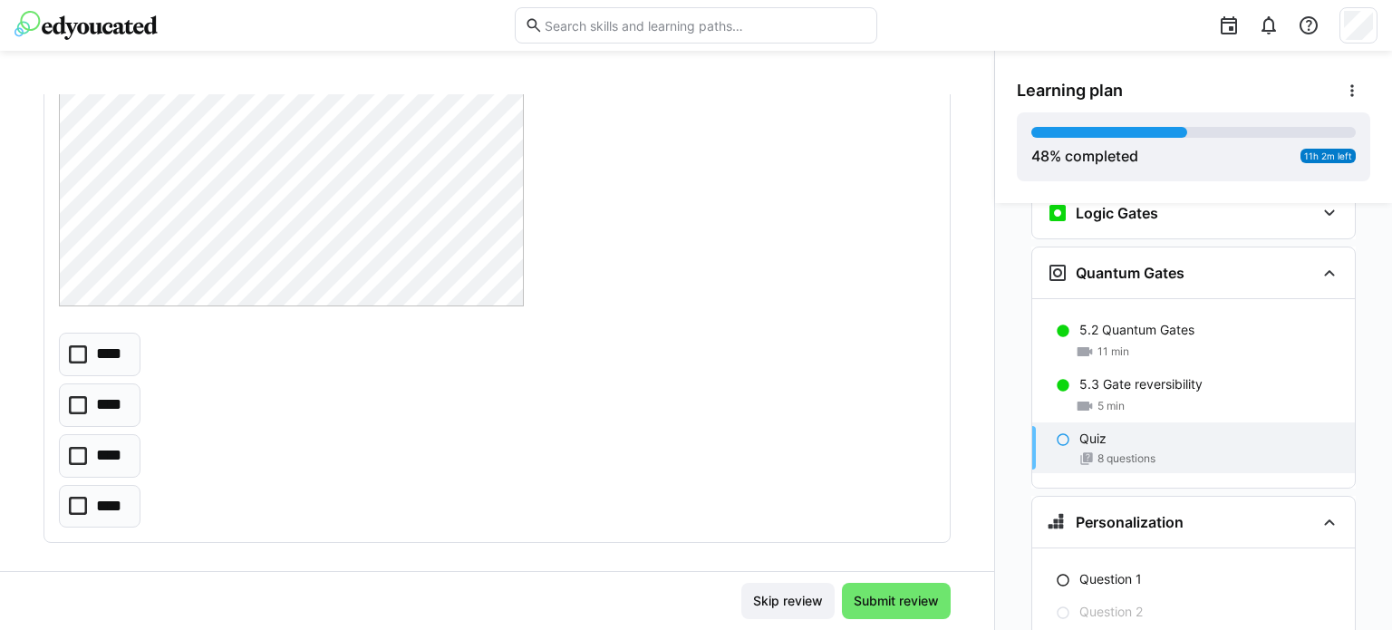
click at [73, 396] on icon at bounding box center [78, 405] width 18 height 18
click at [995, 551] on div "Personalization Question 1 Question 2 Question 3 Question 4 Question 5 Assessme…" at bounding box center [1193, 416] width 397 height 427
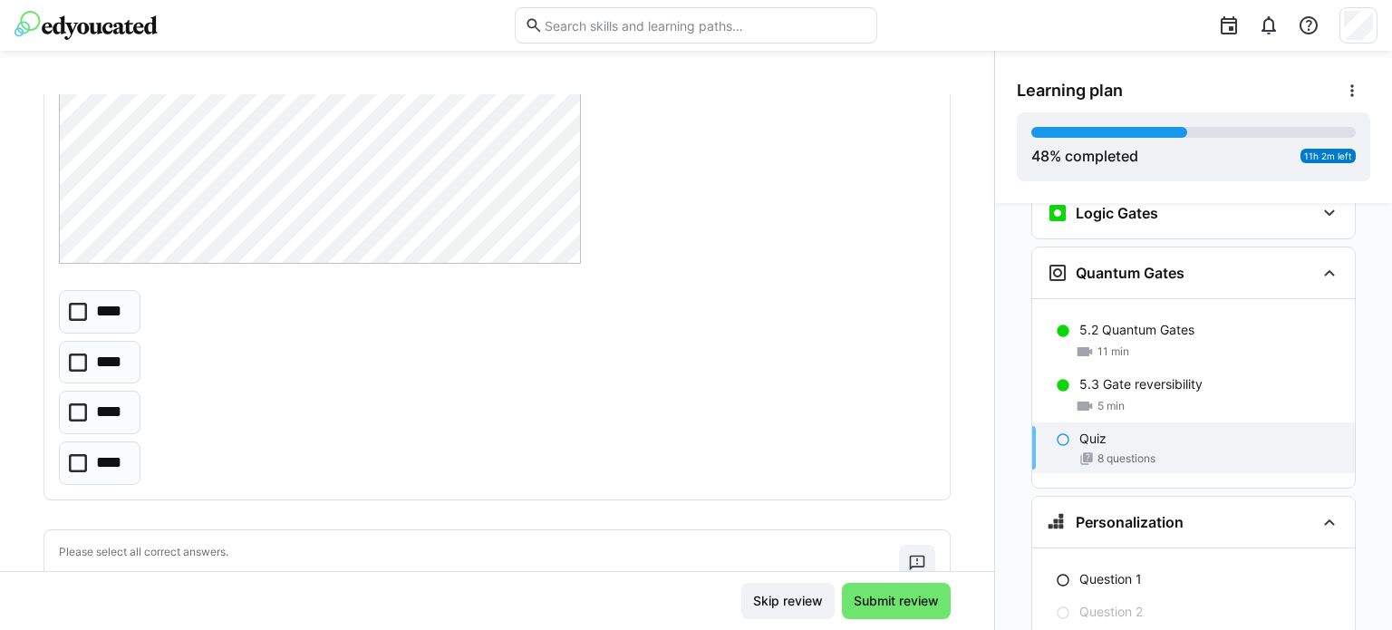
scroll to position [4653, 0]
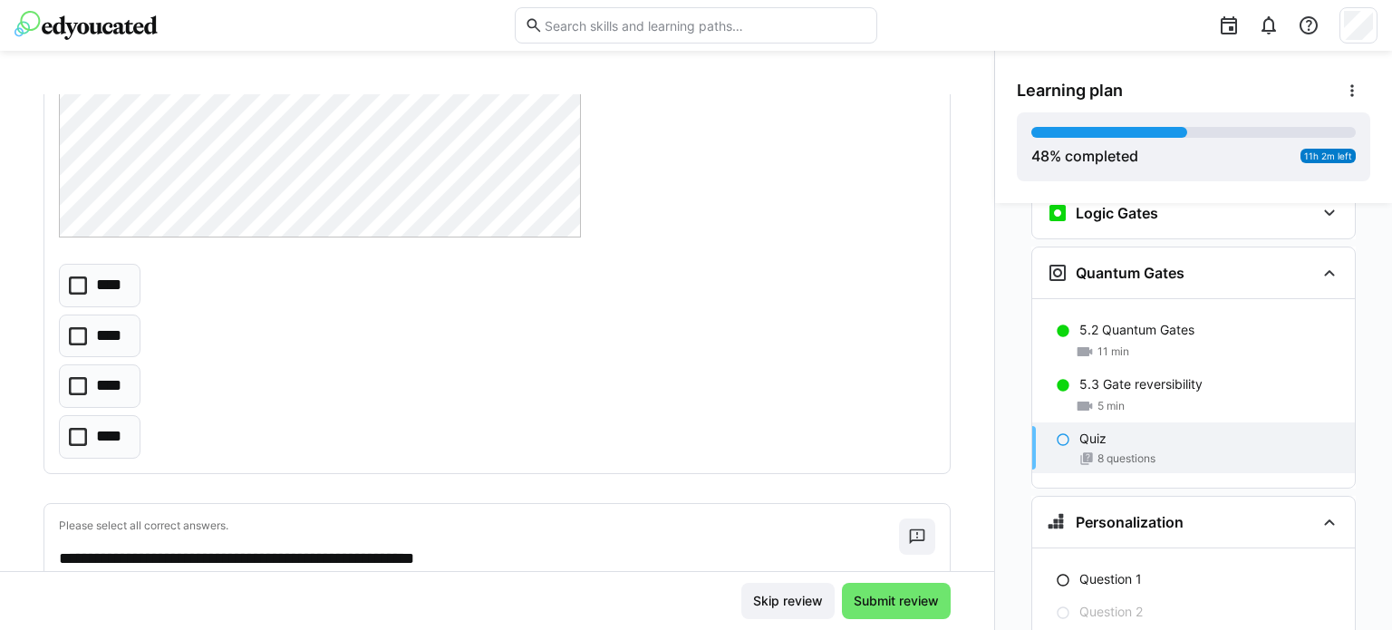
click at [76, 380] on icon at bounding box center [78, 386] width 18 height 18
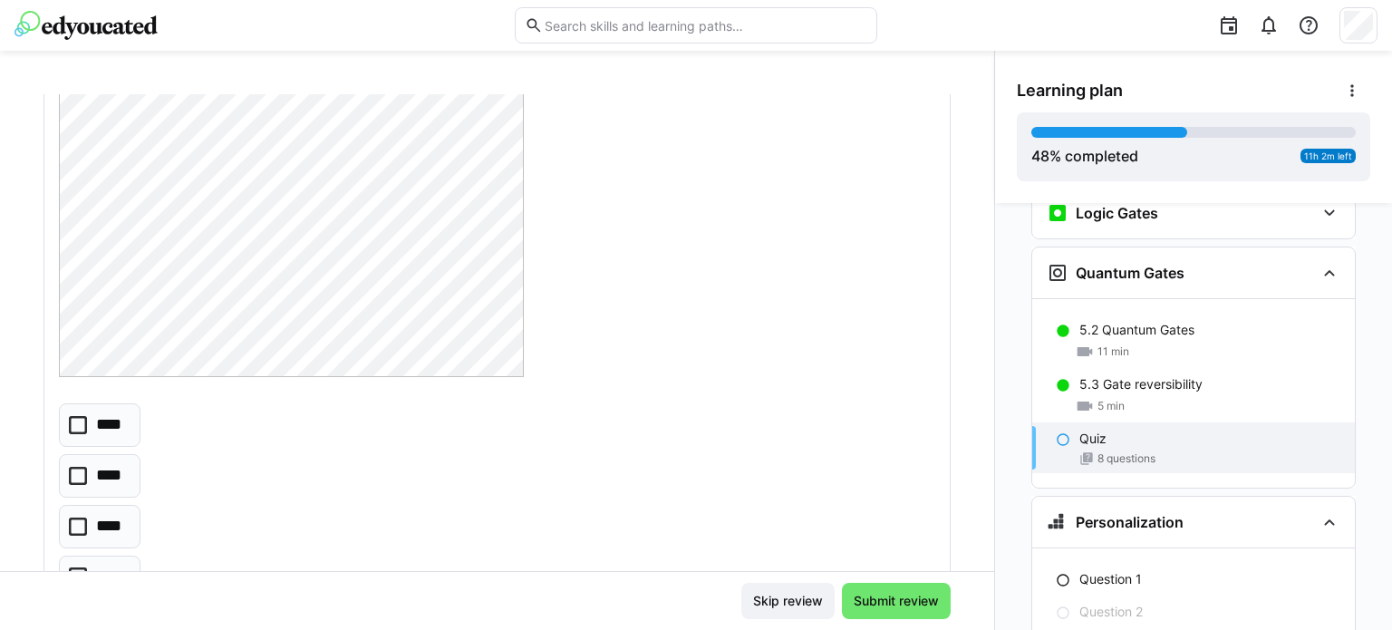
scroll to position [5373, 0]
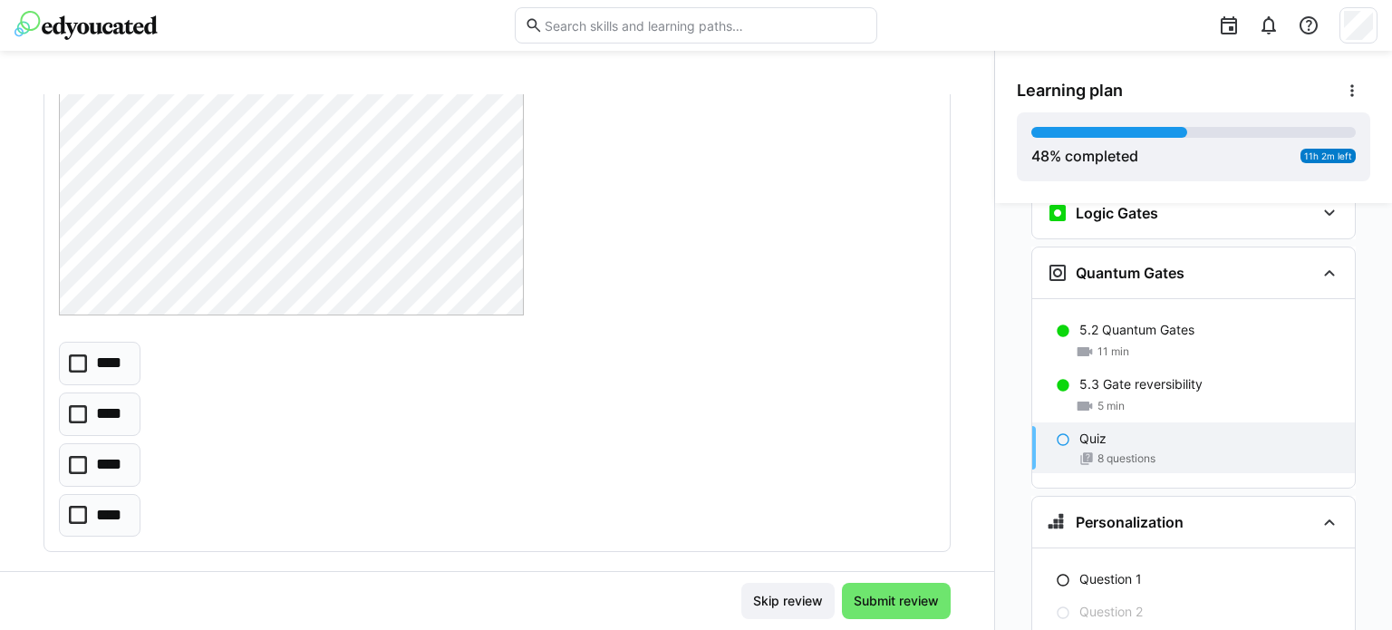
click at [77, 405] on icon at bounding box center [78, 414] width 18 height 18
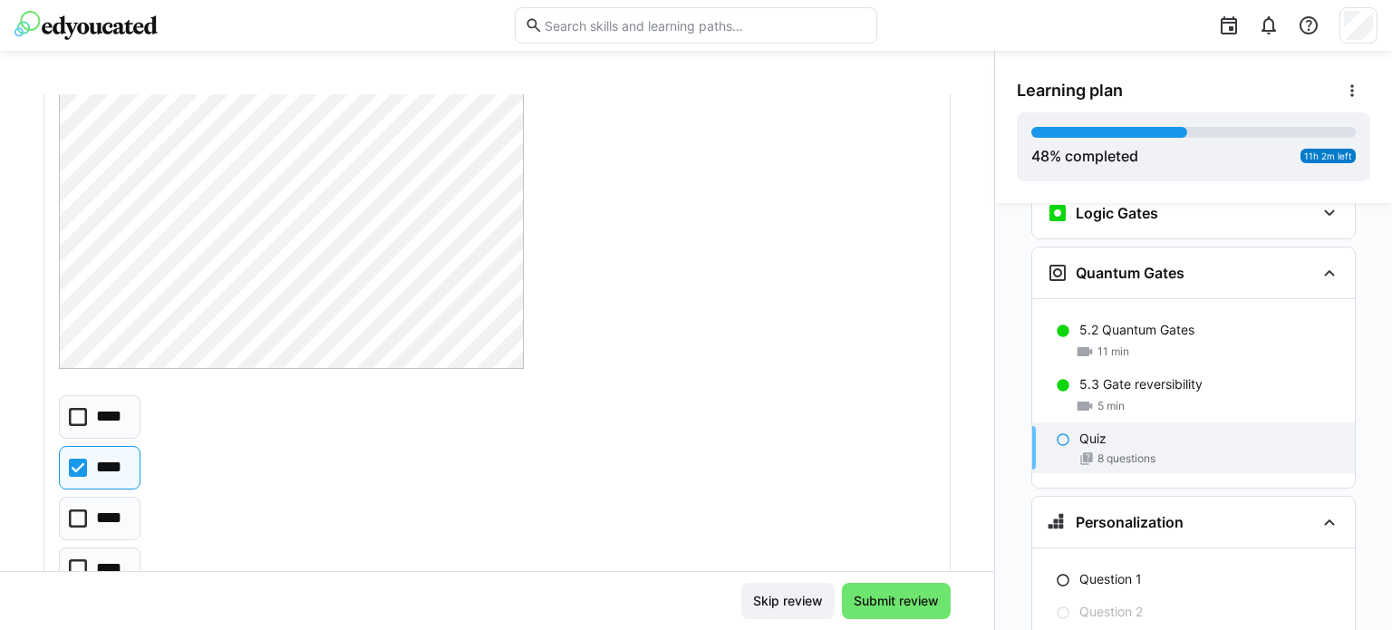
scroll to position [5383, 0]
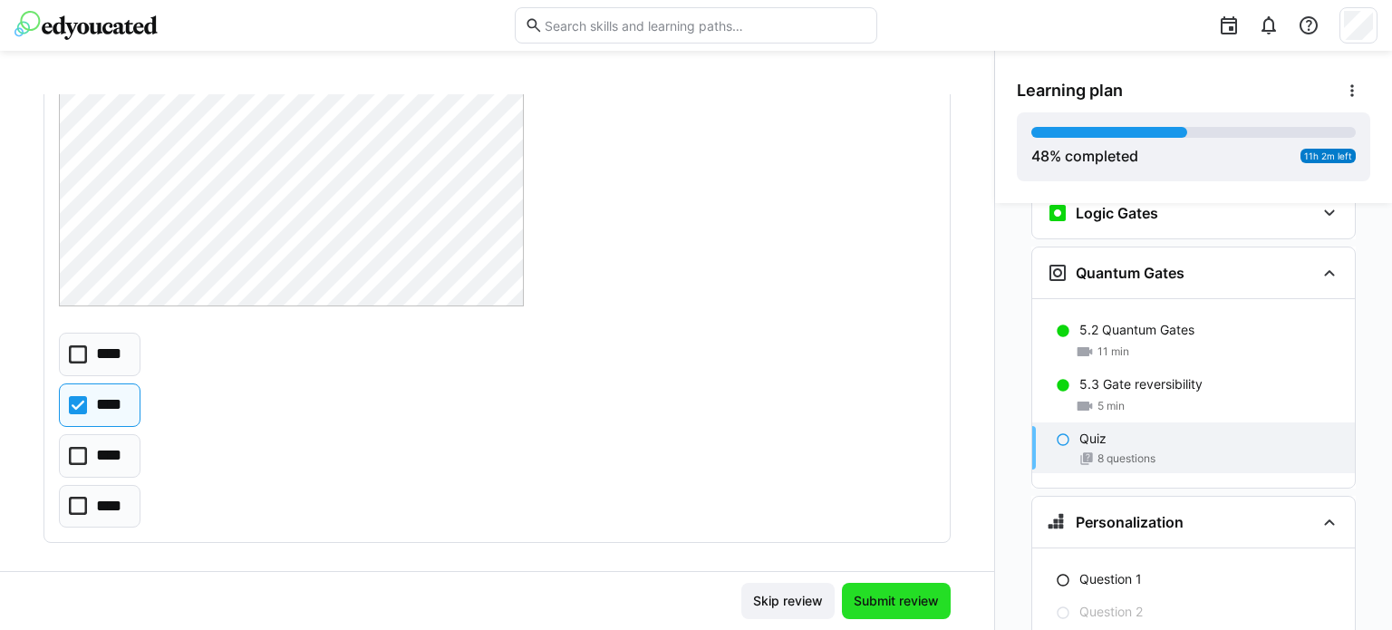
click at [902, 597] on span "Submit review" at bounding box center [896, 601] width 91 height 18
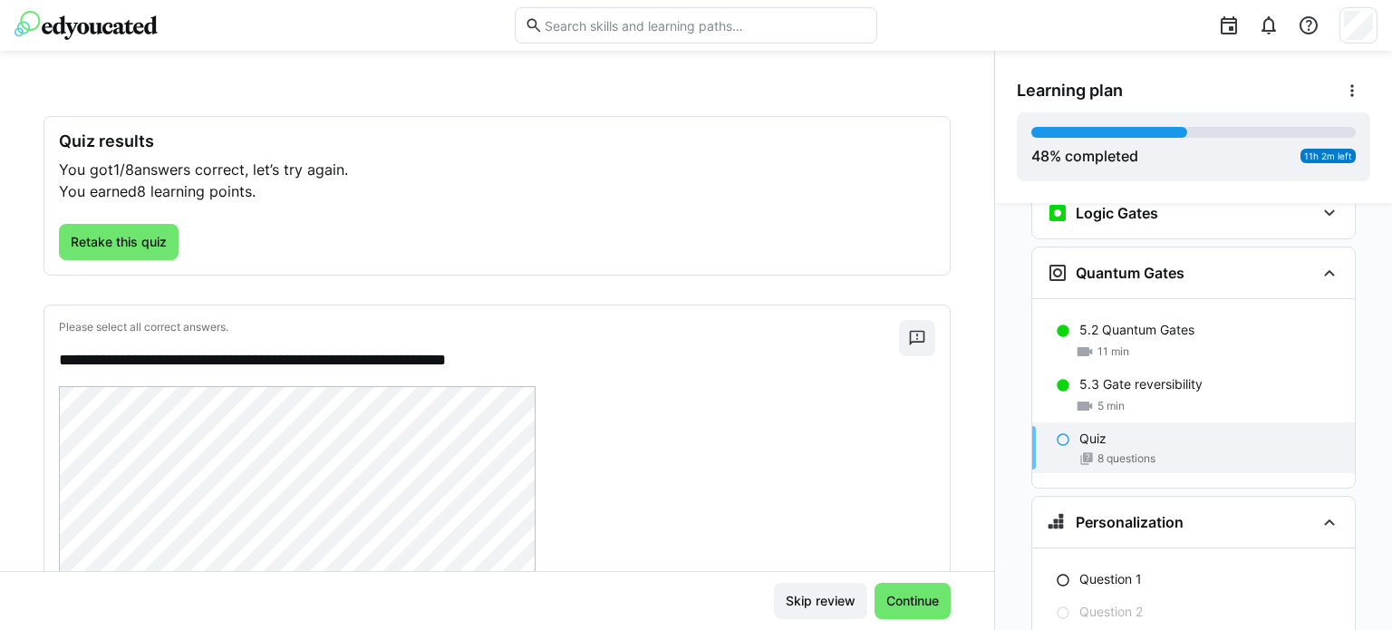
scroll to position [0, 0]
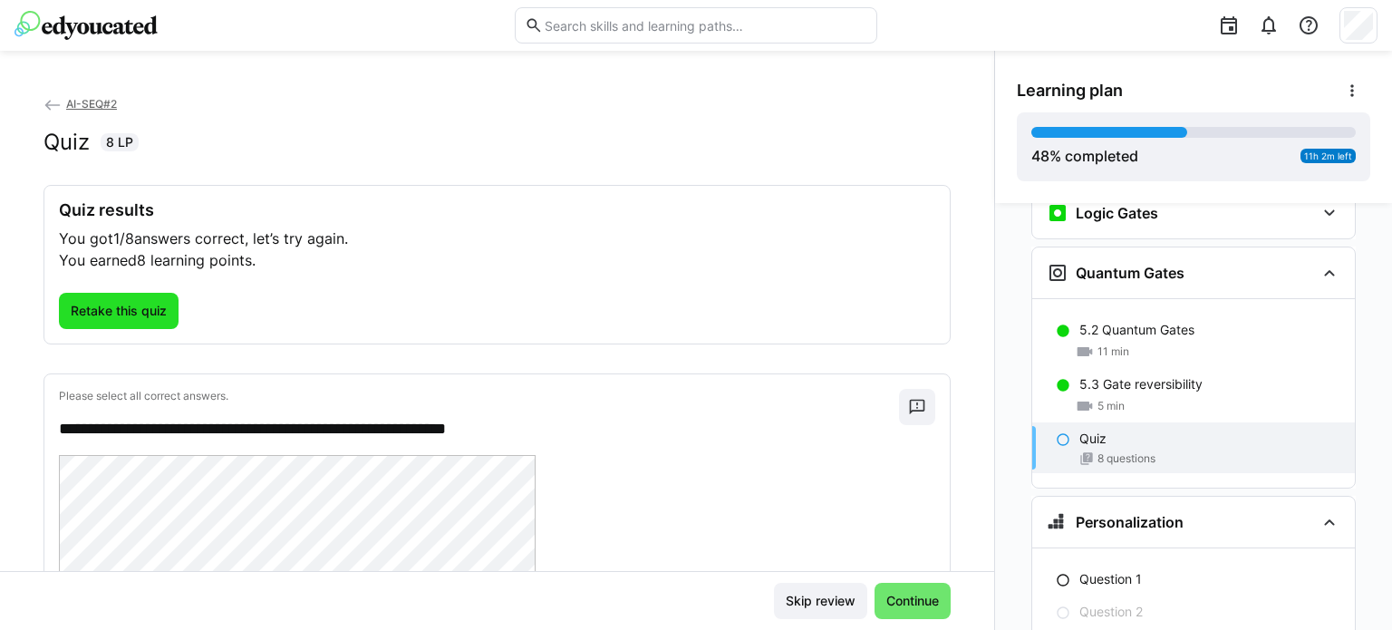
click at [167, 317] on span "Retake this quiz" at bounding box center [119, 311] width 102 height 18
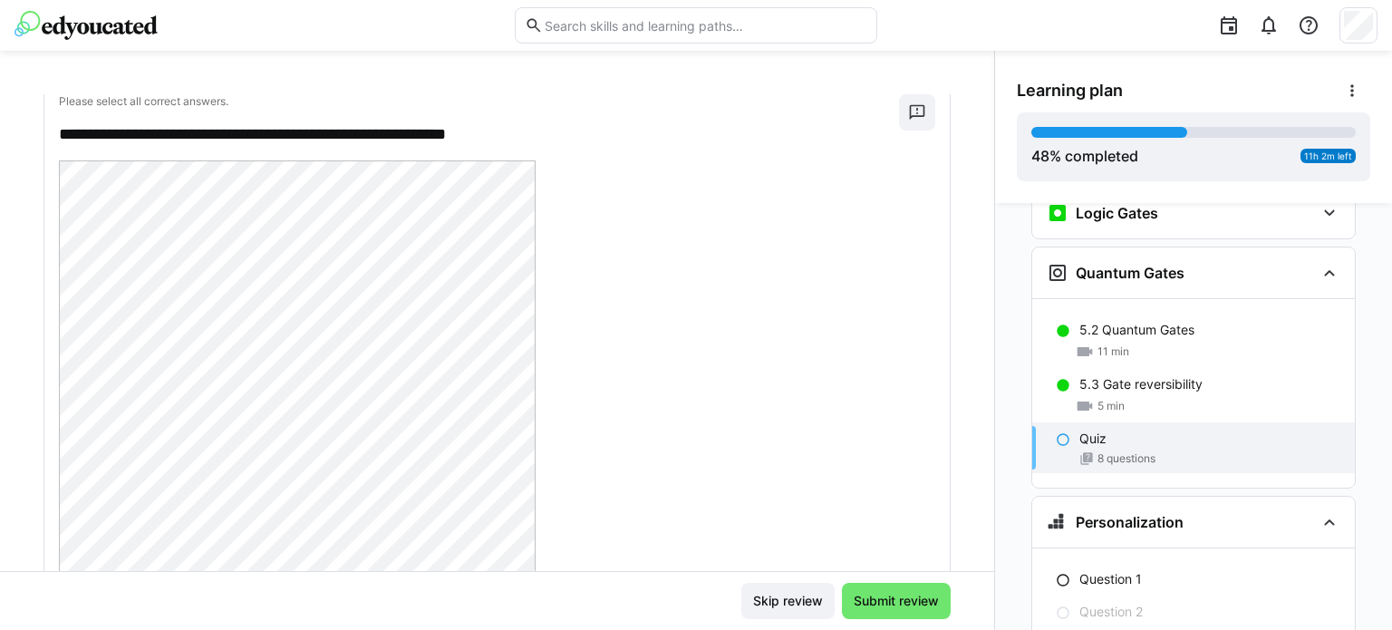
scroll to position [80, 0]
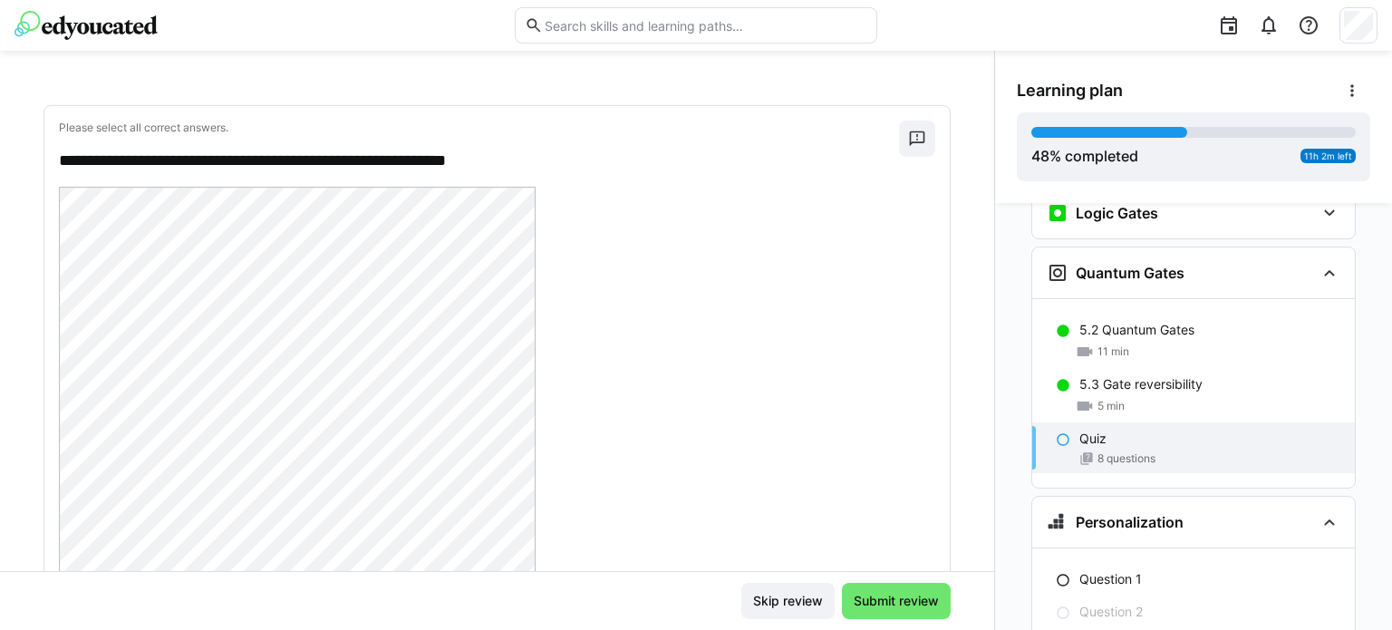
click at [964, 131] on div "**********" at bounding box center [497, 332] width 994 height 477
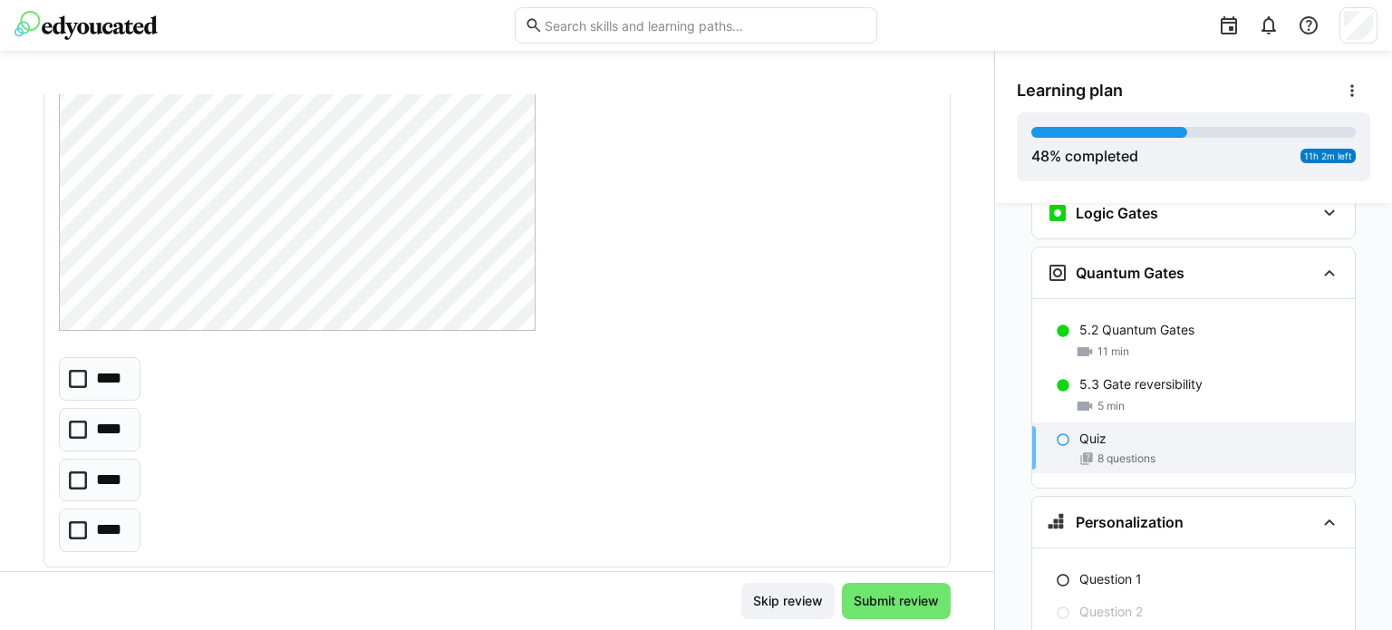
scroll to position [578, 0]
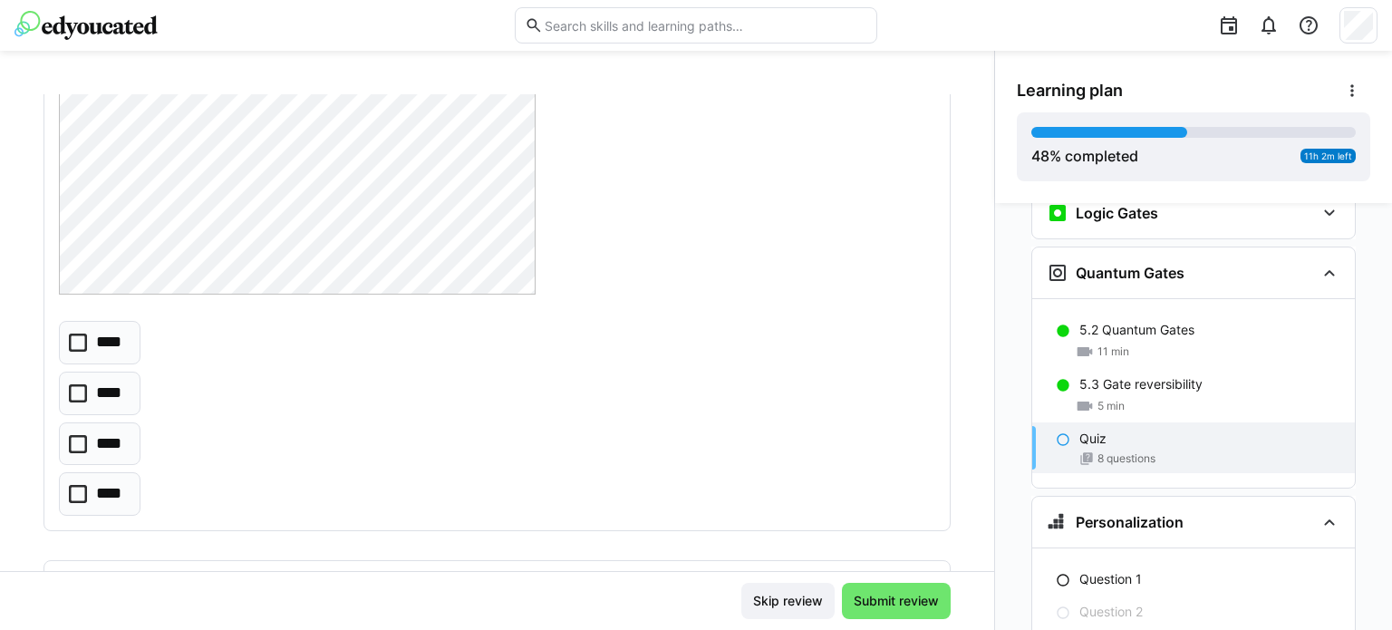
click at [975, 166] on div "**********" at bounding box center [497, 332] width 994 height 477
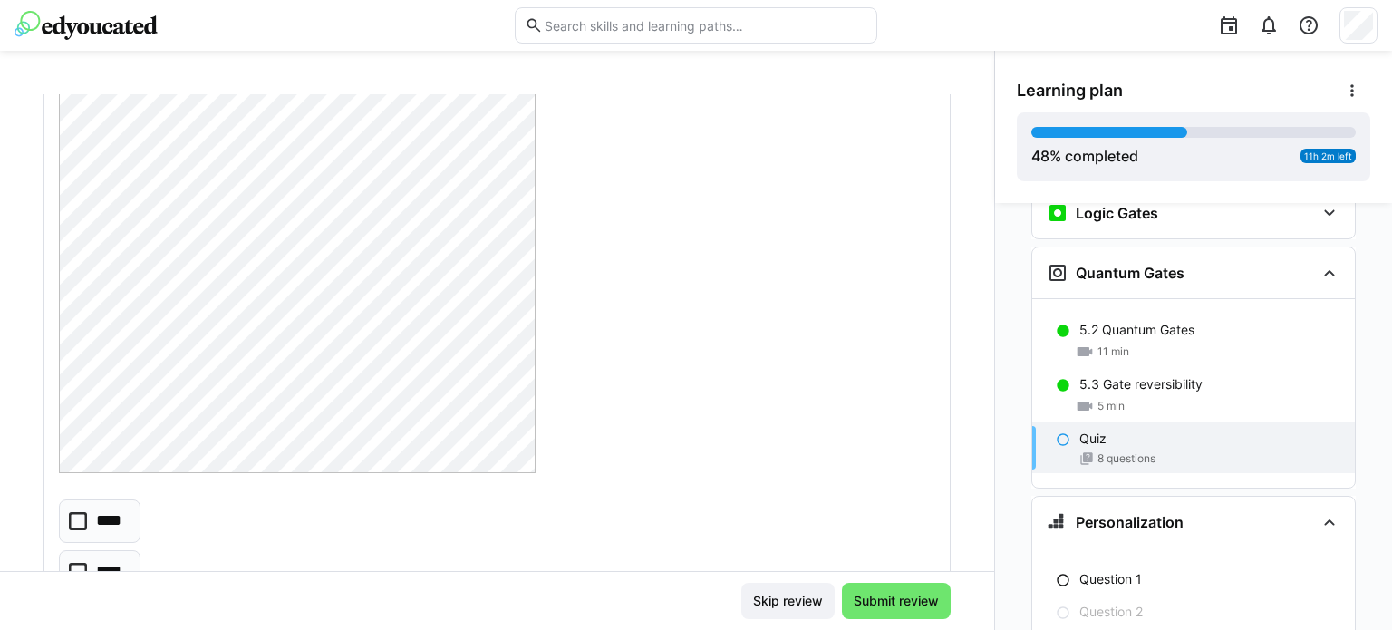
scroll to position [614, 0]
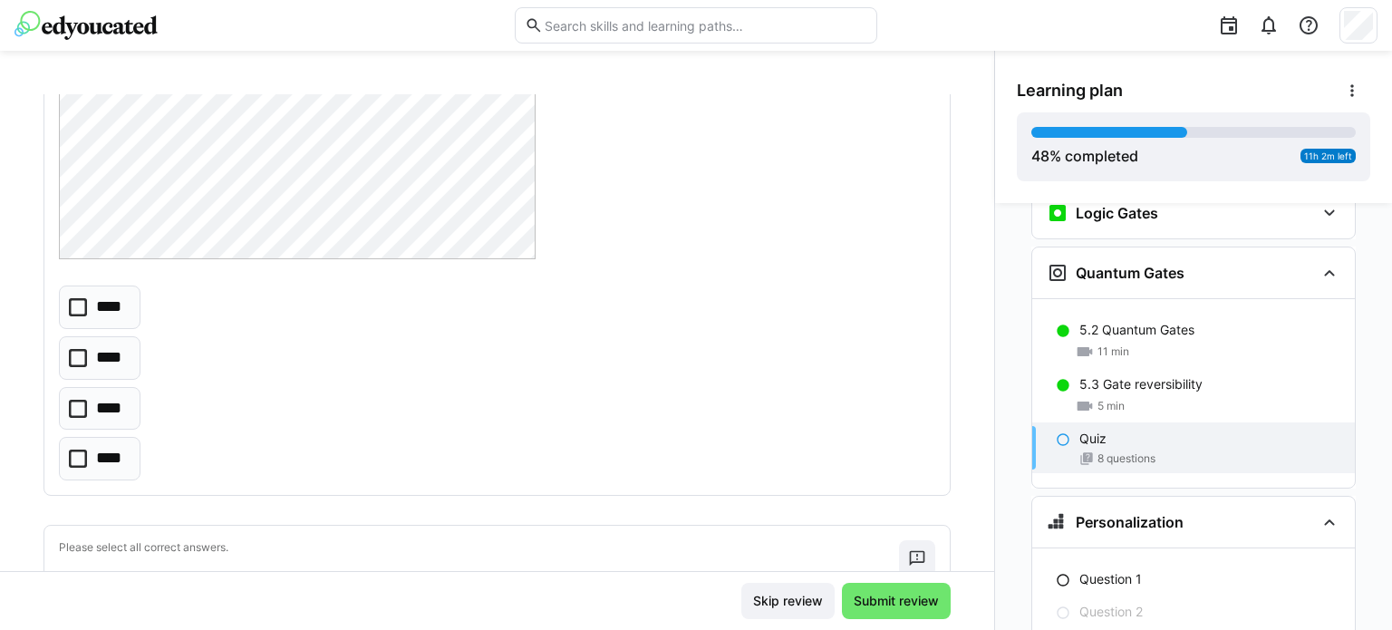
click at [86, 412] on icon at bounding box center [78, 409] width 18 height 18
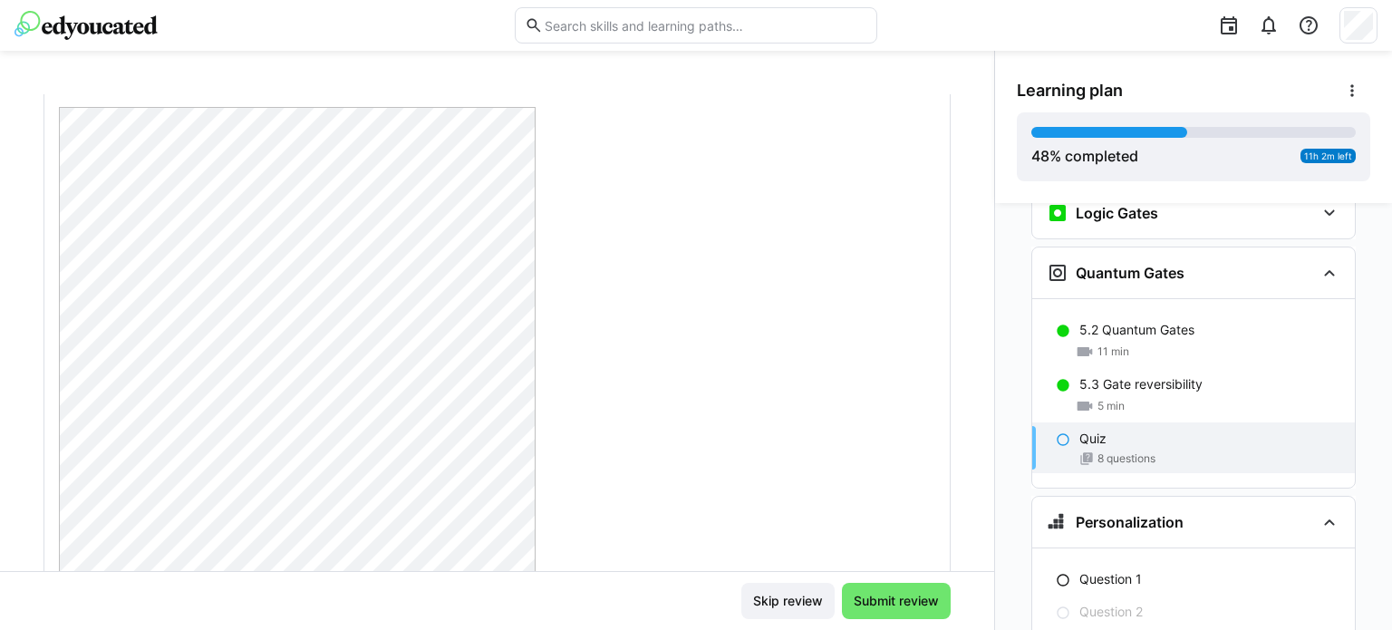
scroll to position [150, 0]
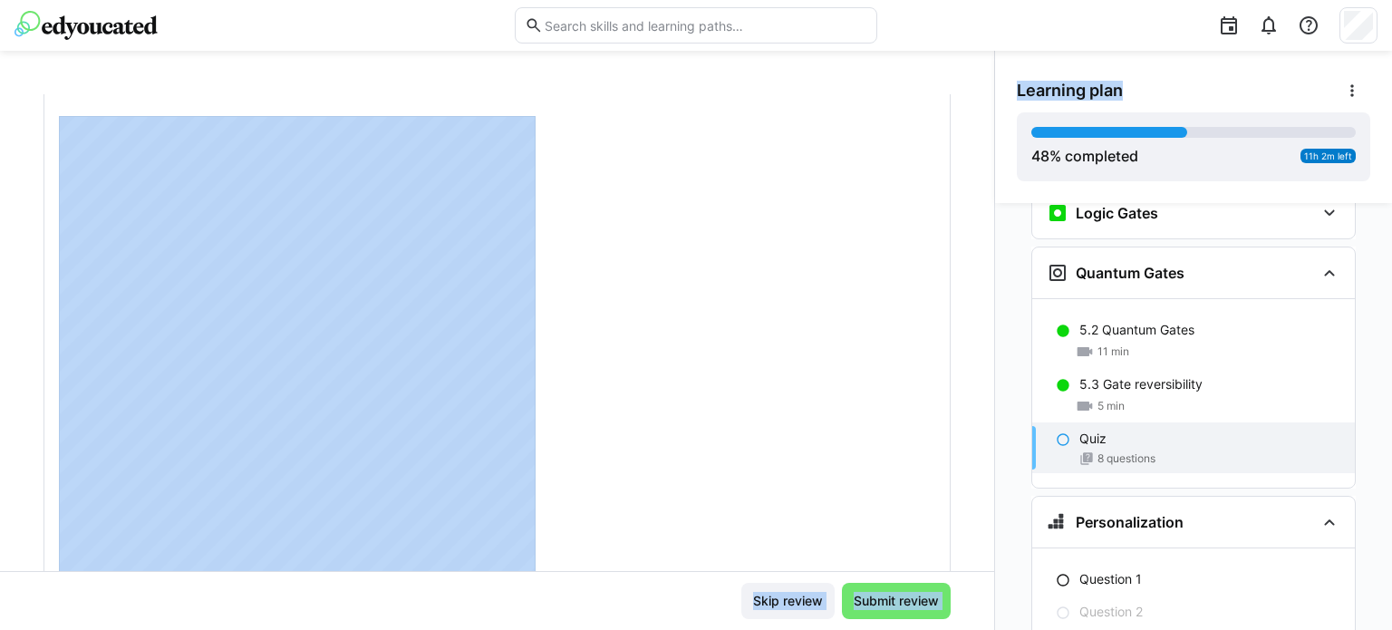
drag, startPoint x: 976, startPoint y: 134, endPoint x: 986, endPoint y: 173, distance: 40.2
click at [986, 173] on div "**********" at bounding box center [696, 340] width 1392 height 579
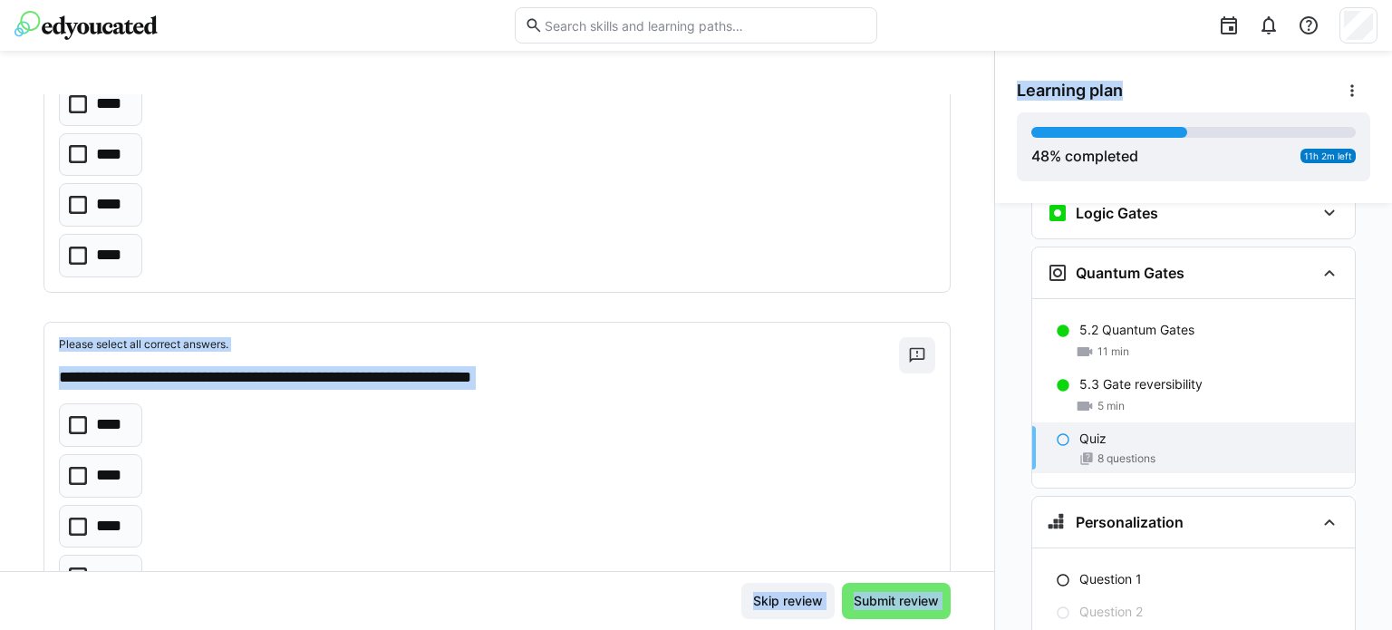
scroll to position [961, 0]
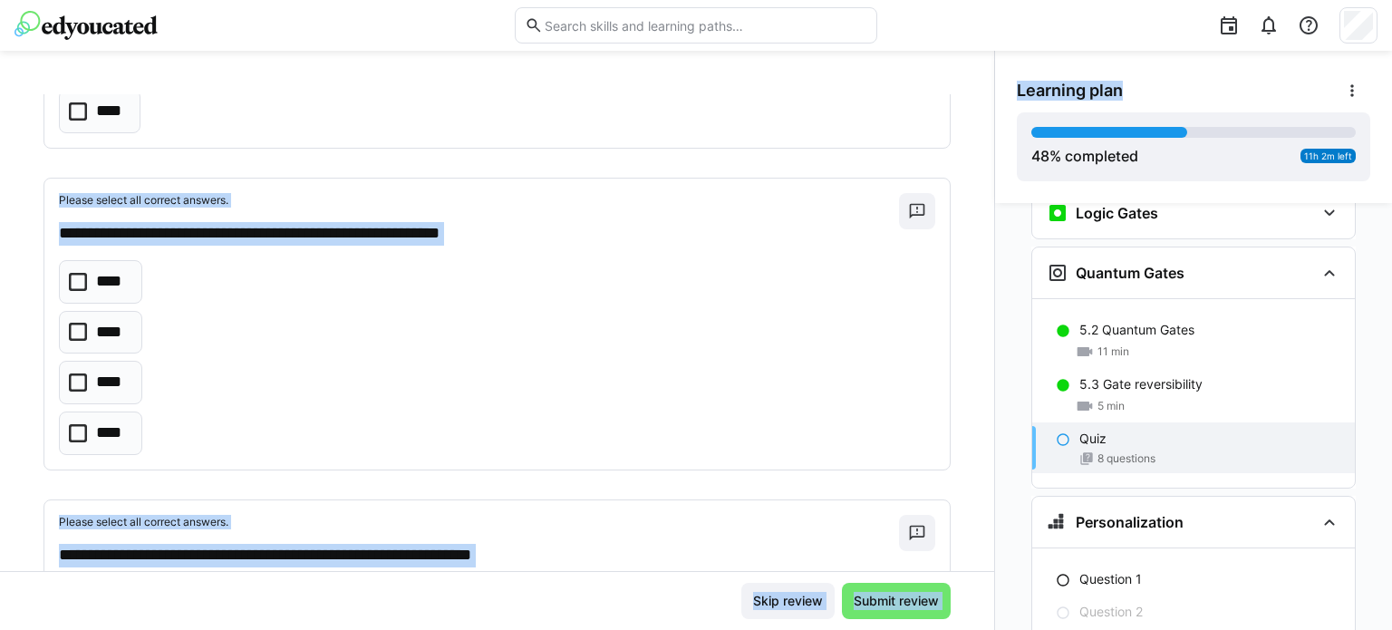
click at [406, 354] on div "**** **** **** ****" at bounding box center [497, 357] width 877 height 195
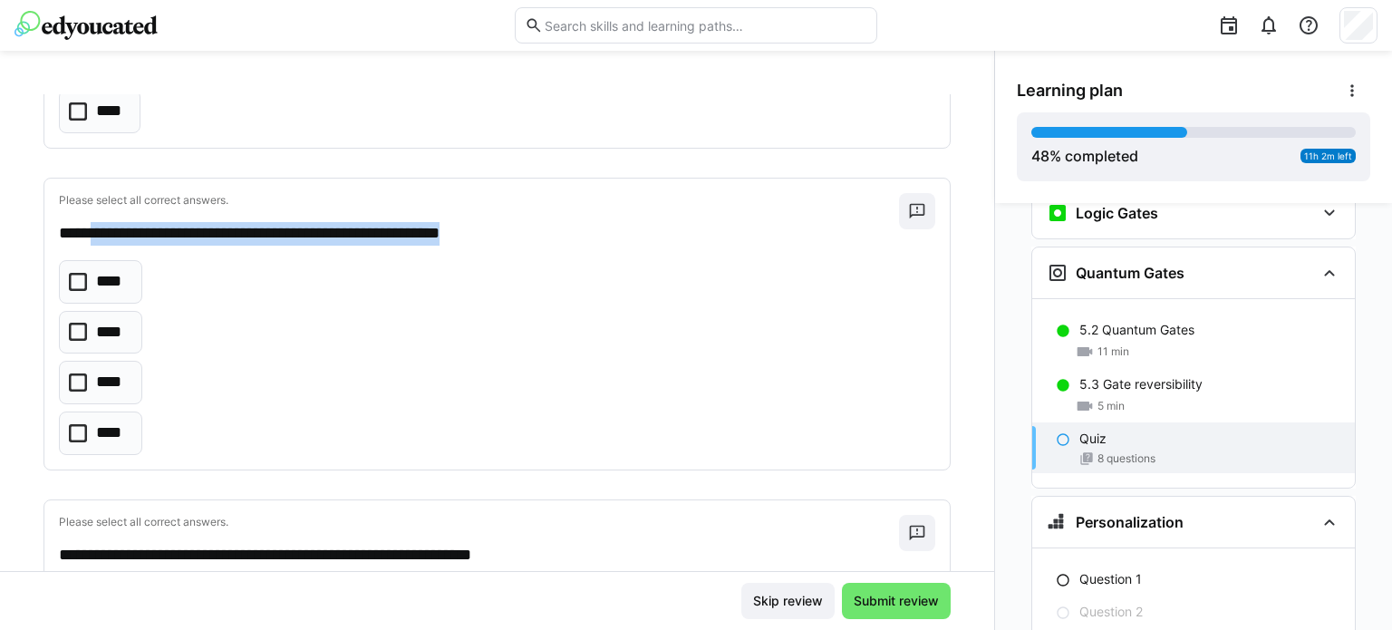
drag, startPoint x: 531, startPoint y: 232, endPoint x: 104, endPoint y: 237, distance: 427.0
click at [104, 237] on p "**********" at bounding box center [471, 234] width 824 height 24
copy p "**********"
click at [78, 380] on icon at bounding box center [78, 382] width 18 height 18
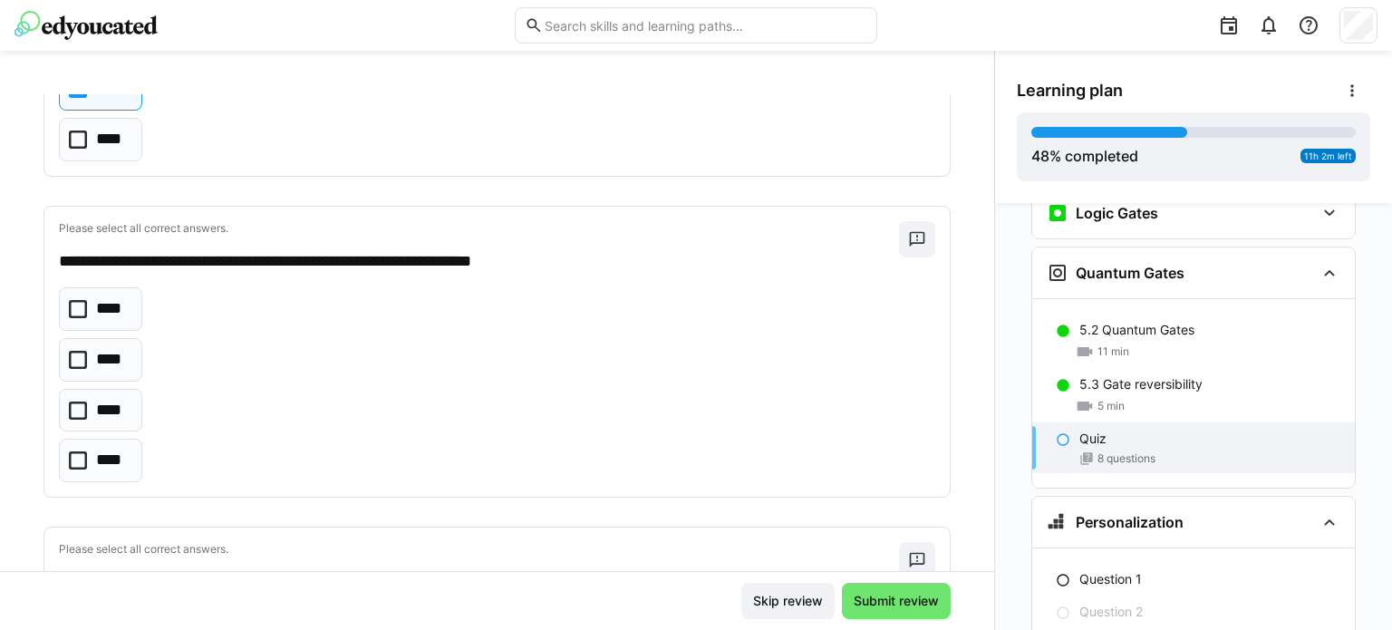
scroll to position [1273, 0]
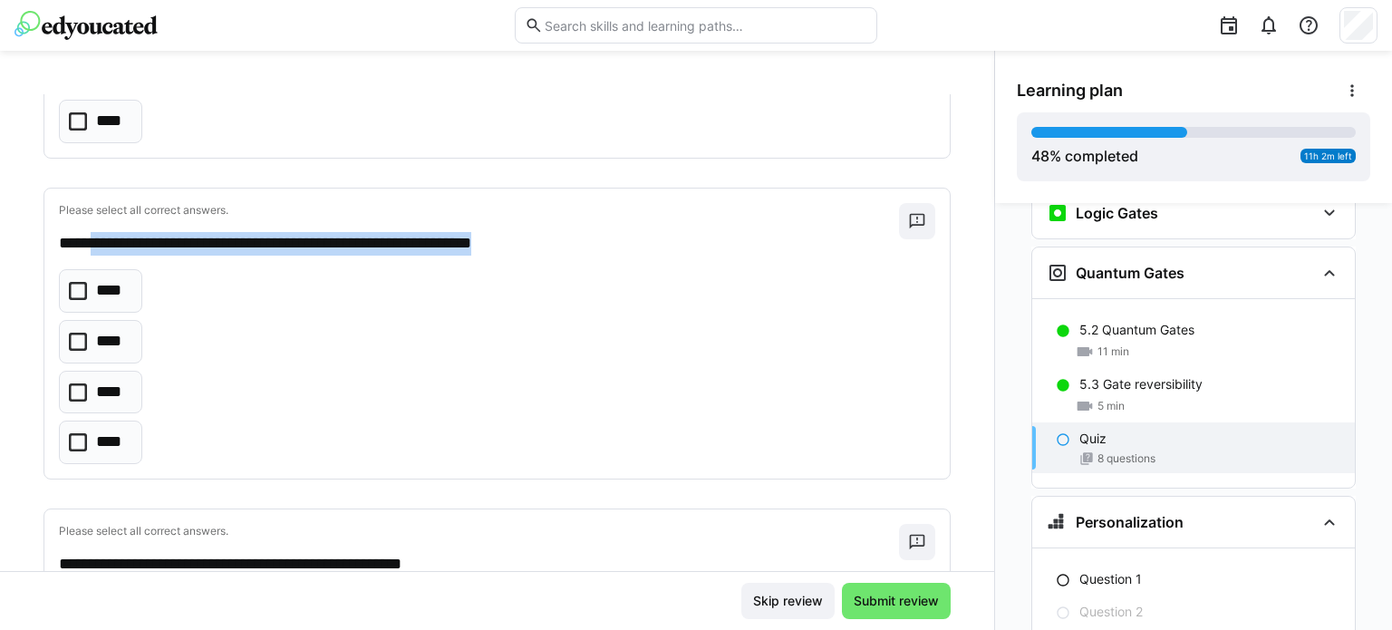
drag, startPoint x: 567, startPoint y: 242, endPoint x: 98, endPoint y: 243, distance: 469.5
click at [98, 243] on p "**********" at bounding box center [471, 244] width 824 height 24
copy p "**********"
click at [73, 441] on icon at bounding box center [78, 442] width 18 height 18
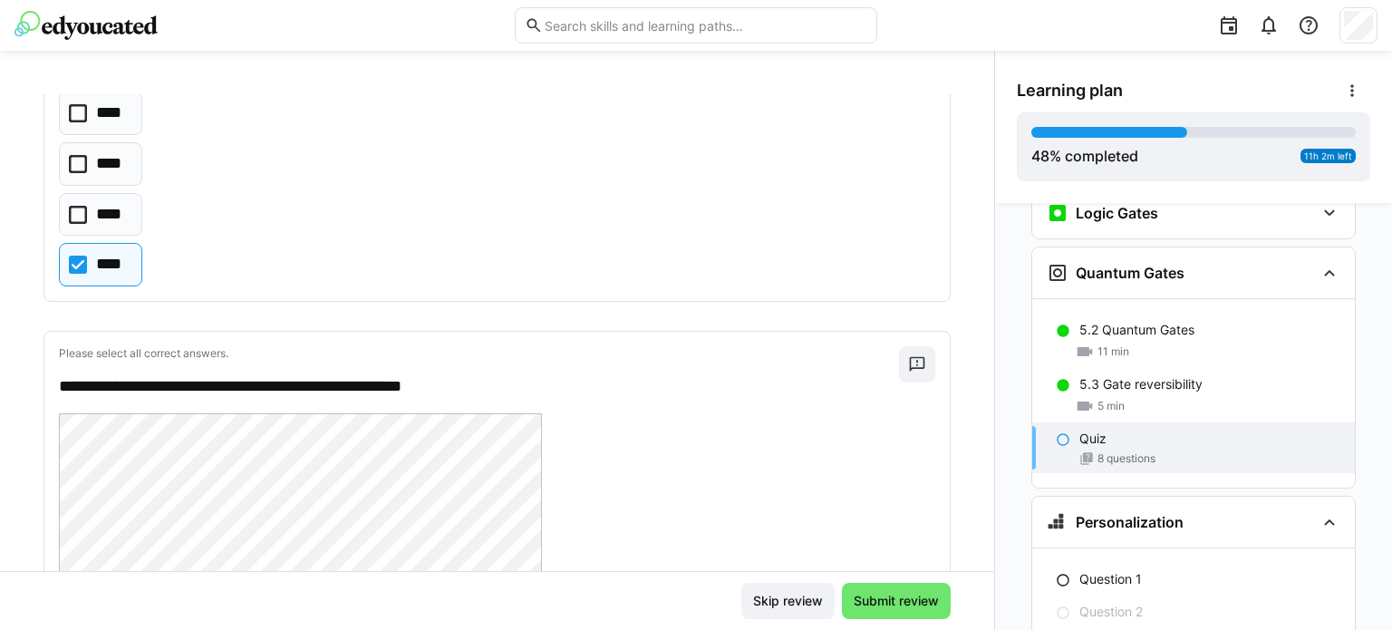
scroll to position [979, 0]
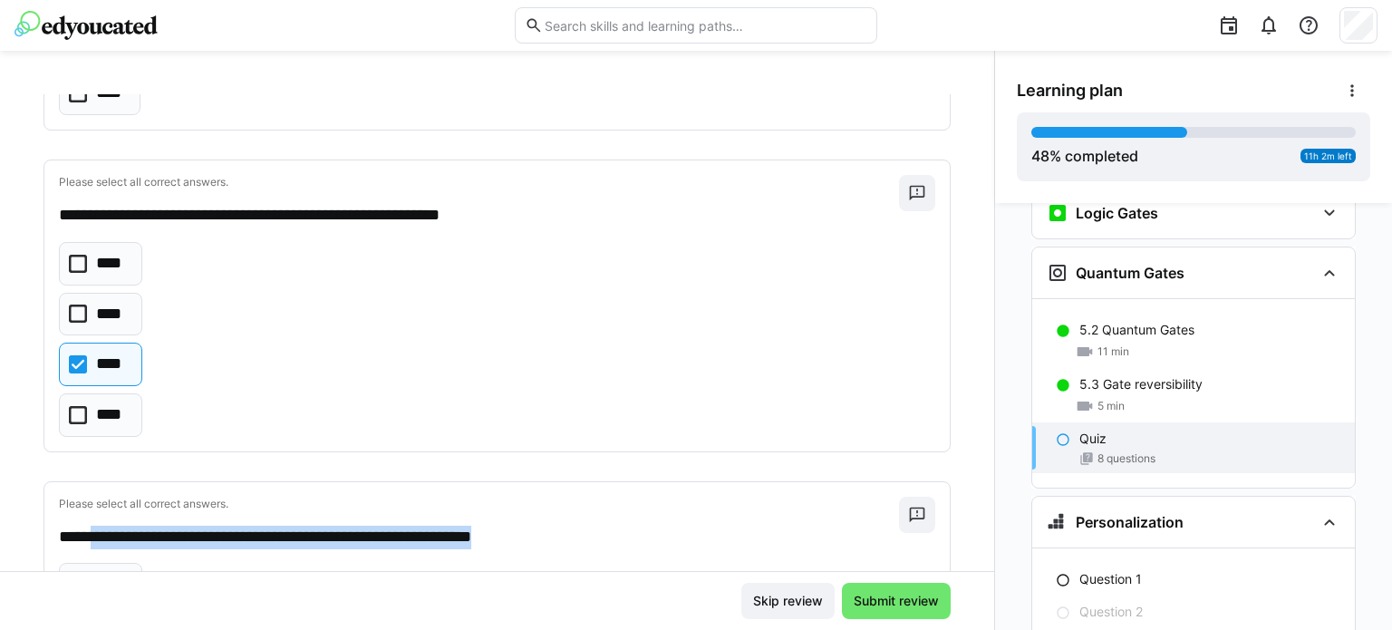
click at [81, 266] on icon at bounding box center [78, 264] width 18 height 18
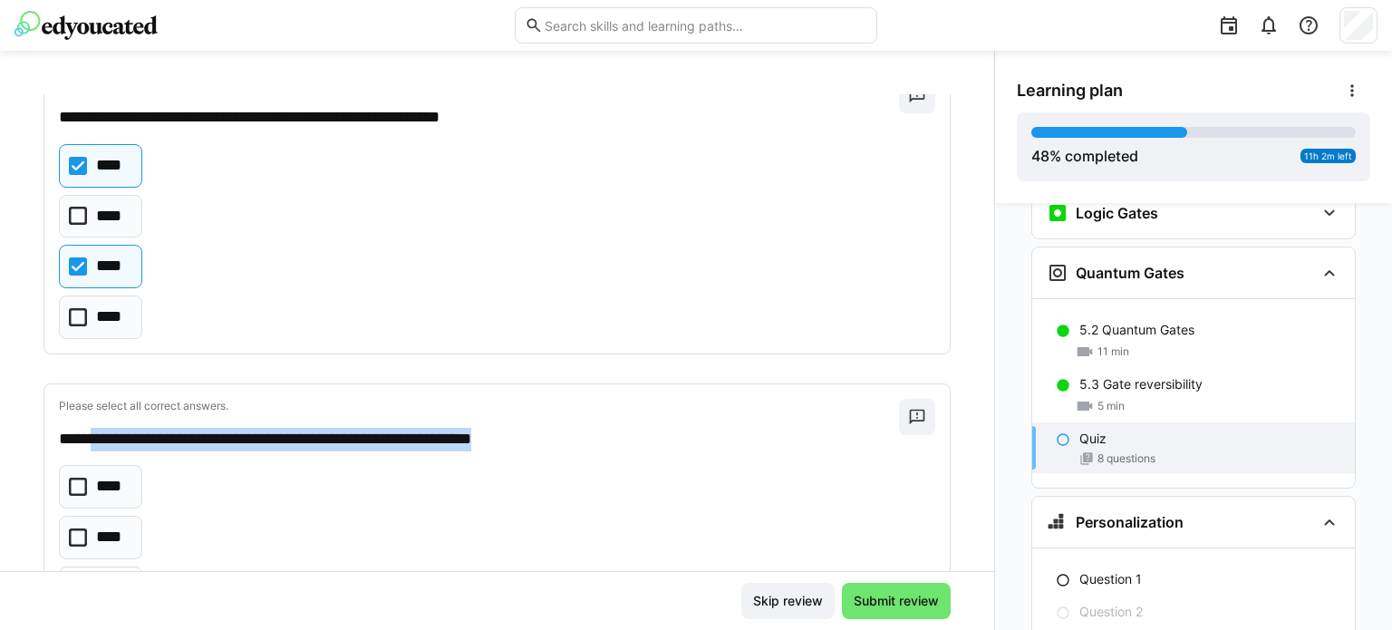
scroll to position [1067, 0]
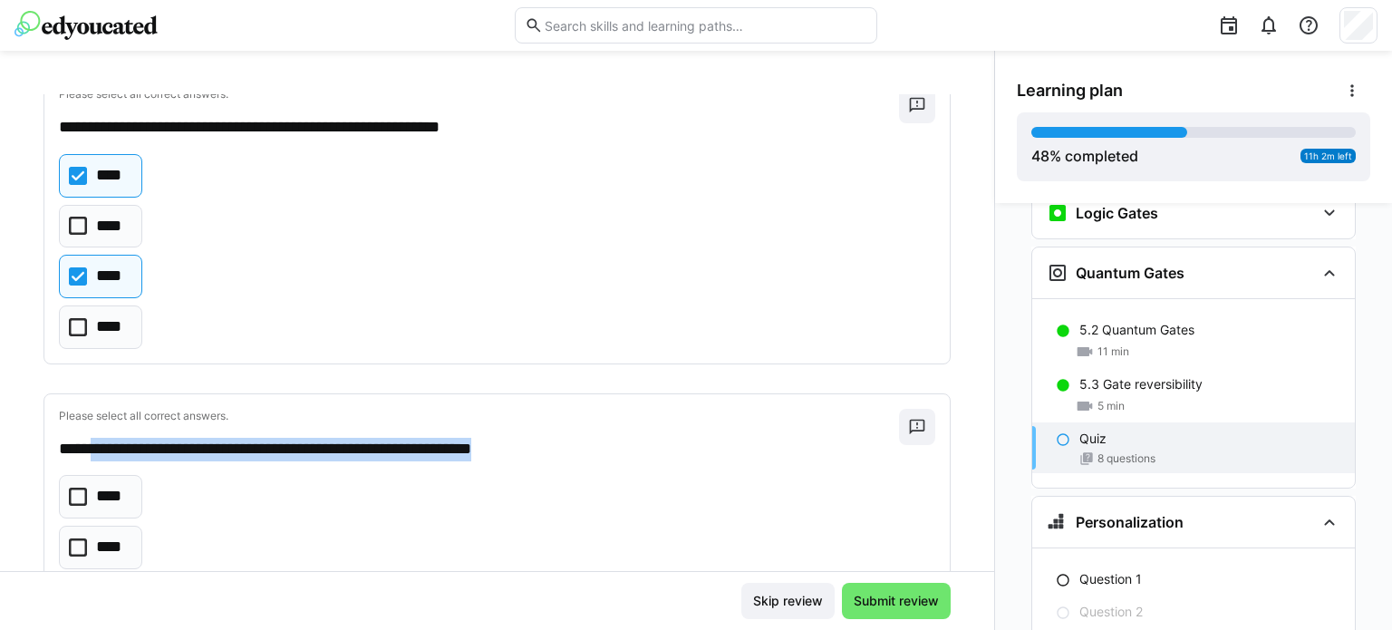
click at [80, 170] on icon at bounding box center [78, 176] width 18 height 18
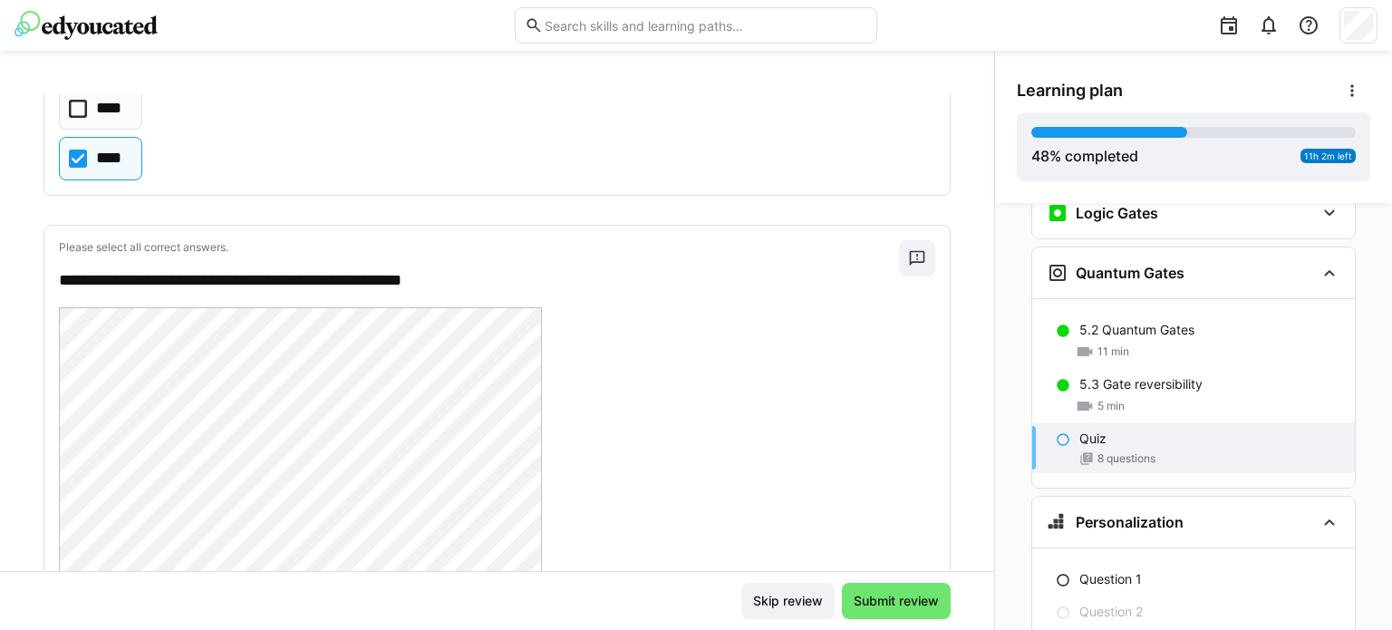
scroll to position [1538, 0]
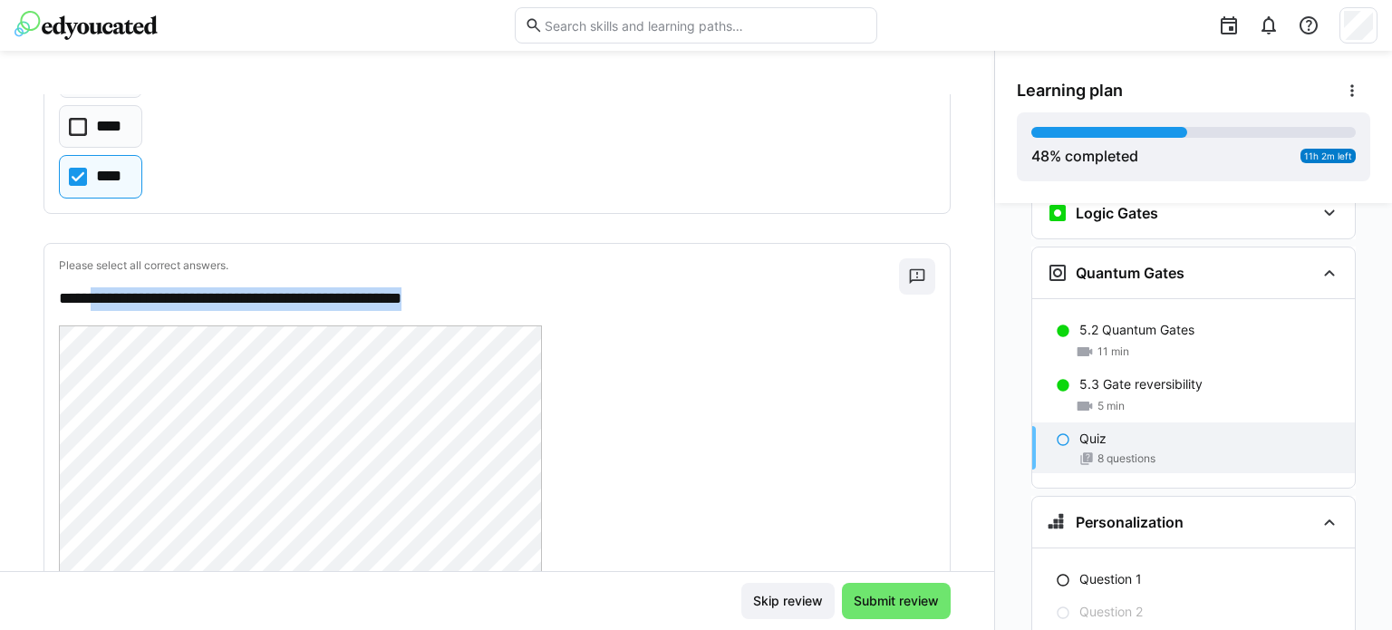
drag, startPoint x: 476, startPoint y: 303, endPoint x: 97, endPoint y: 278, distance: 379.7
click at [97, 278] on div "**********" at bounding box center [479, 284] width 840 height 53
copy p "**********"
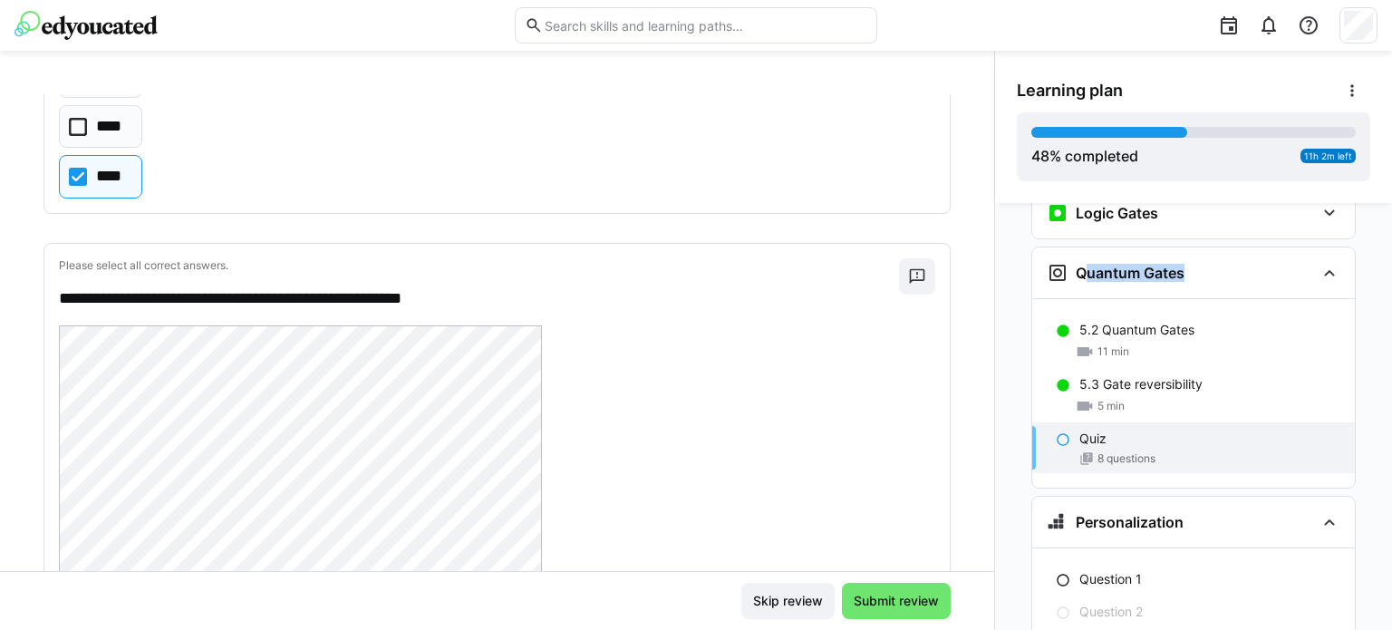
drag, startPoint x: 986, startPoint y: 242, endPoint x: 986, endPoint y: 261, distance: 19.0
click at [995, 261] on div "Personalization Question 1 Question 2 Question 3 Question 4 Question 5 Assessme…" at bounding box center [1193, 416] width 397 height 427
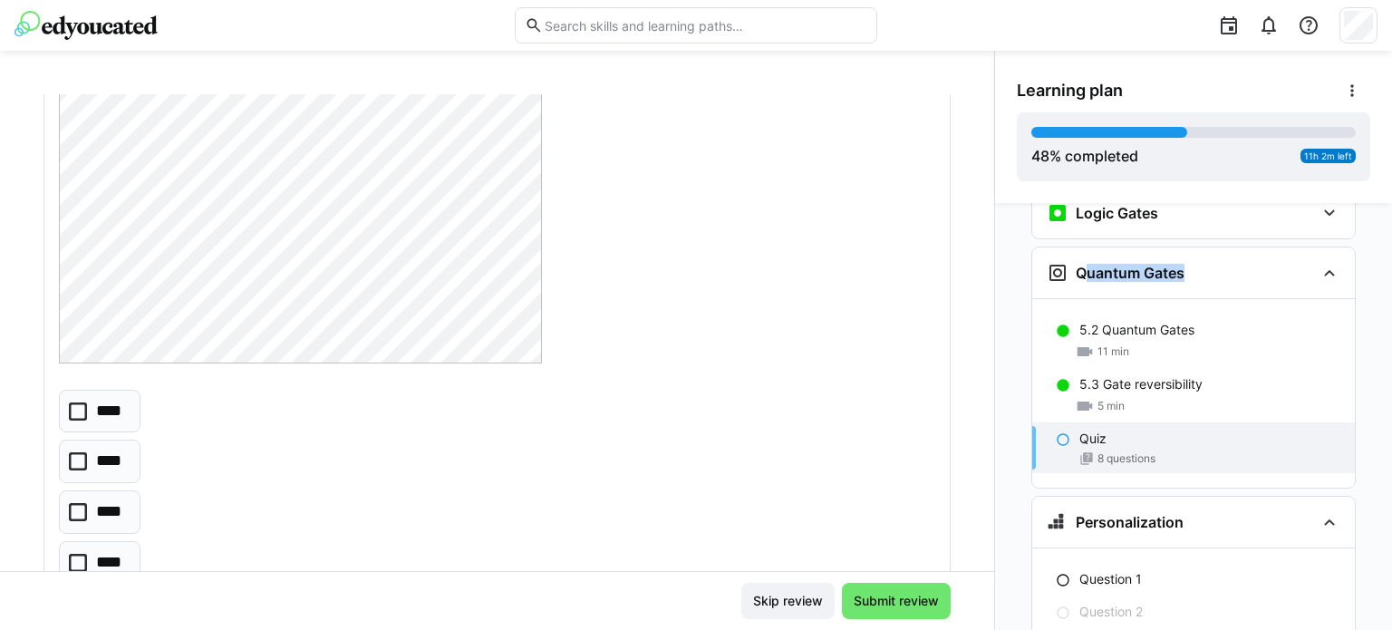
scroll to position [1983, 0]
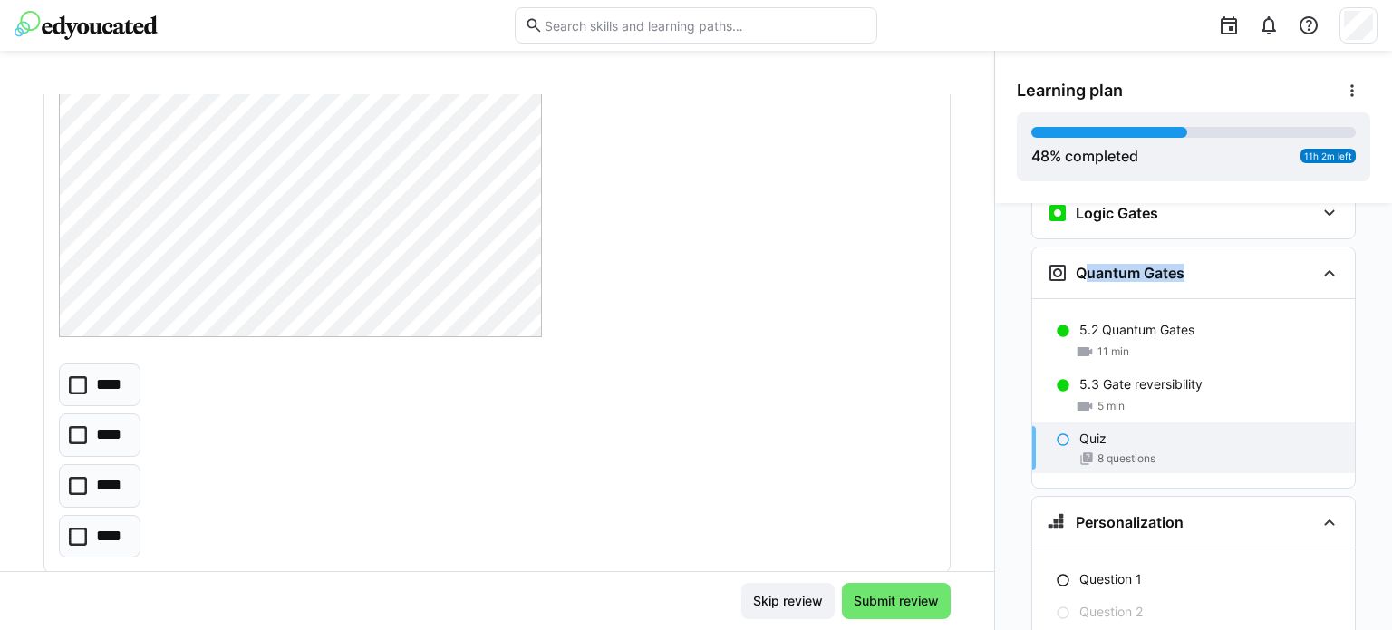
click at [73, 477] on icon at bounding box center [78, 486] width 18 height 18
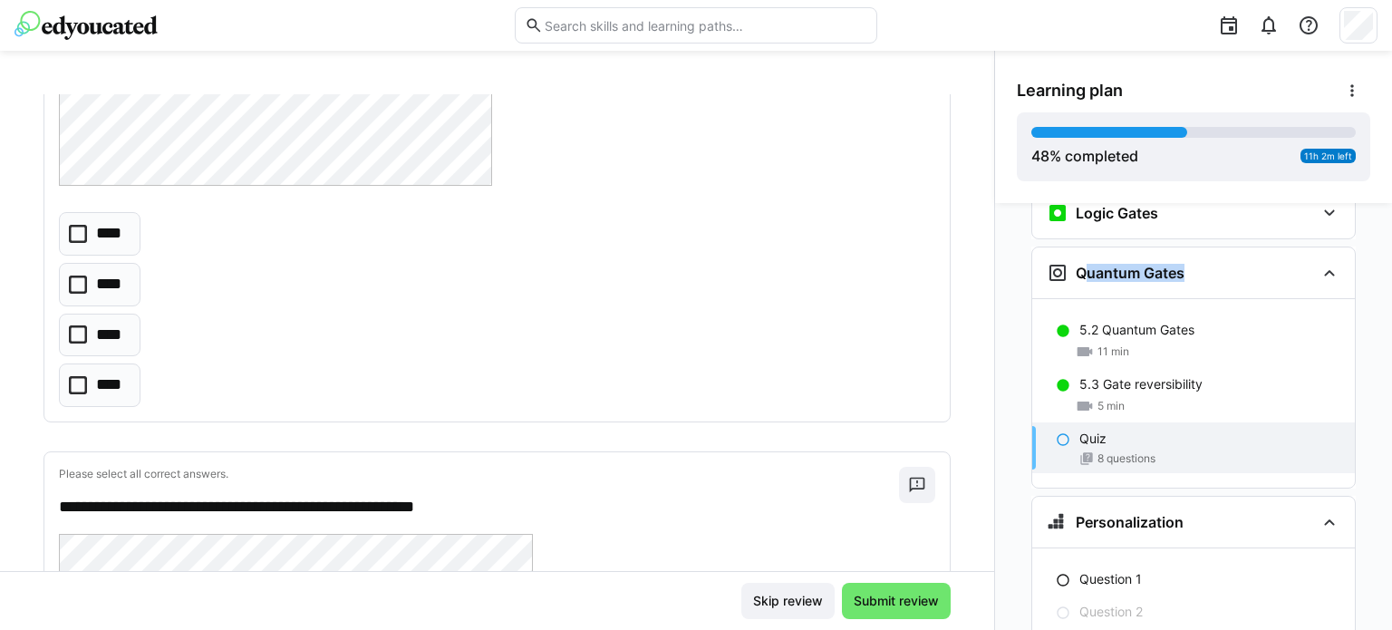
scroll to position [3096, 0]
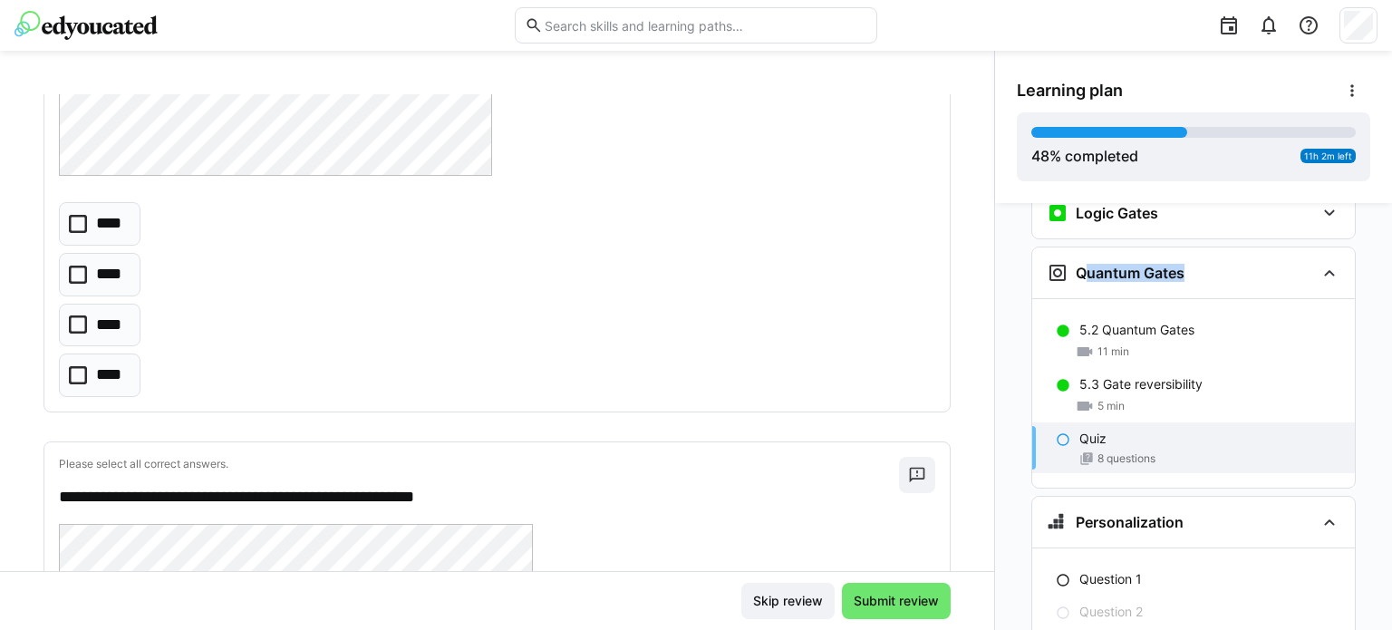
click at [72, 321] on icon at bounding box center [78, 324] width 18 height 18
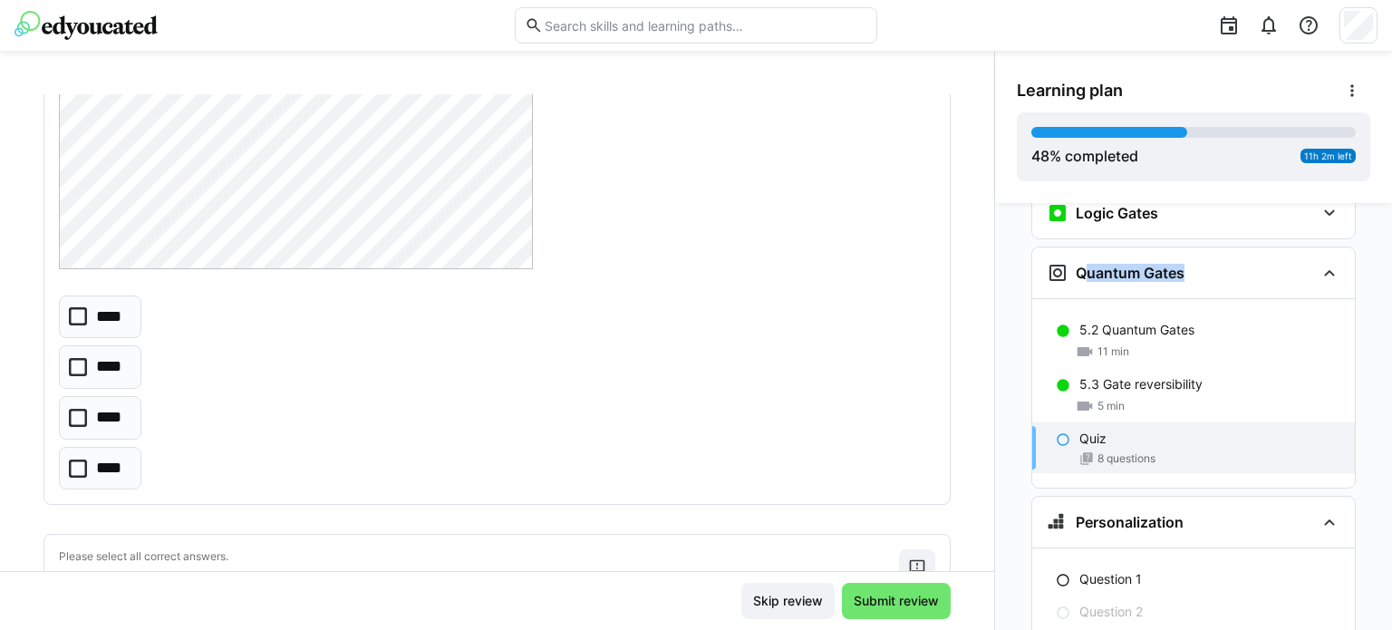
scroll to position [3825, 0]
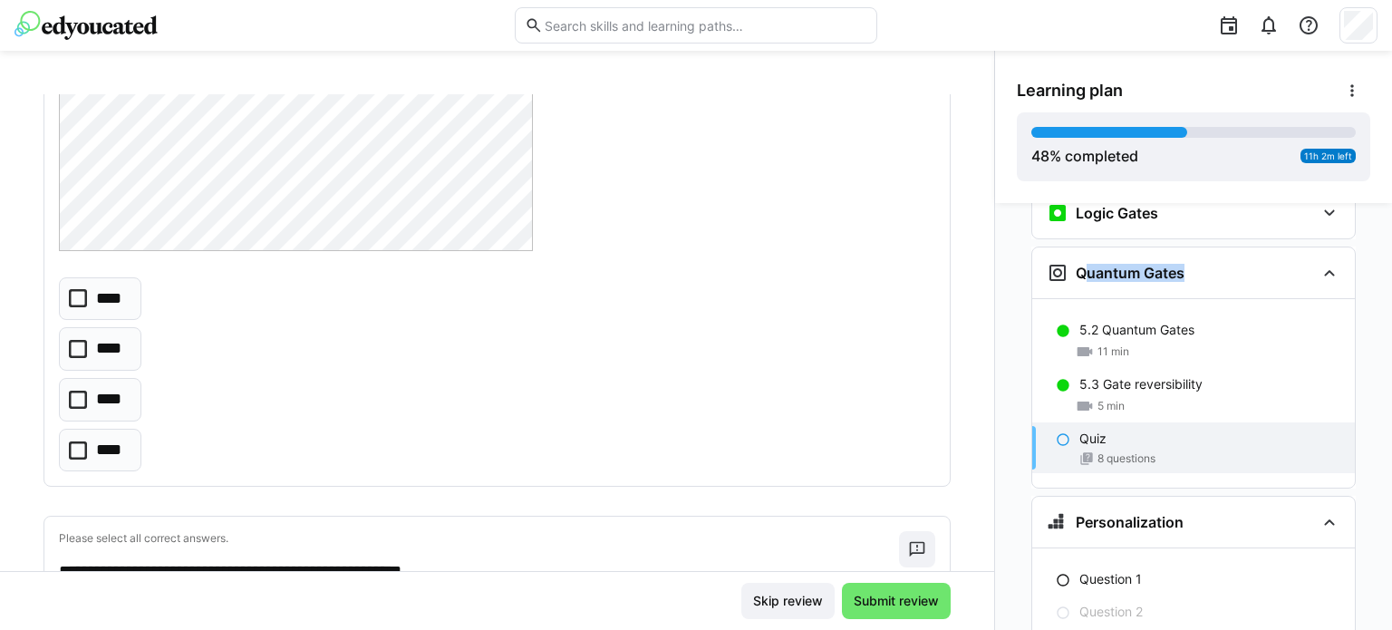
click at [76, 400] on eds-checkbox "****" at bounding box center [100, 400] width 82 height 44
drag, startPoint x: 976, startPoint y: 422, endPoint x: 982, endPoint y: 434, distance: 13.8
click at [982, 434] on div "**********" at bounding box center [497, 332] width 994 height 477
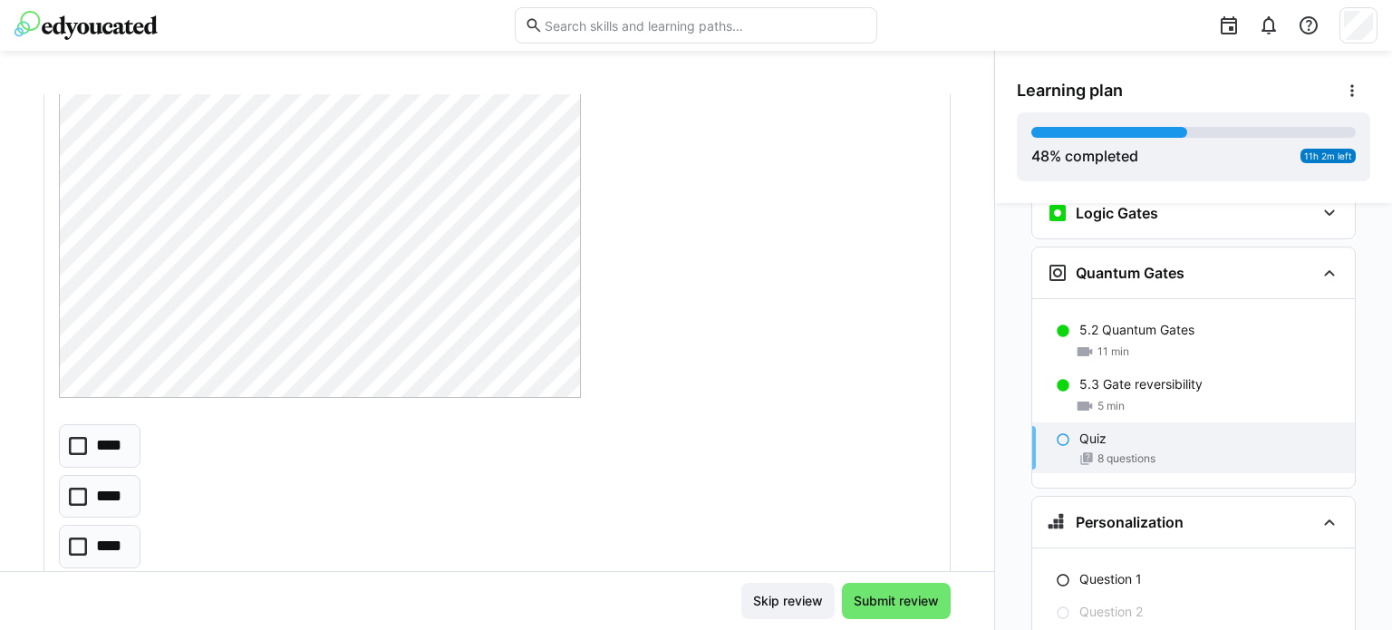
scroll to position [4555, 0]
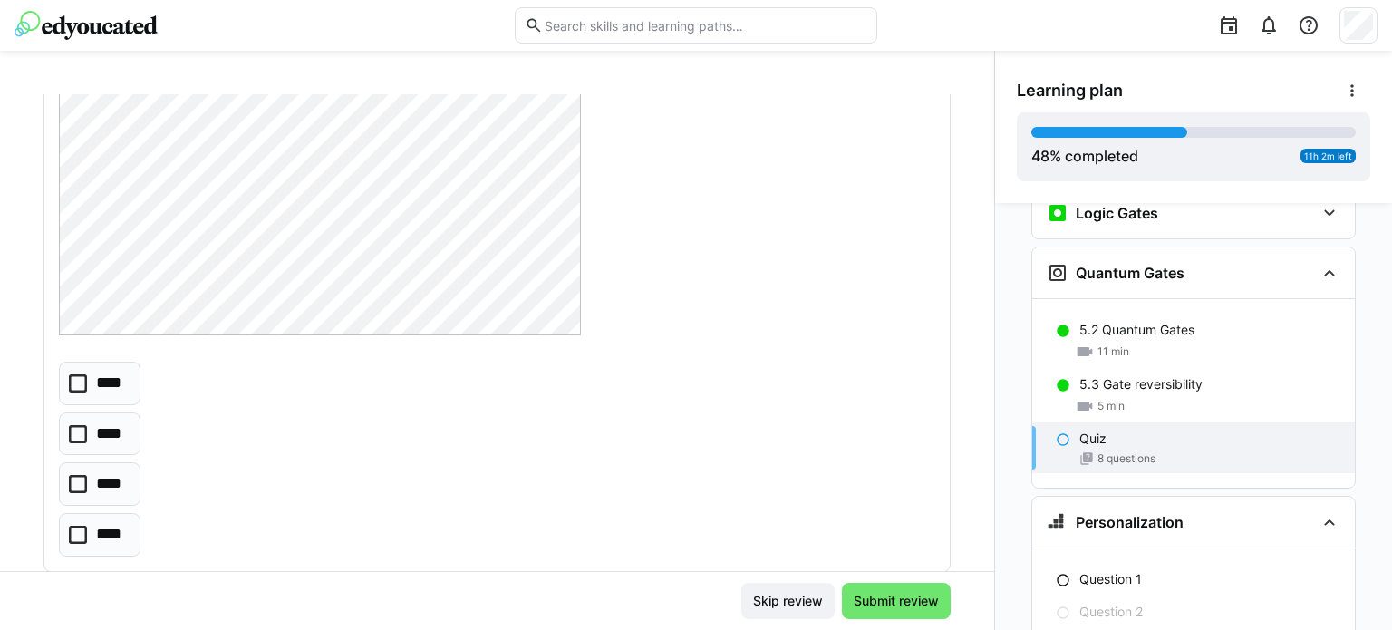
click at [94, 480] on eds-checkbox "****" at bounding box center [100, 484] width 82 height 44
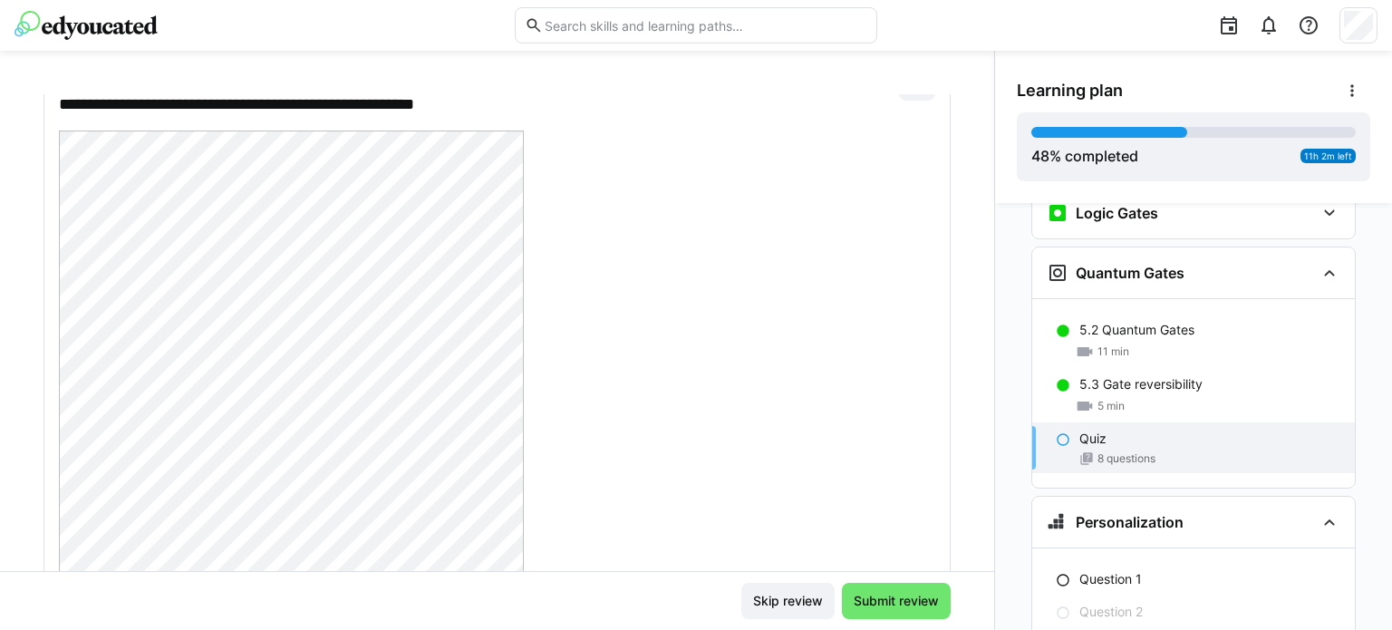
scroll to position [5098, 0]
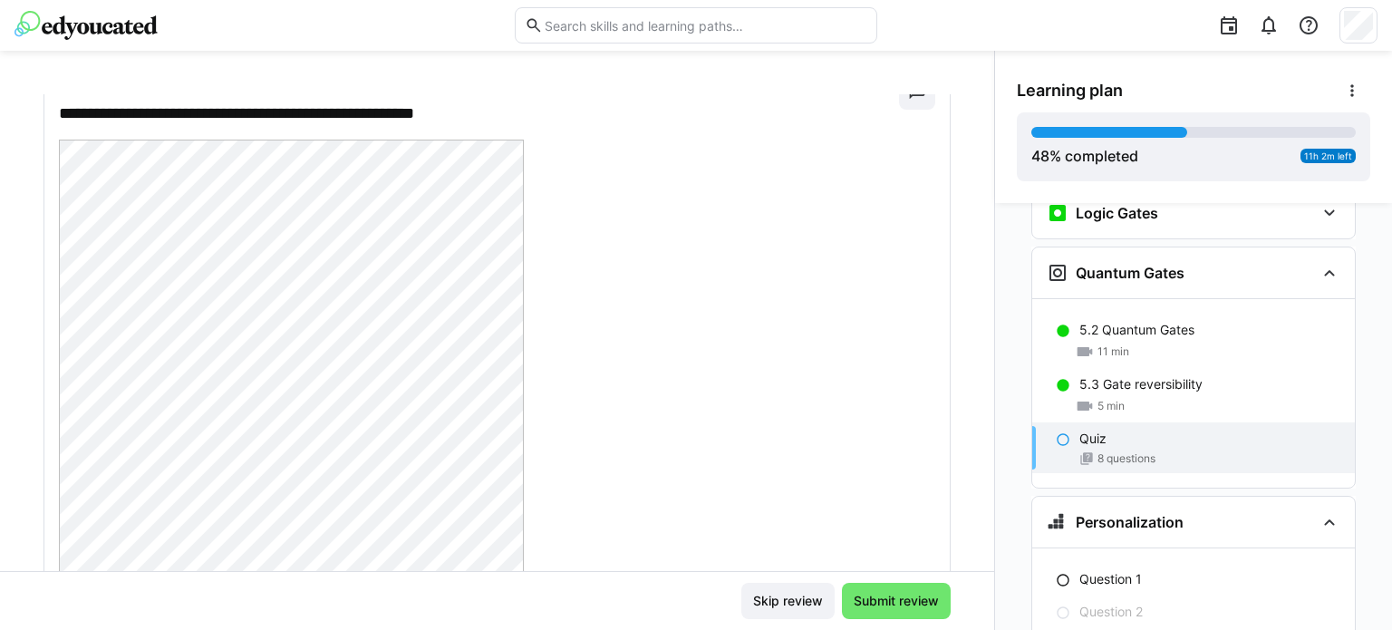
drag, startPoint x: 976, startPoint y: 527, endPoint x: 985, endPoint y: 542, distance: 17.9
click at [985, 542] on div "**********" at bounding box center [497, 332] width 994 height 477
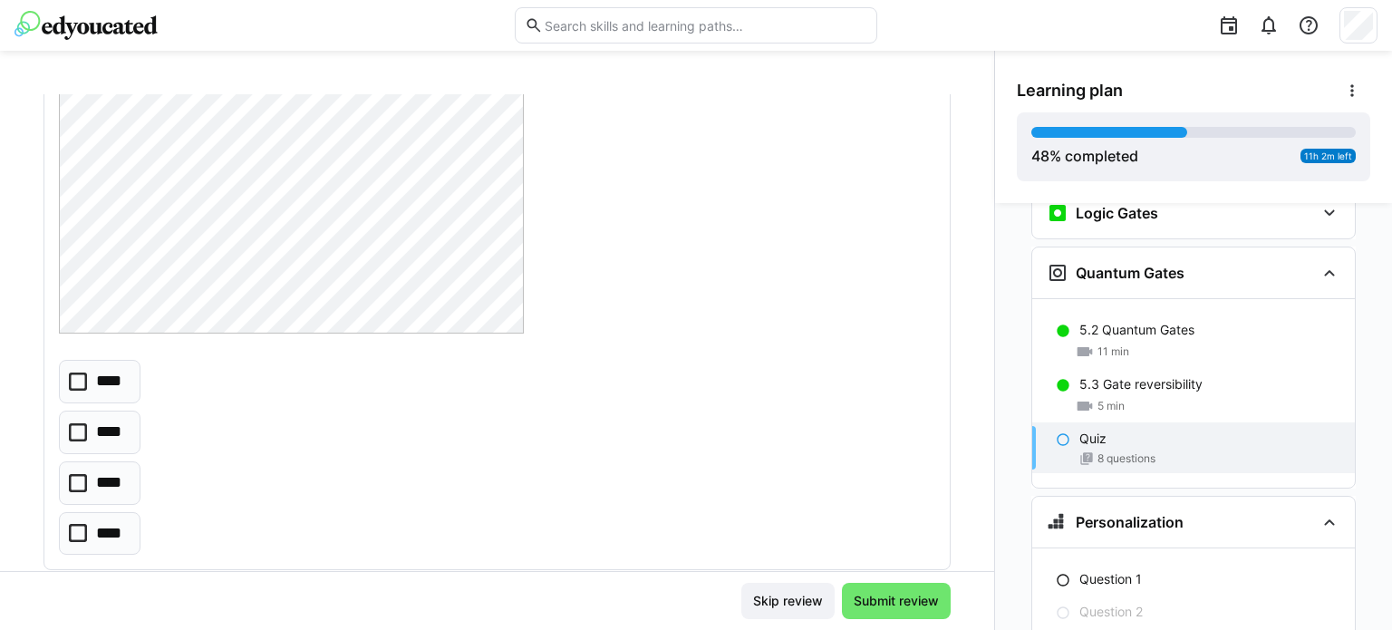
scroll to position [5383, 0]
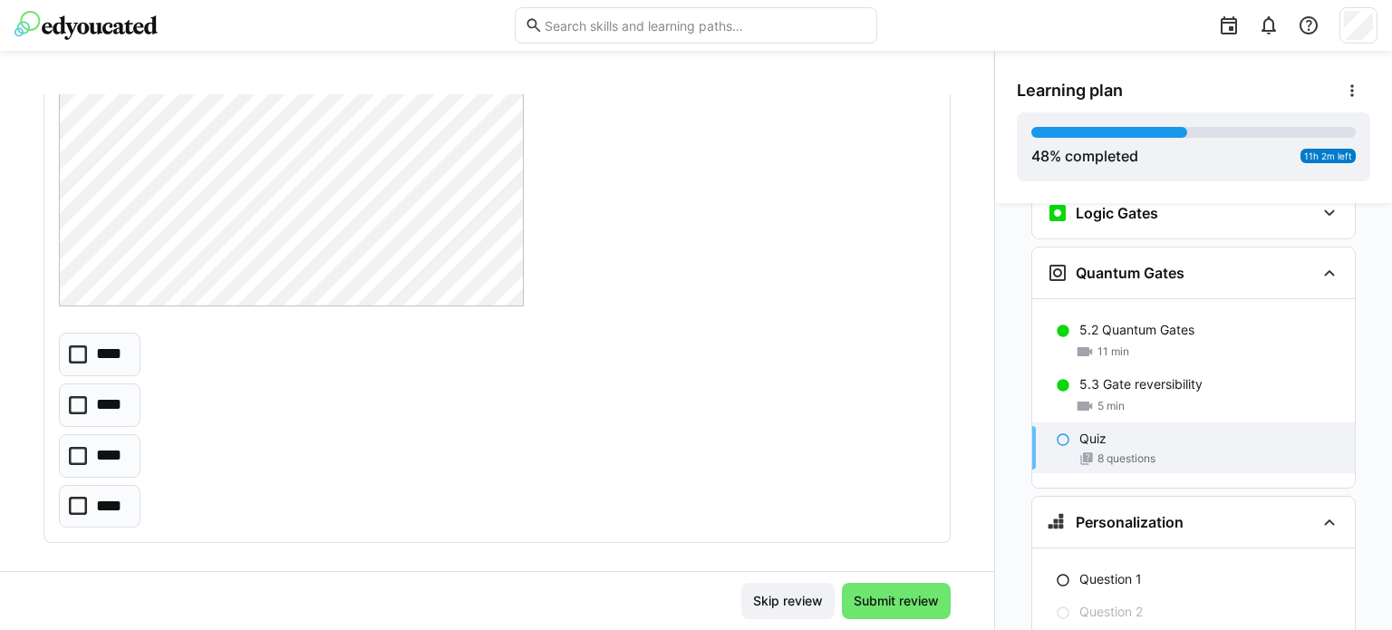
click at [77, 396] on icon at bounding box center [78, 405] width 18 height 18
click at [870, 601] on span "Submit review" at bounding box center [896, 601] width 91 height 18
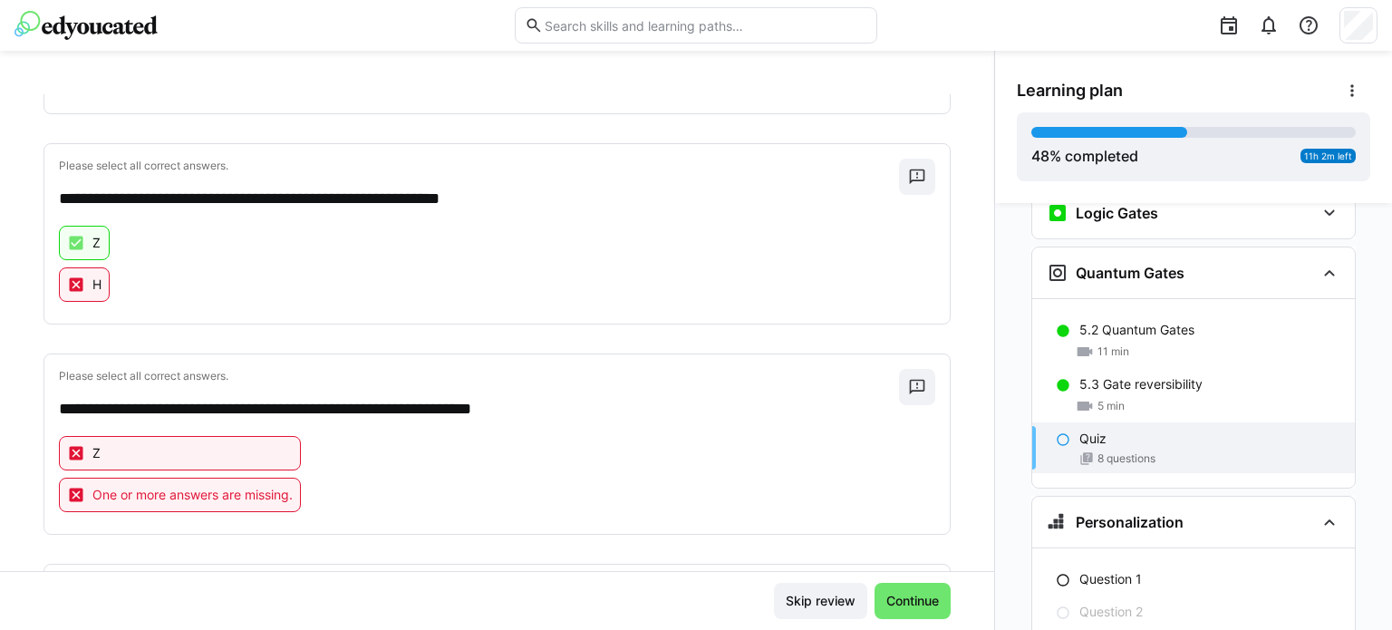
scroll to position [1047, 0]
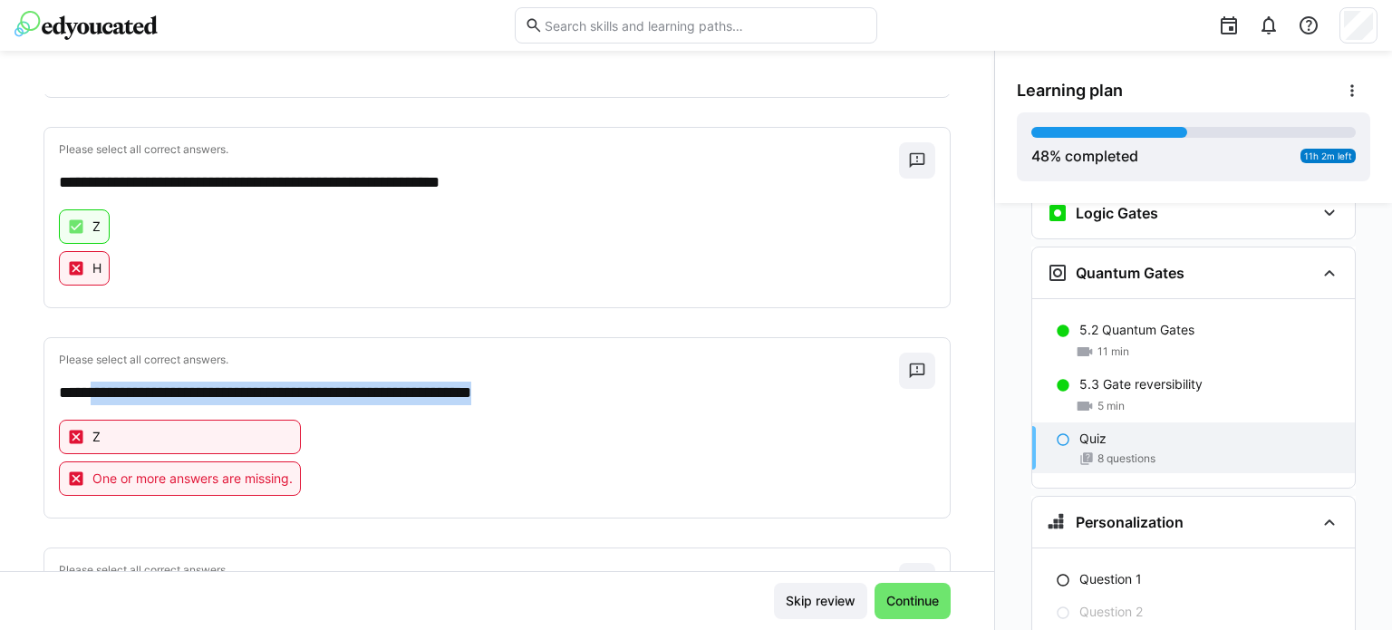
drag, startPoint x: 555, startPoint y: 398, endPoint x: 93, endPoint y: 385, distance: 461.6
click at [93, 385] on p "**********" at bounding box center [471, 394] width 824 height 24
copy p "**********"
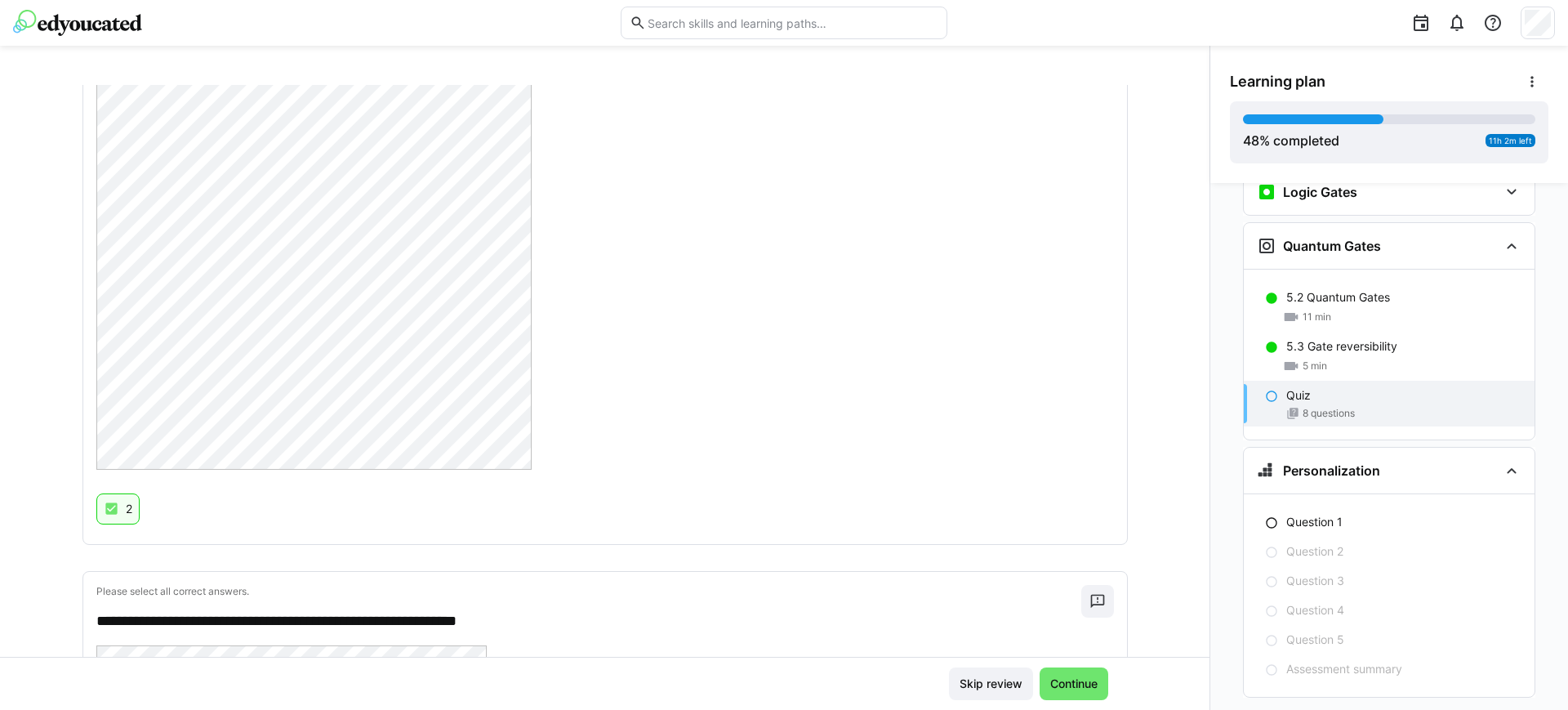
scroll to position [2100, 0]
drag, startPoint x: 1073, startPoint y: 5, endPoint x: 1125, endPoint y: 473, distance: 470.9
click at [1125, 473] on div "**********" at bounding box center [605, 370] width 1209 height 572
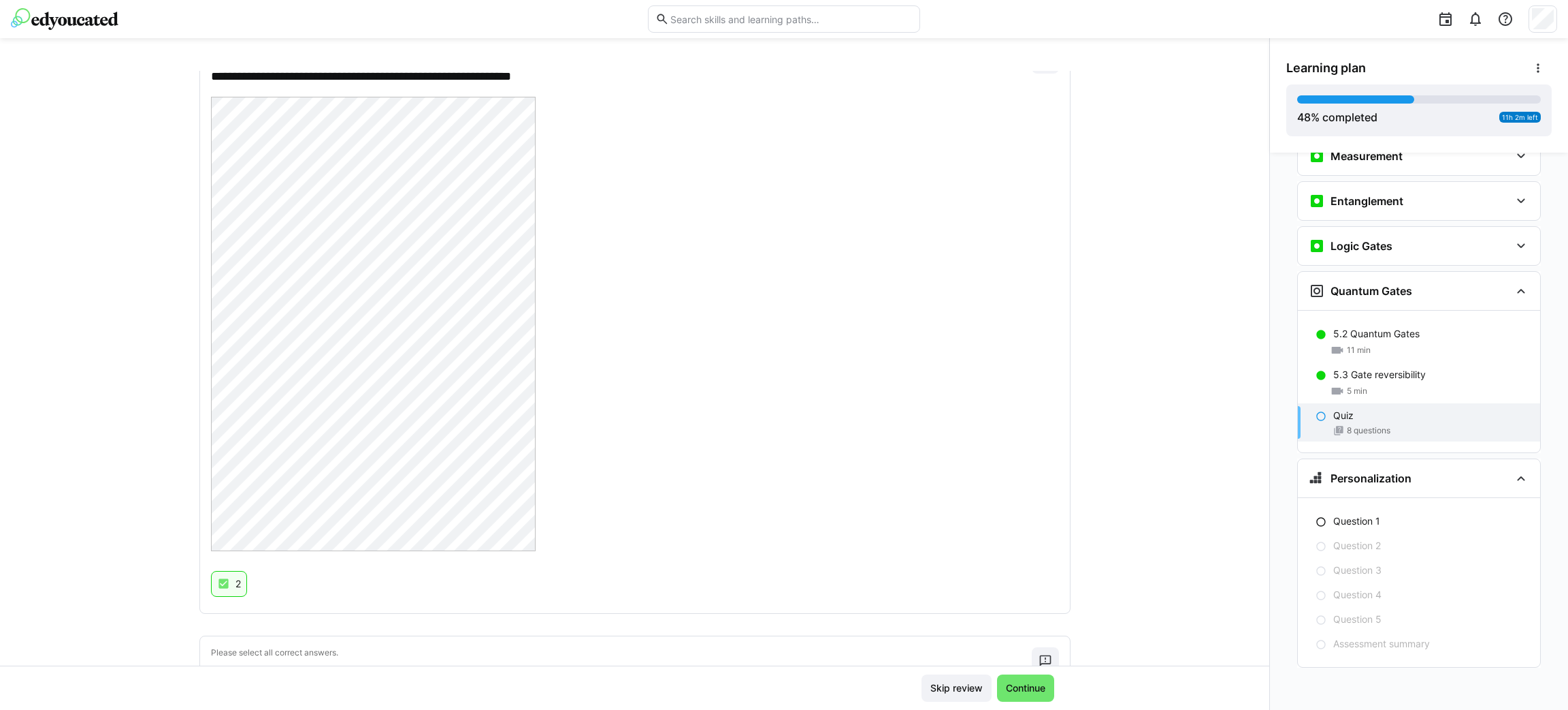
scroll to position [1654, 0]
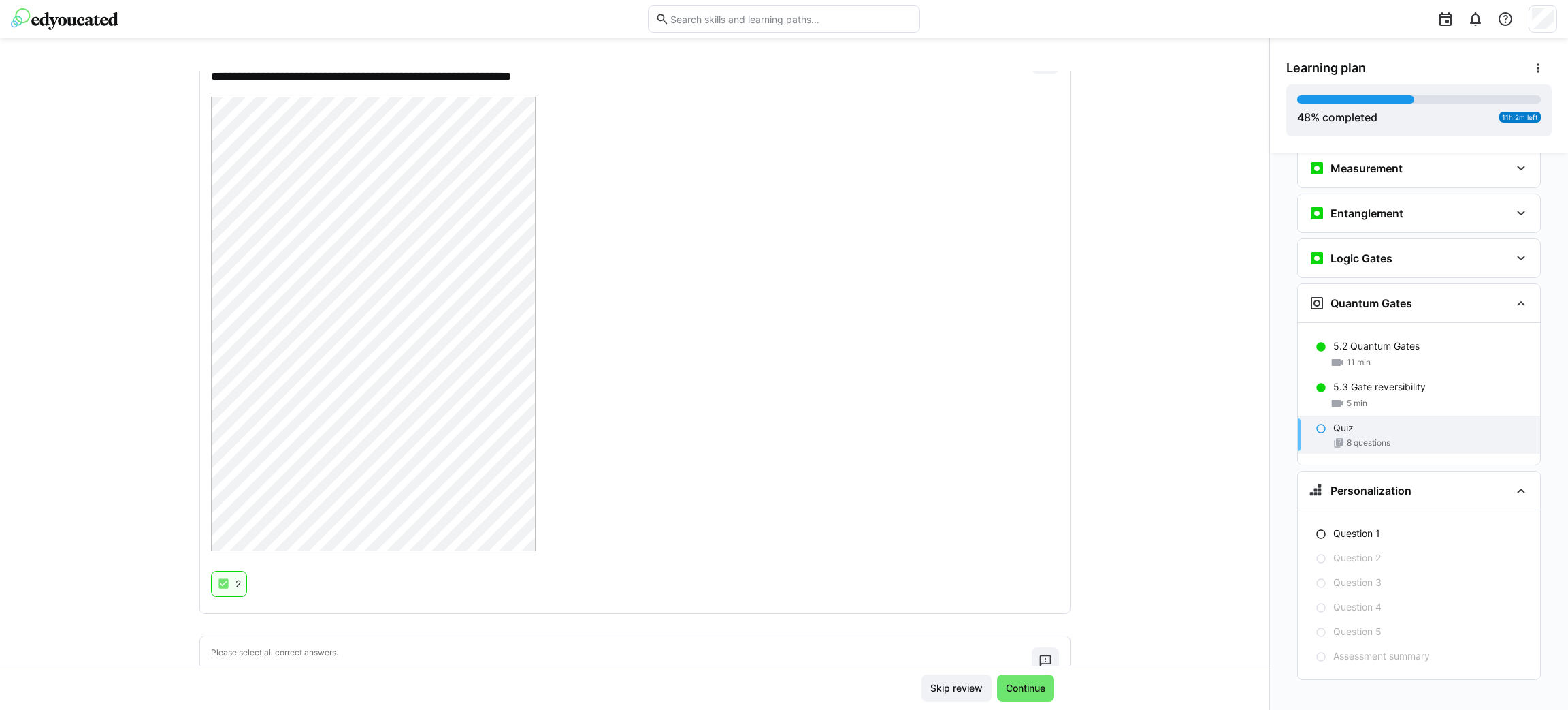
drag, startPoint x: 1230, startPoint y: 0, endPoint x: 1120, endPoint y: 437, distance: 450.6
click at [1045, 437] on div "**********" at bounding box center [635, 367] width 1270 height 594
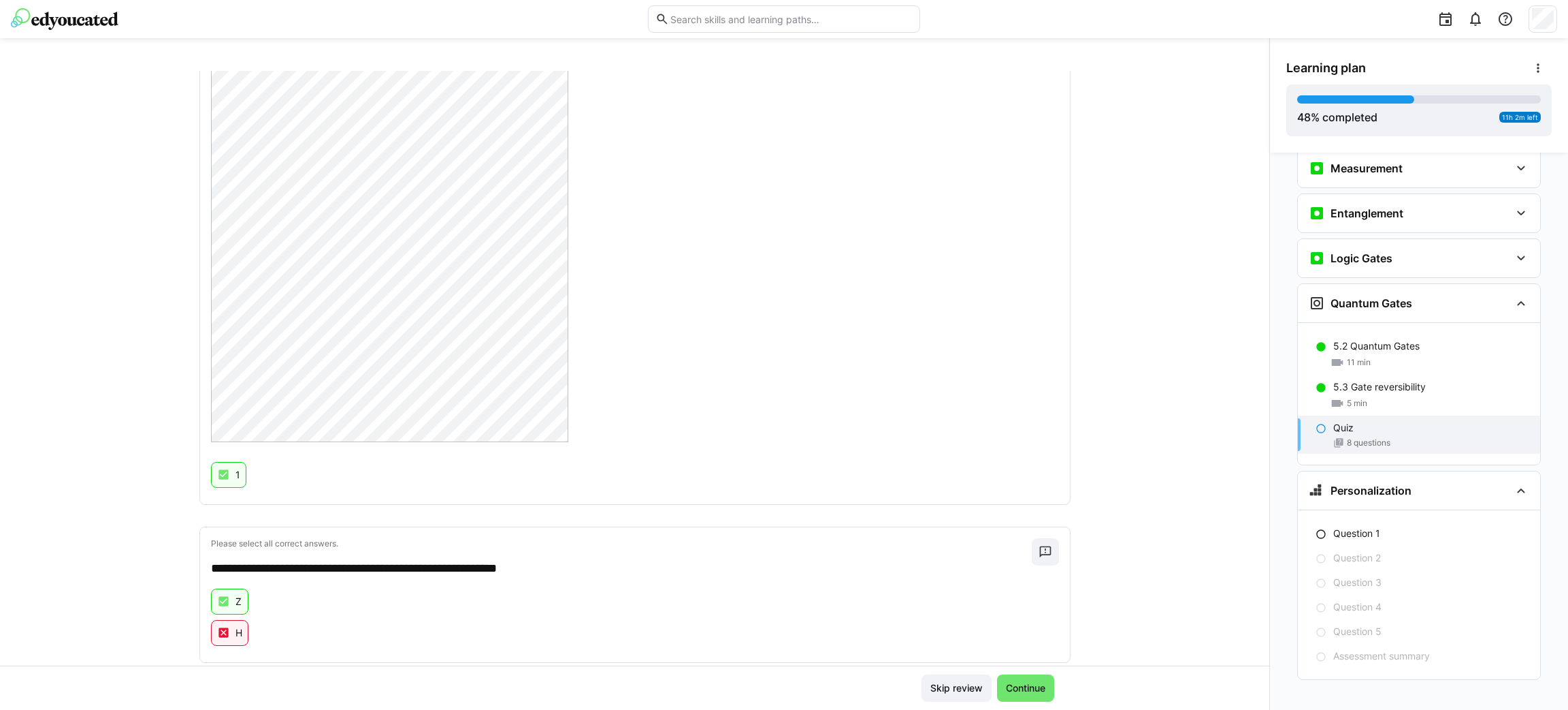
scroll to position [230, 0]
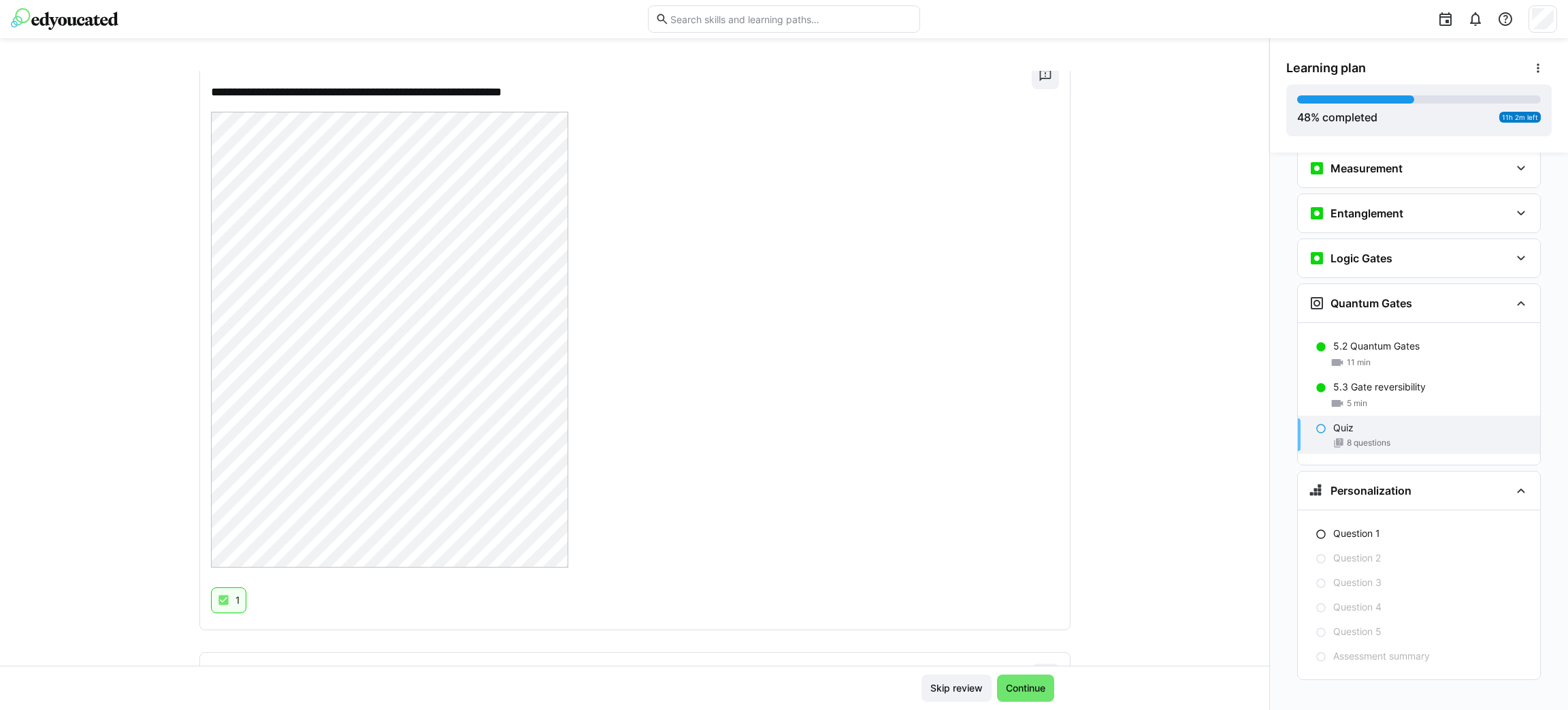
drag, startPoint x: 1256, startPoint y: 147, endPoint x: 1256, endPoint y: 170, distance: 23.0
click at [1045, 170] on div "**********" at bounding box center [635, 367] width 1270 height 594
drag, startPoint x: 1256, startPoint y: 170, endPoint x: 1259, endPoint y: 219, distance: 49.1
click at [1045, 219] on div "**********" at bounding box center [635, 367] width 1270 height 594
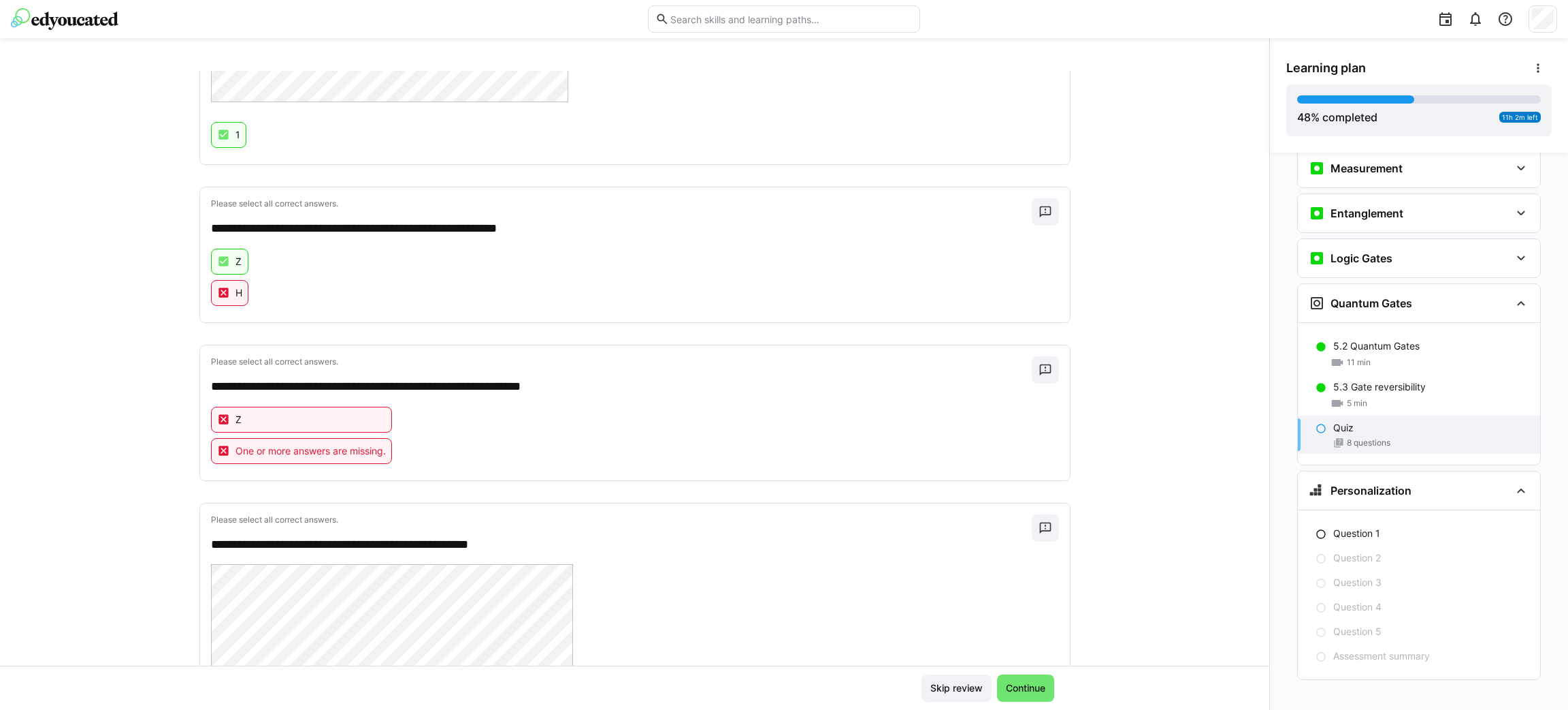
scroll to position [684, 0]
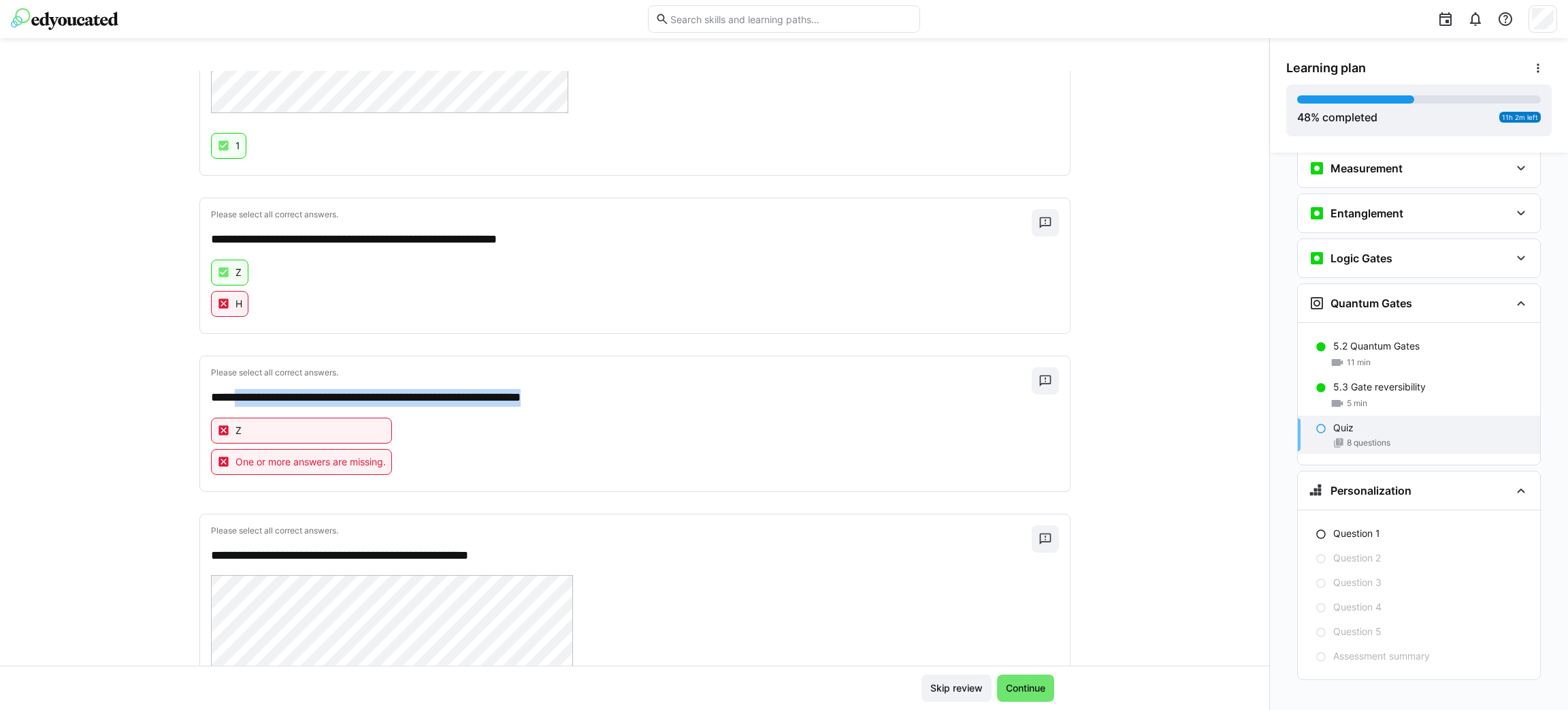
drag, startPoint x: 590, startPoint y: 397, endPoint x: 231, endPoint y: 388, distance: 359.1
click at [231, 388] on div "**********" at bounding box center [621, 387] width 821 height 40
copy p "**********"
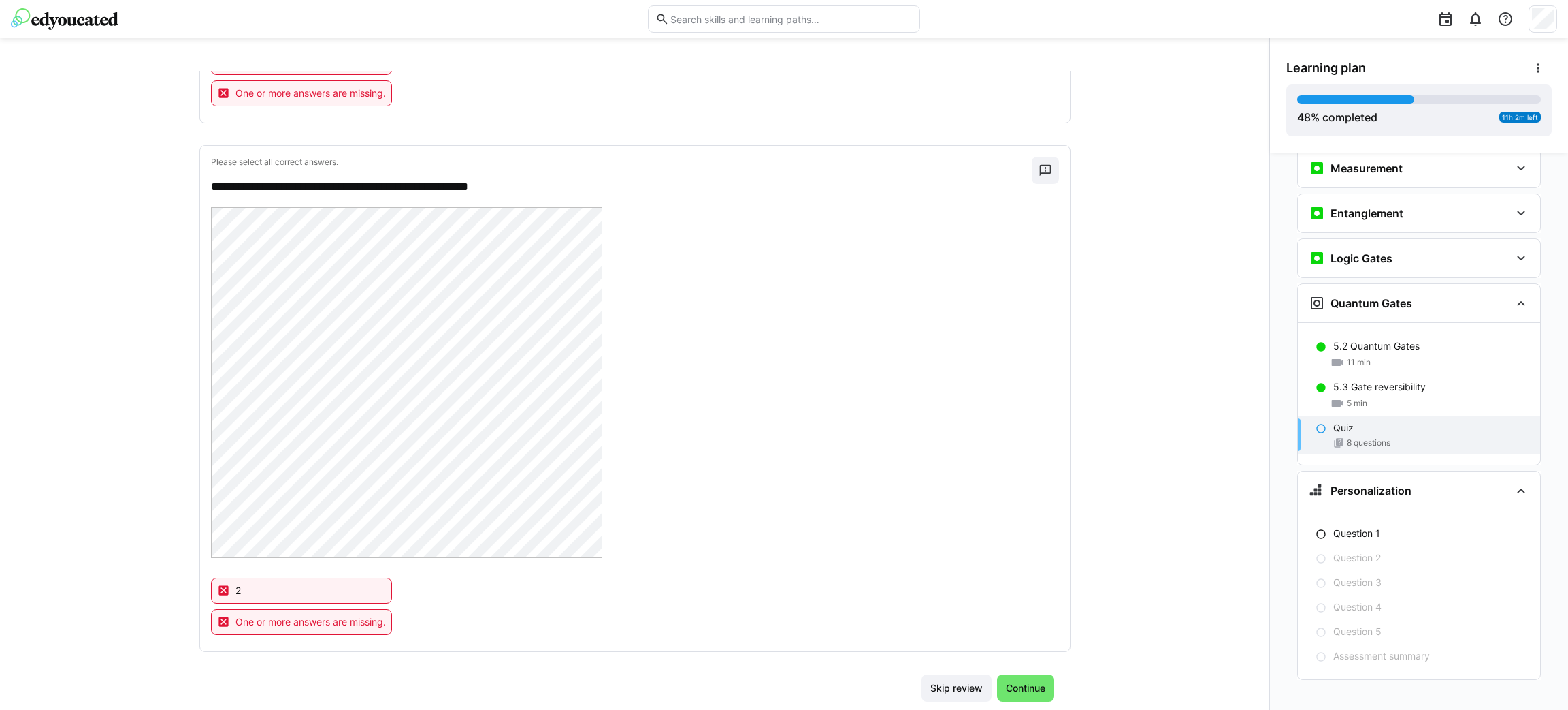
scroll to position [2635, 0]
